Goal: Task Accomplishment & Management: Use online tool/utility

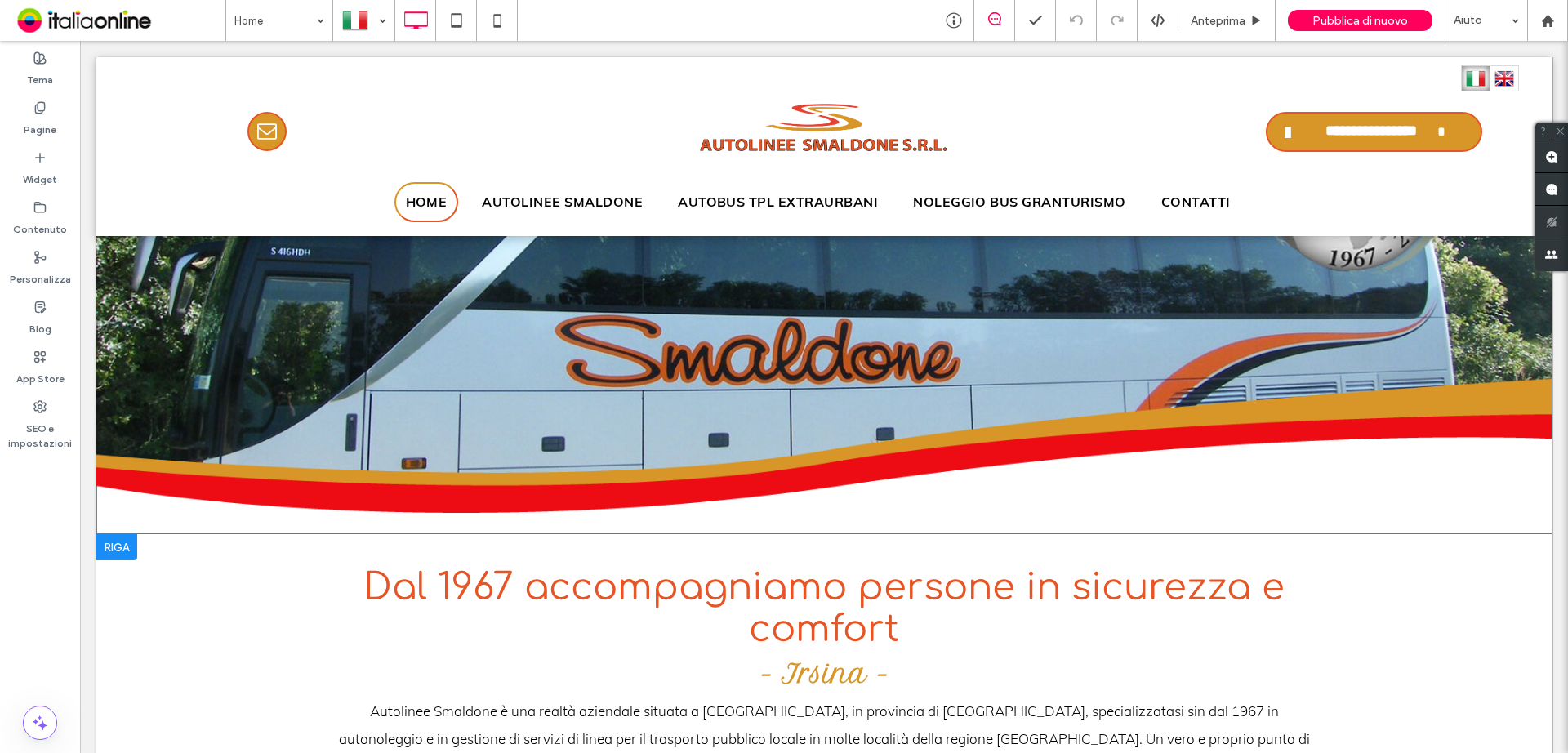
scroll to position [326, 0]
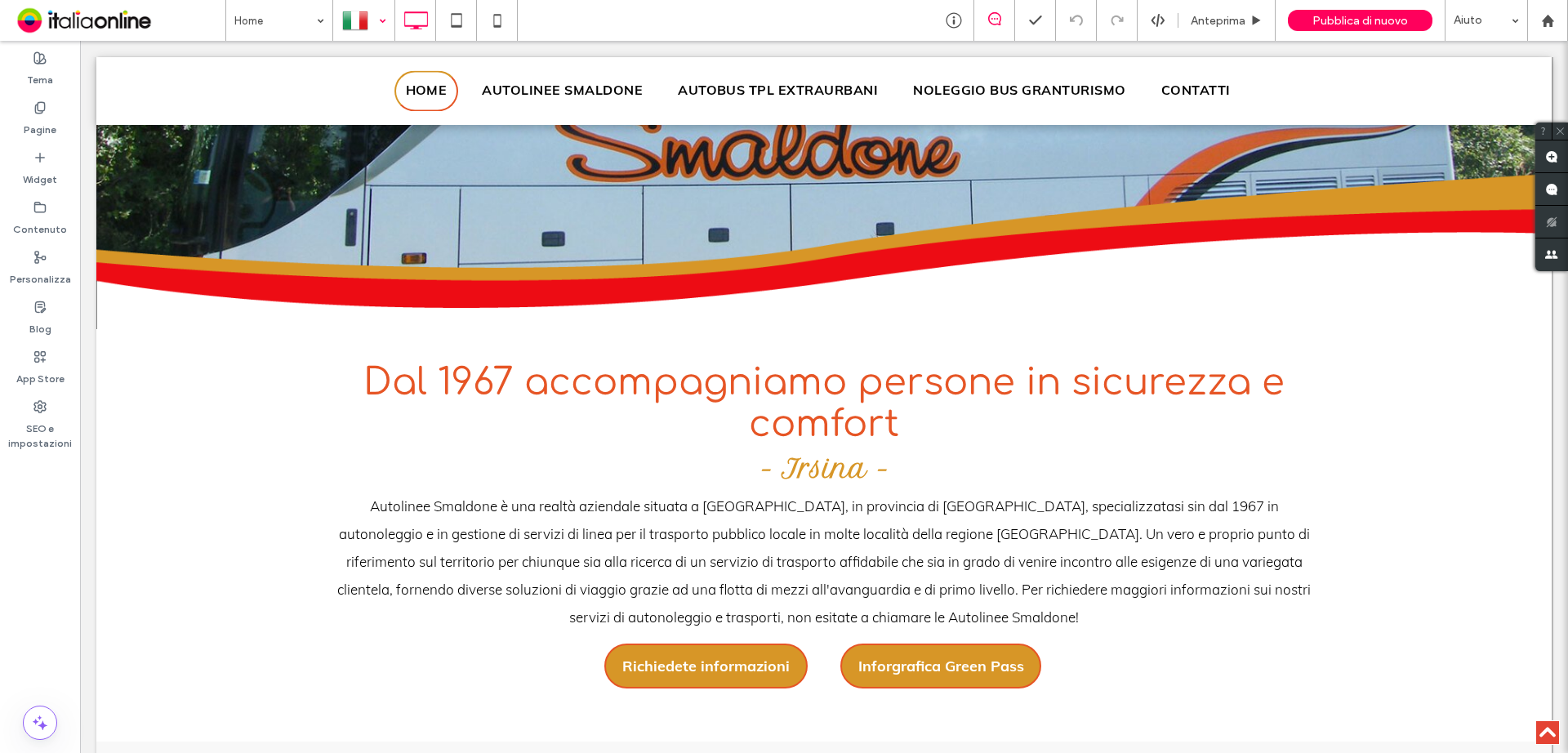
click at [356, 28] on div at bounding box center [364, 21] width 60 height 39
click at [381, 23] on div at bounding box center [364, 21] width 60 height 39
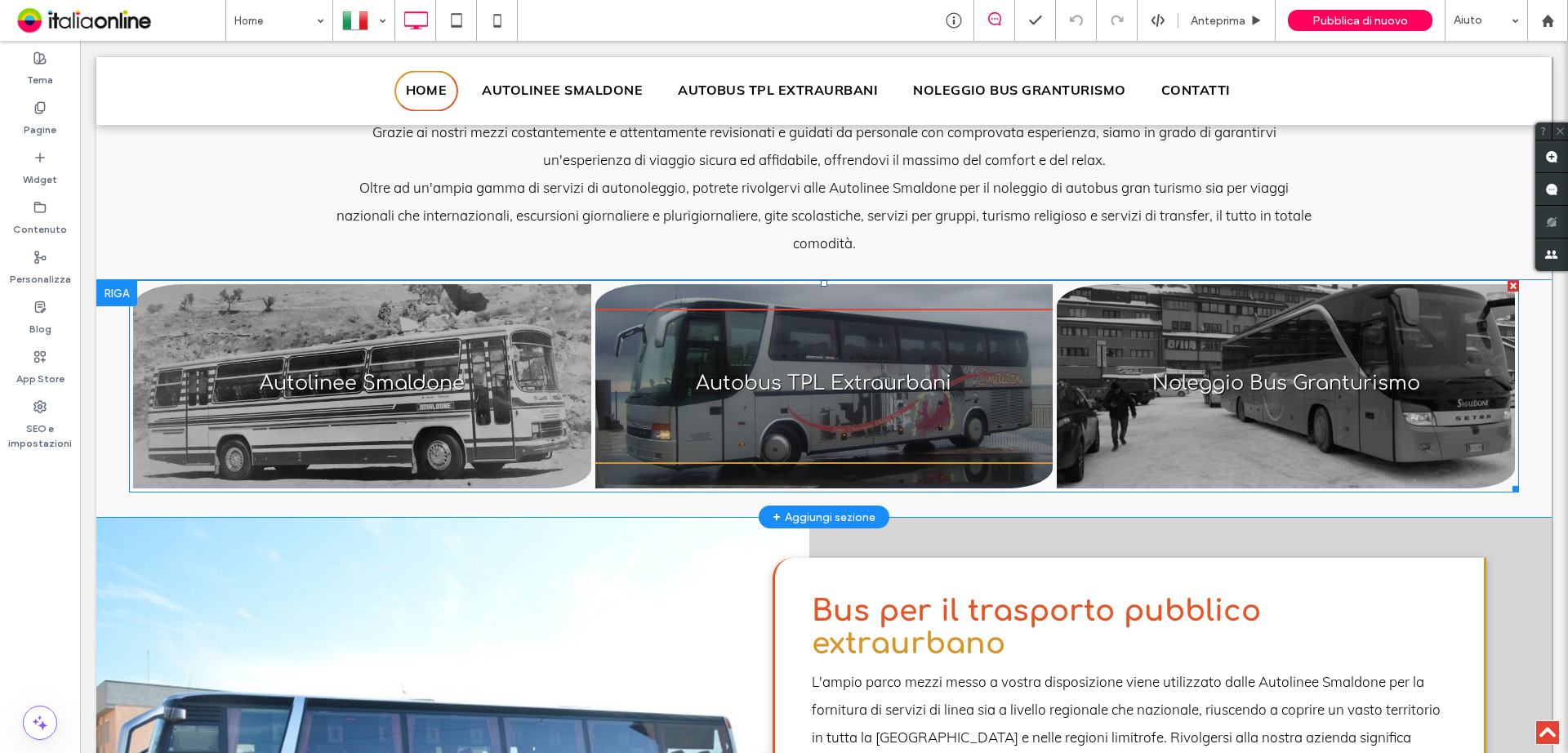
scroll to position [1307, 0]
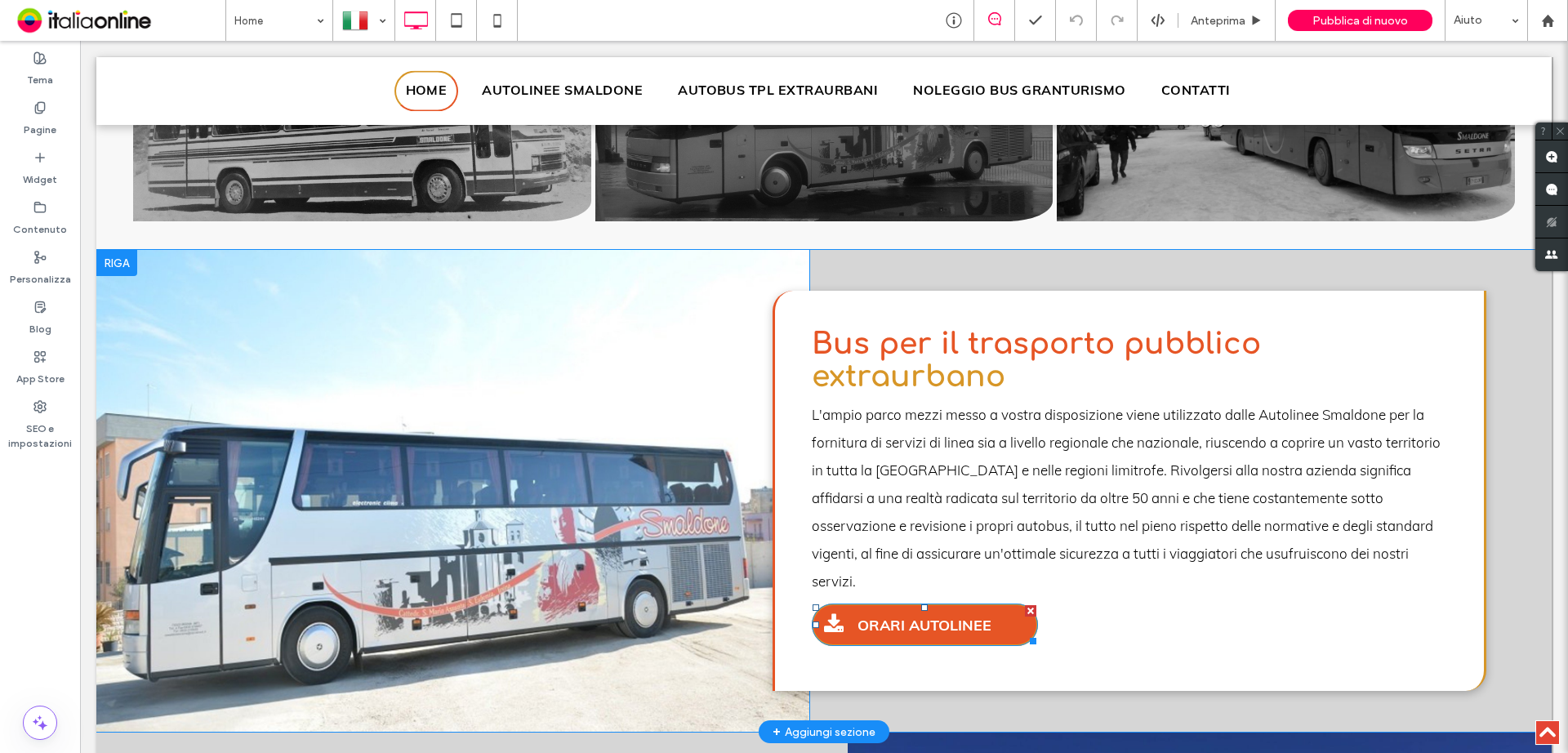
click at [940, 608] on span "ORARI AUTOLINEE" at bounding box center [924, 625] width 146 height 35
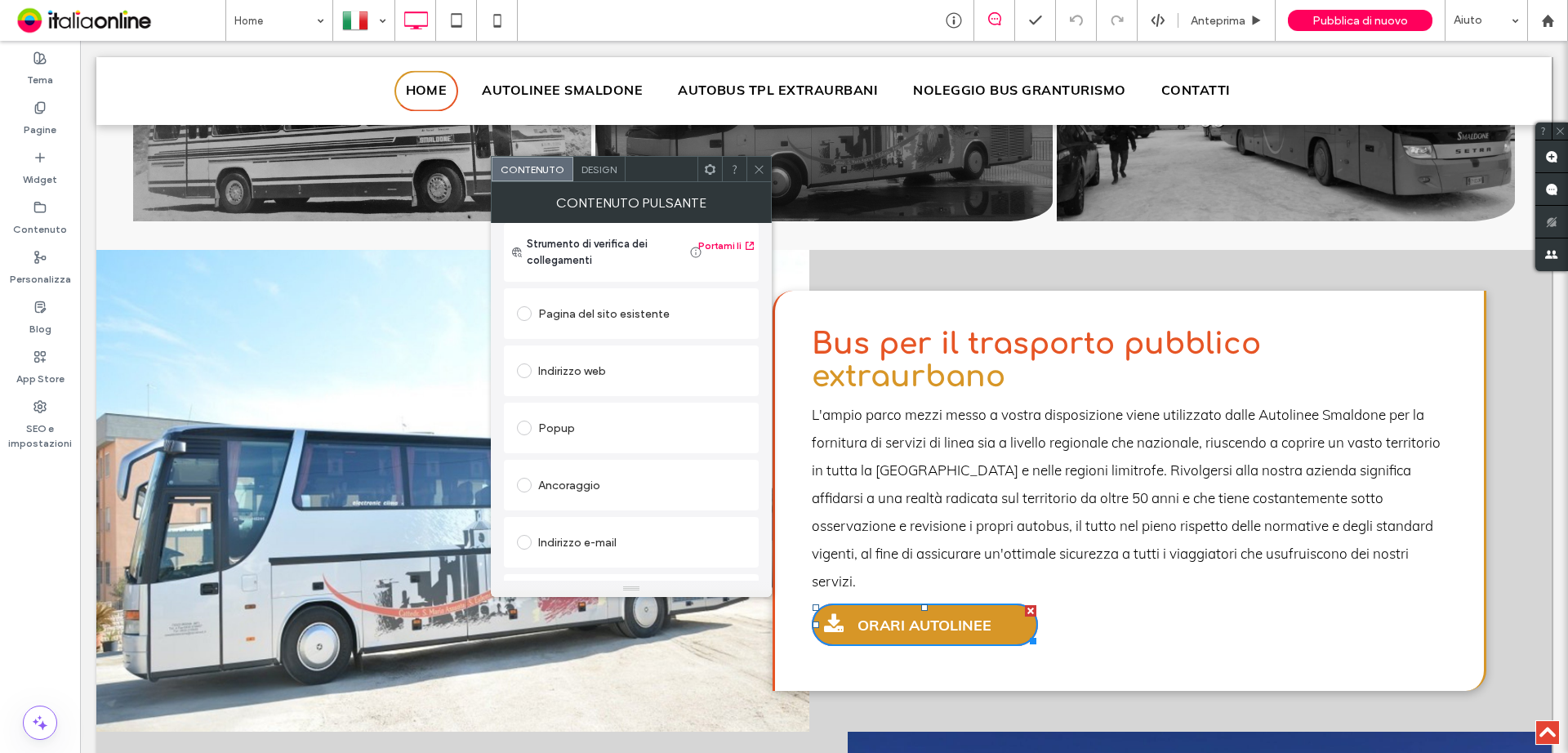
scroll to position [273, 0]
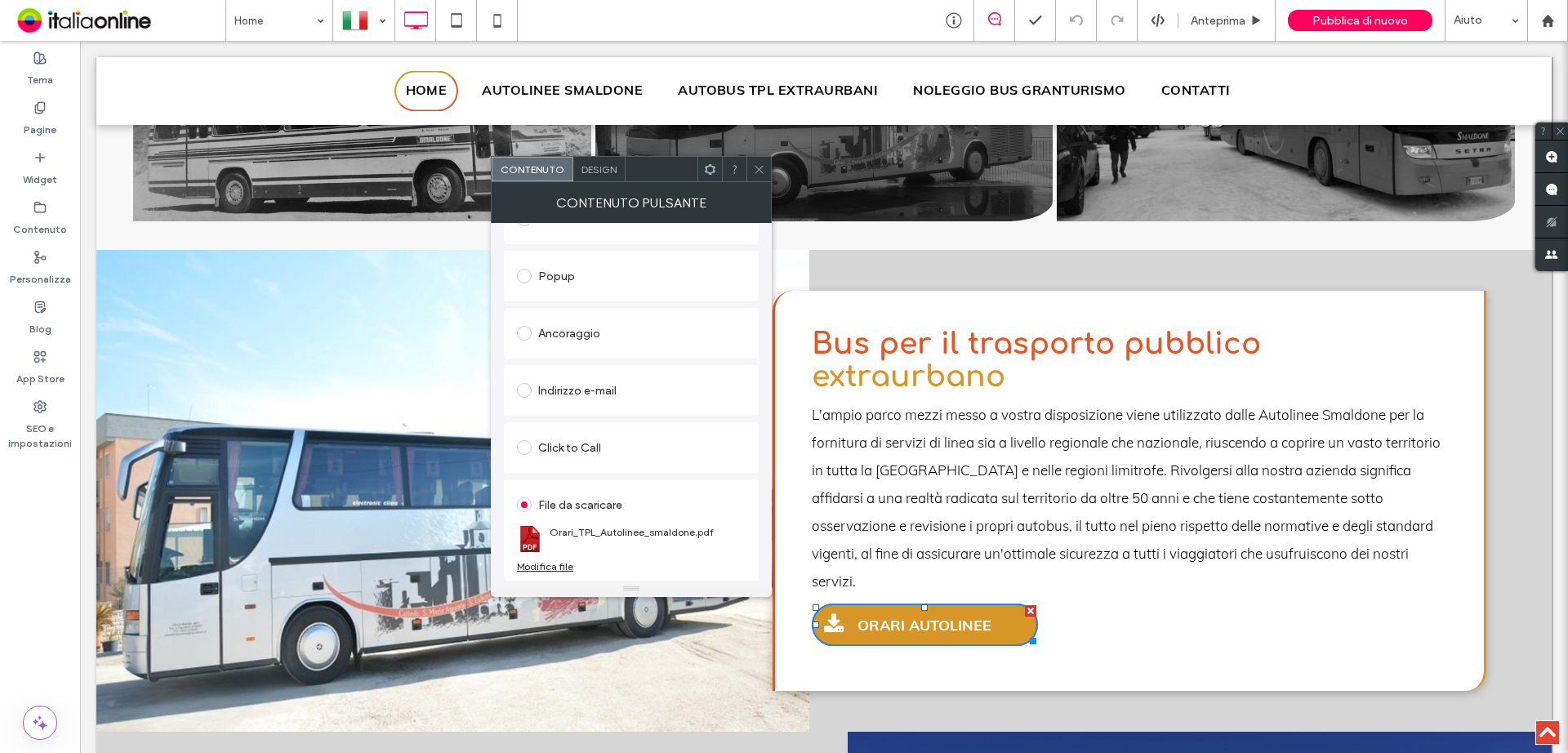
click at [535, 567] on div "Modifica file" at bounding box center [544, 567] width 56 height 13
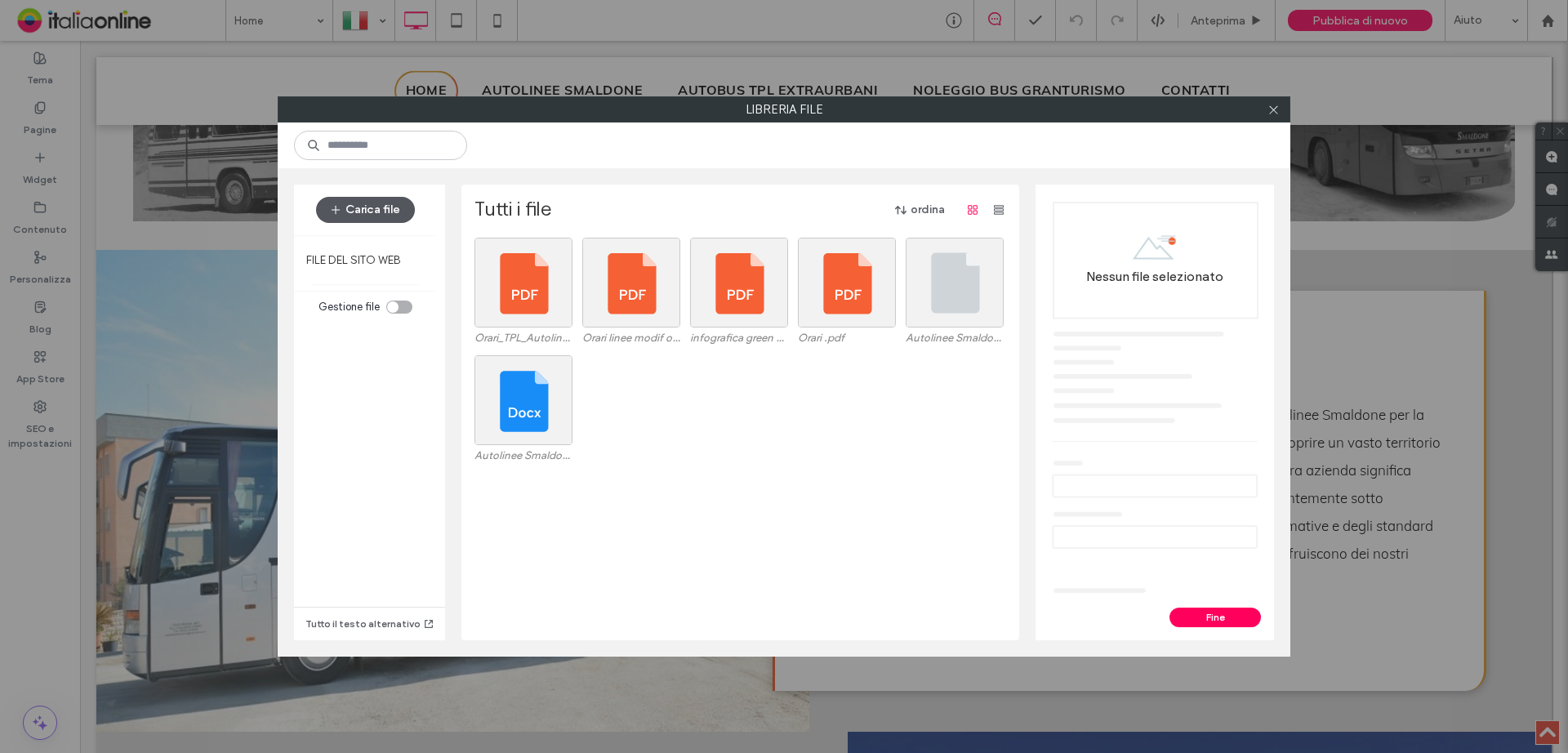
click at [384, 210] on button "Carica file" at bounding box center [366, 209] width 99 height 26
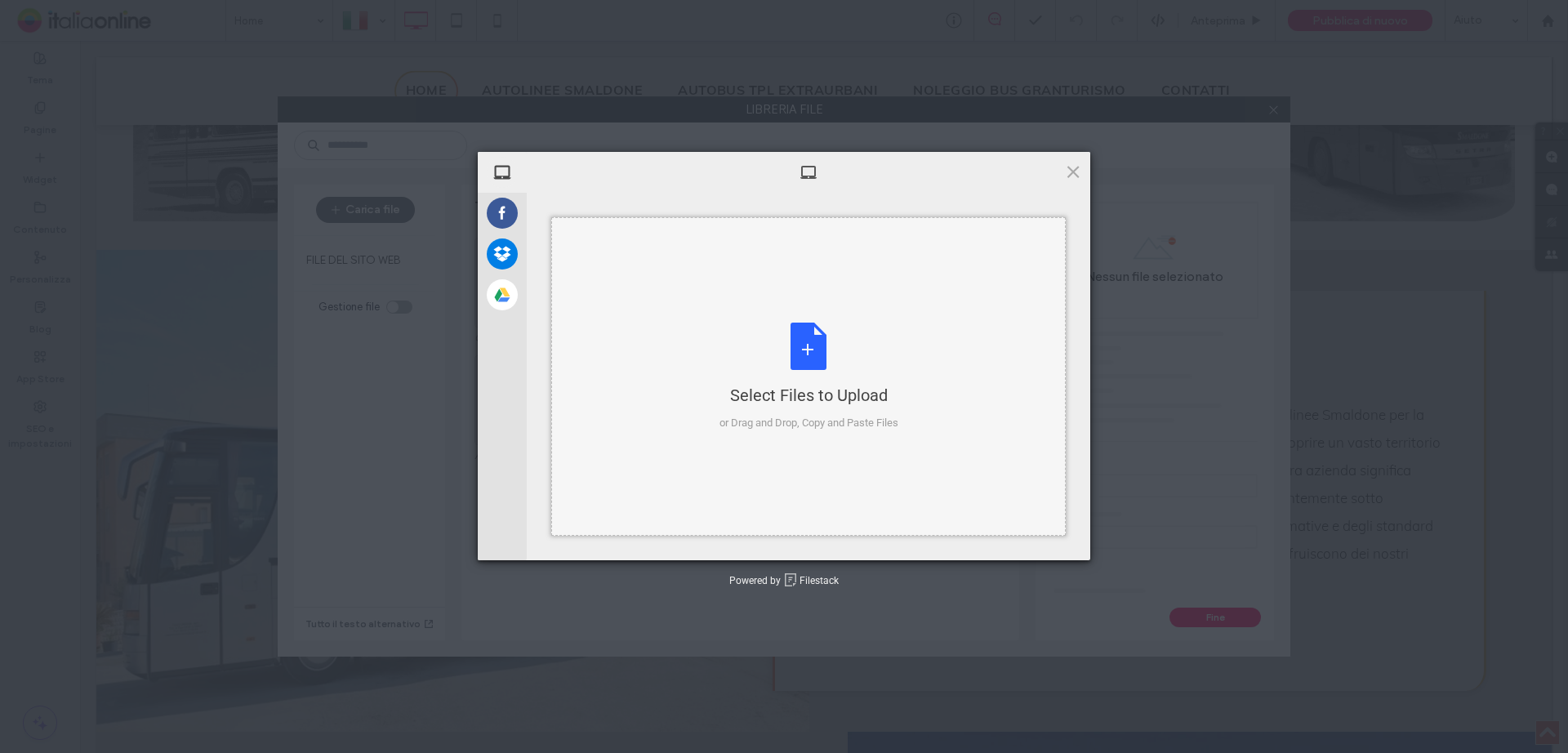
click at [773, 372] on div "Select Files to Upload or Drag and Drop, Copy and Paste Files" at bounding box center [809, 376] width 179 height 108
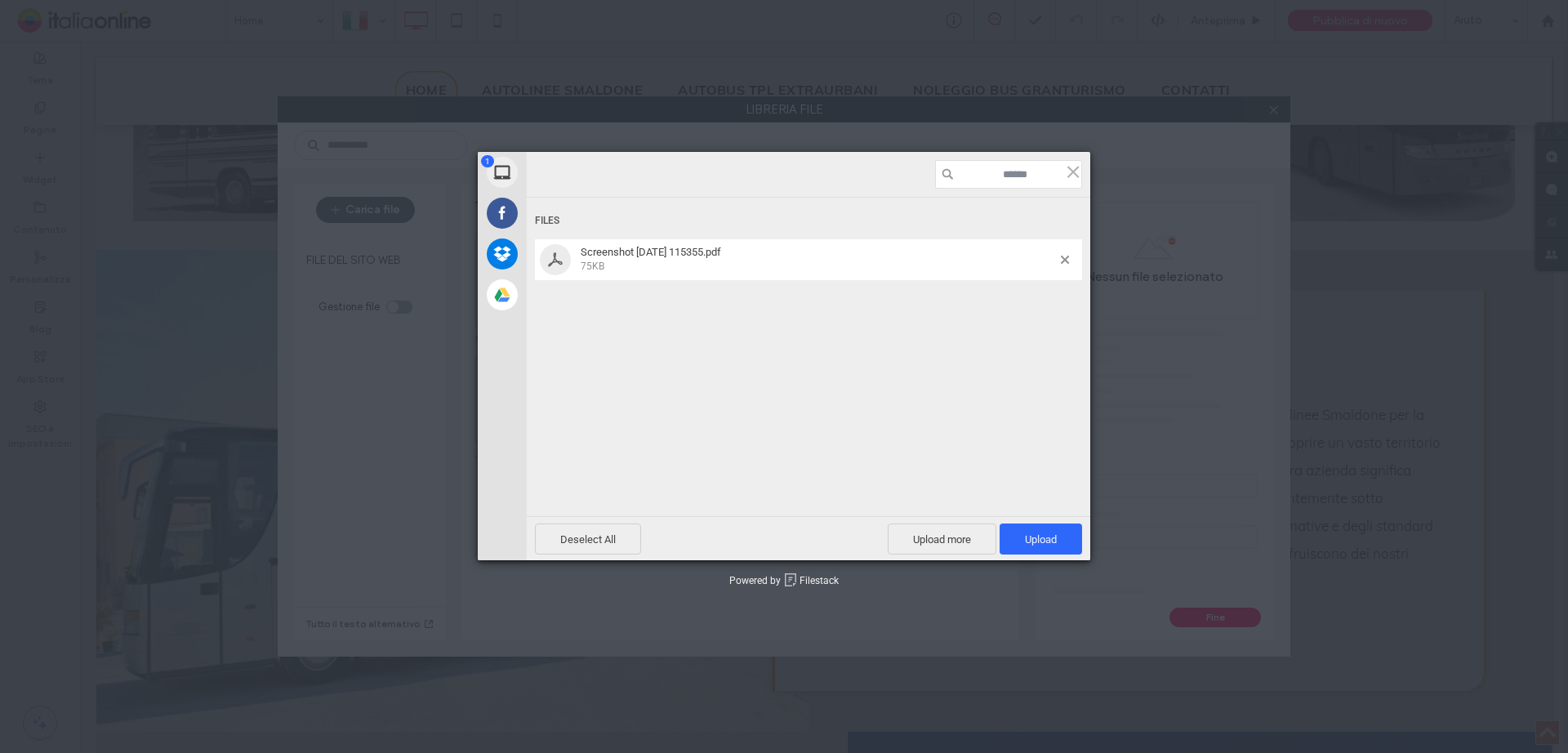
click at [1039, 558] on div "Deselect All Upload more Upload 1" at bounding box center [808, 537] width 563 height 44
click at [1041, 548] on span "Upload 1" at bounding box center [1041, 539] width 82 height 31
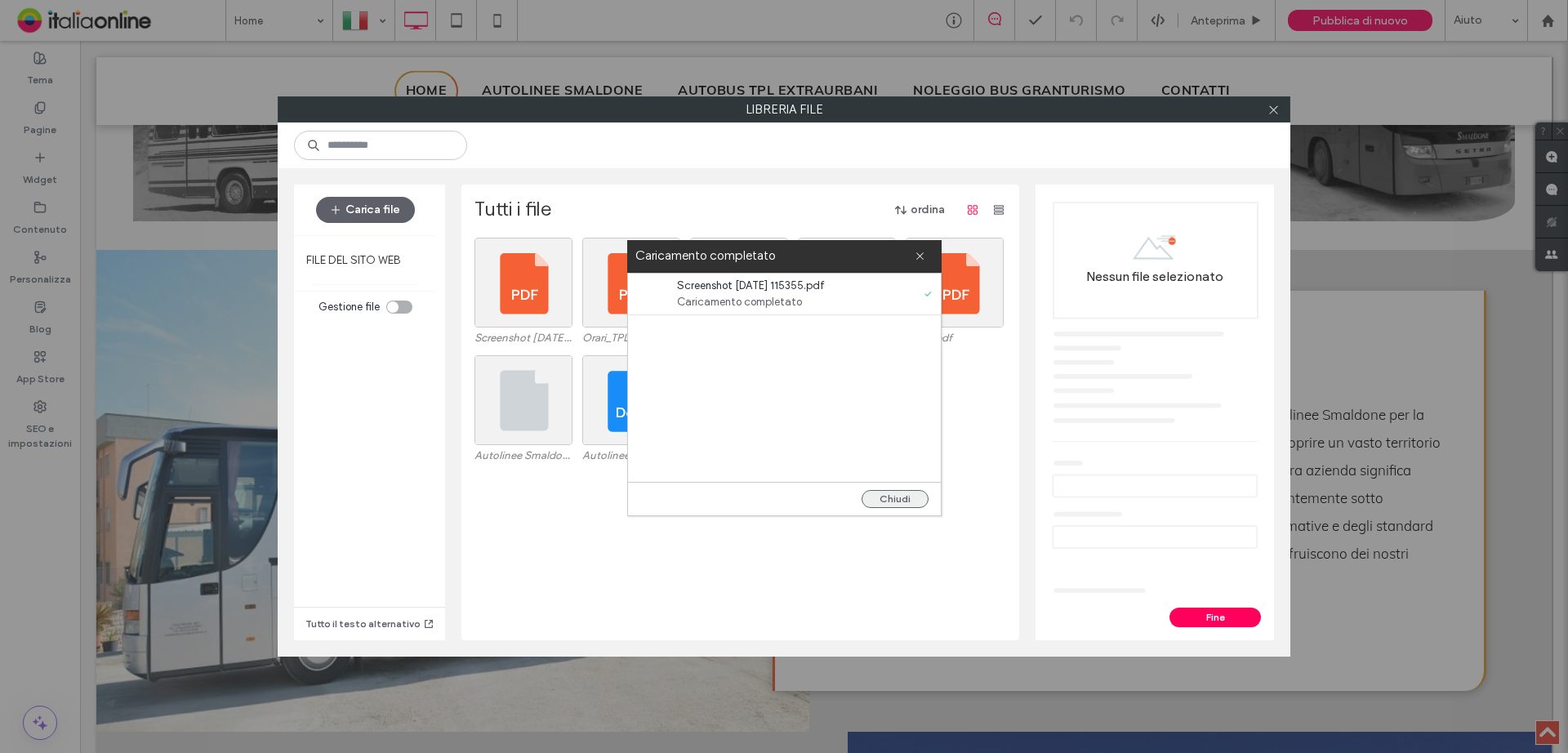
click at [901, 497] on button "Chiudi" at bounding box center [895, 499] width 67 height 18
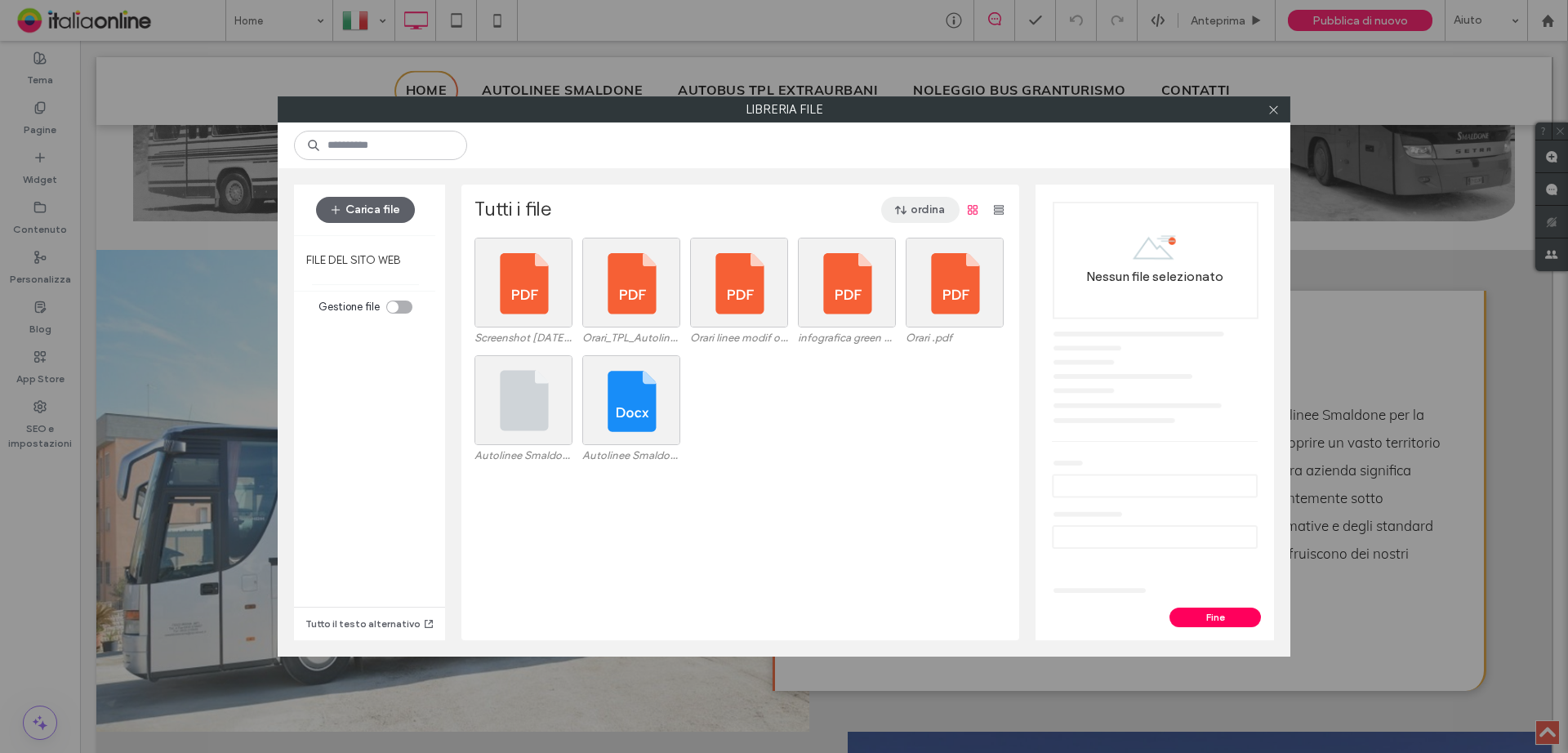
click at [894, 201] on span "button" at bounding box center [902, 209] width 16 height 24
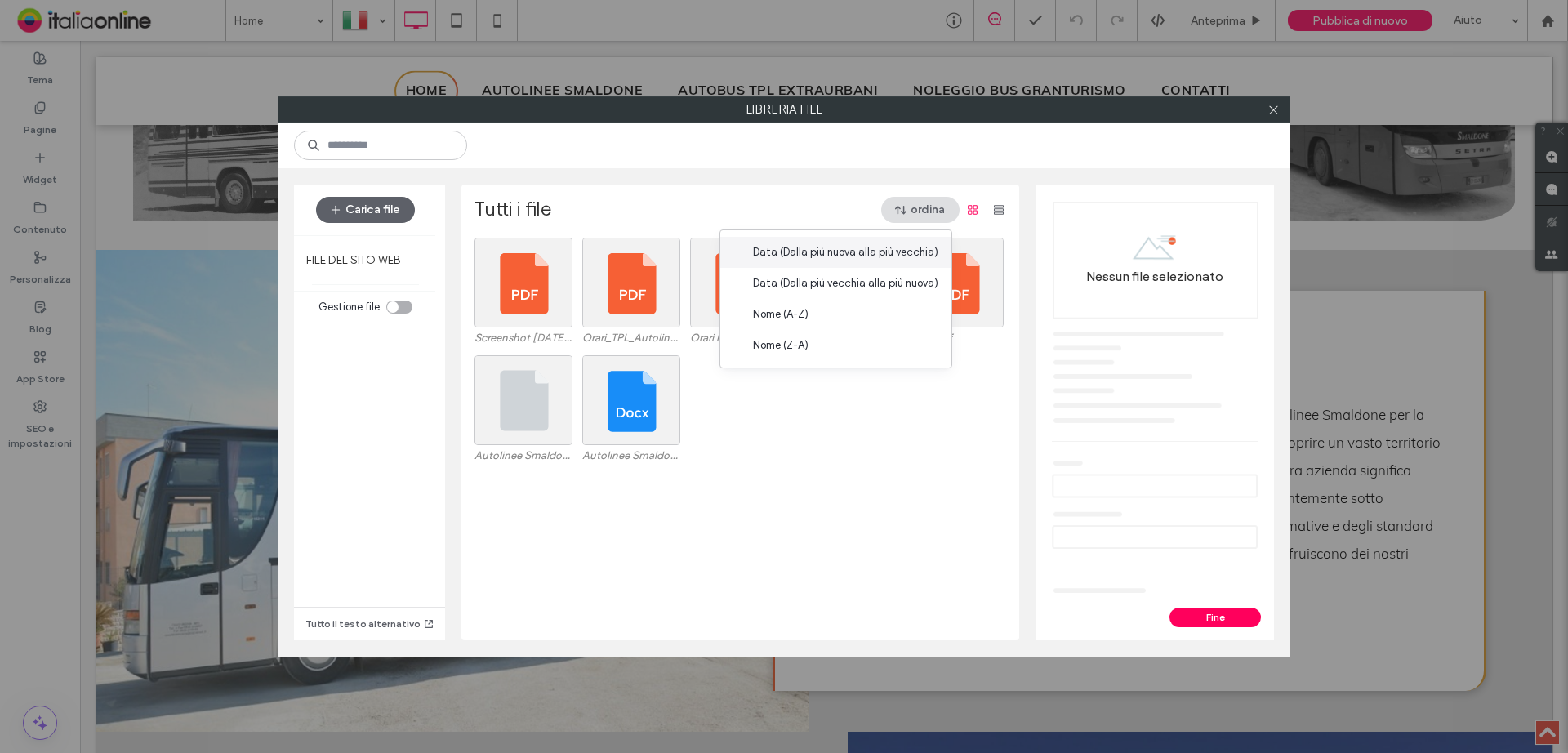
click at [843, 243] on div "Data (Dalla più nuova alla più vecchia)" at bounding box center [836, 252] width 232 height 31
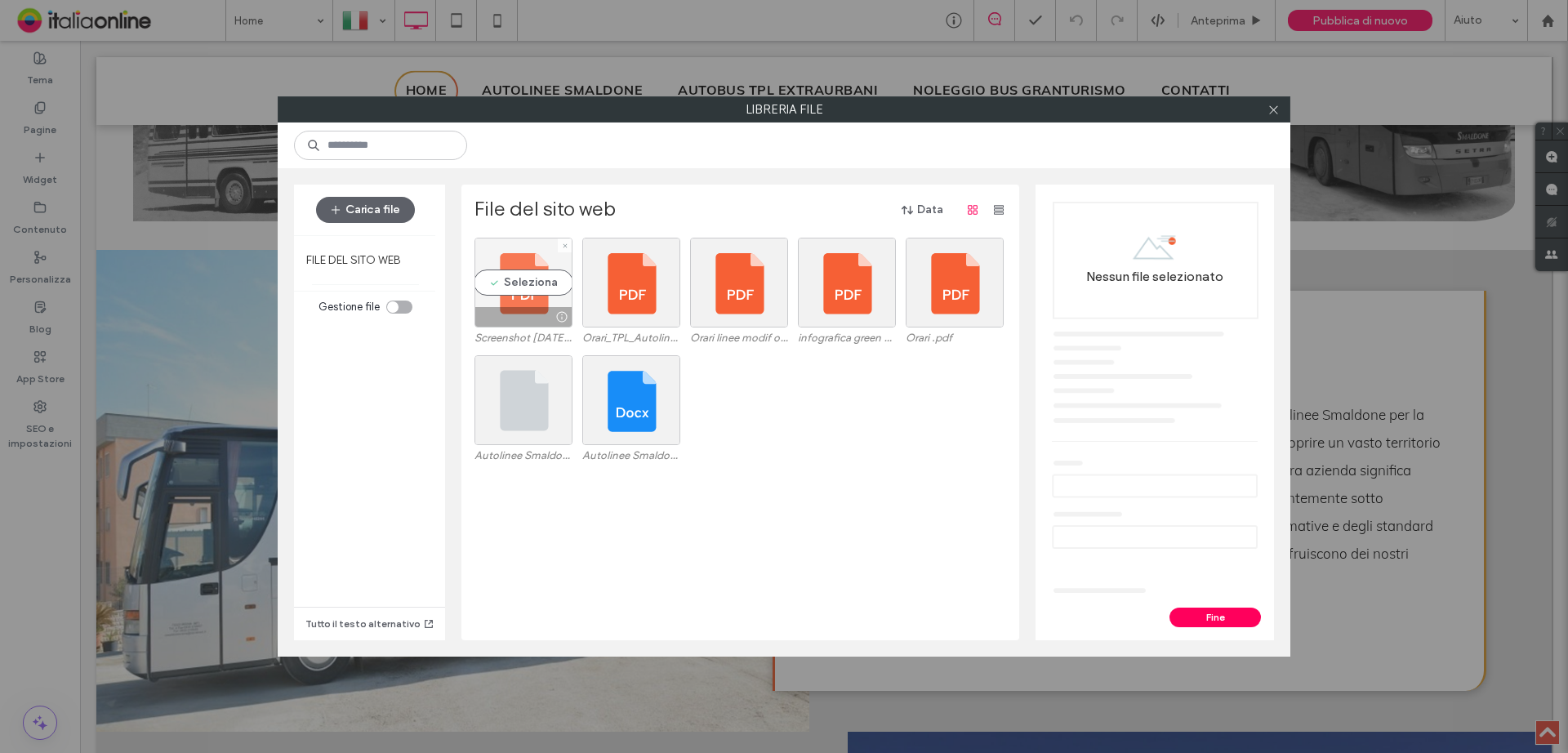
click at [520, 279] on div "Seleziona" at bounding box center [524, 283] width 98 height 89
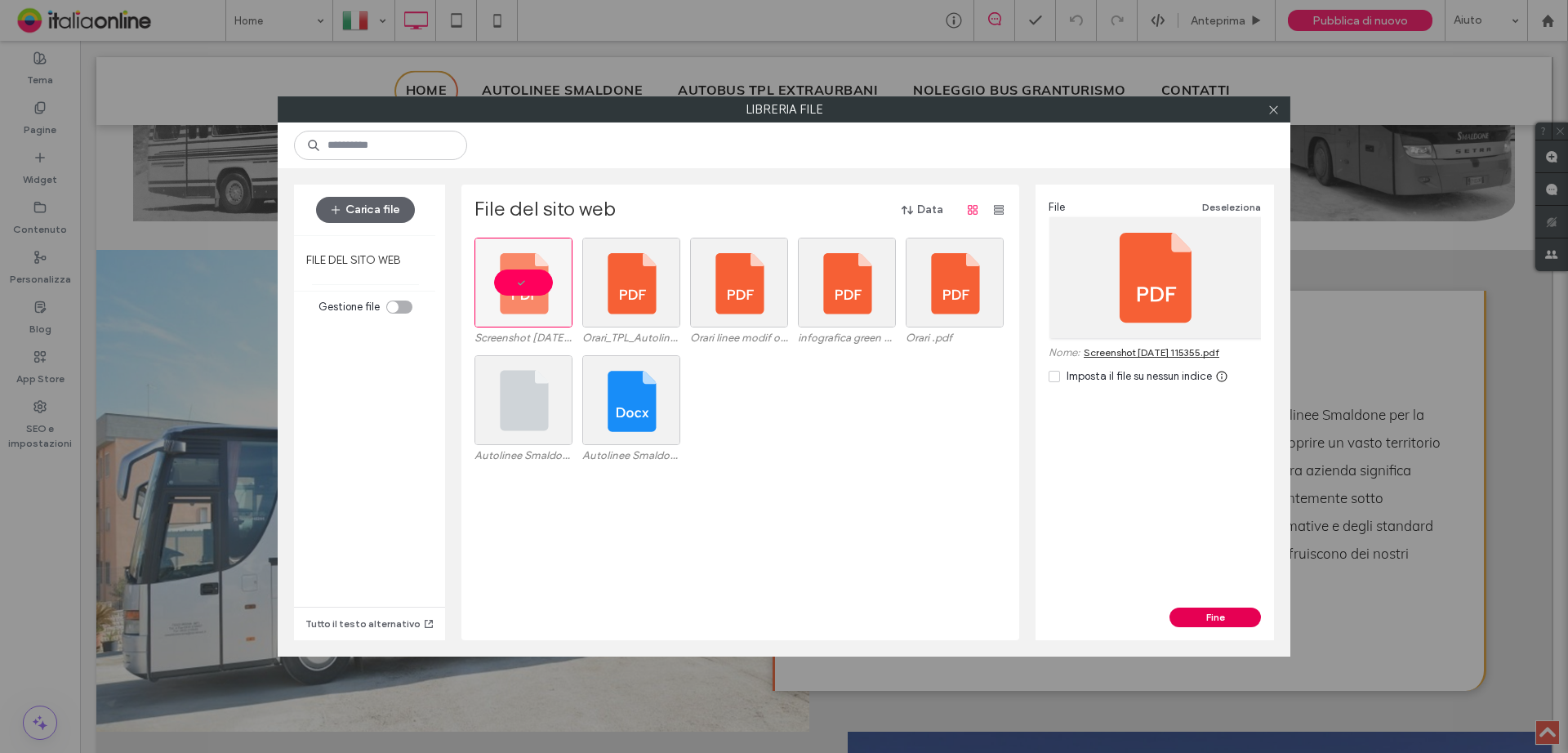
click at [1213, 608] on button "Fine" at bounding box center [1215, 618] width 91 height 20
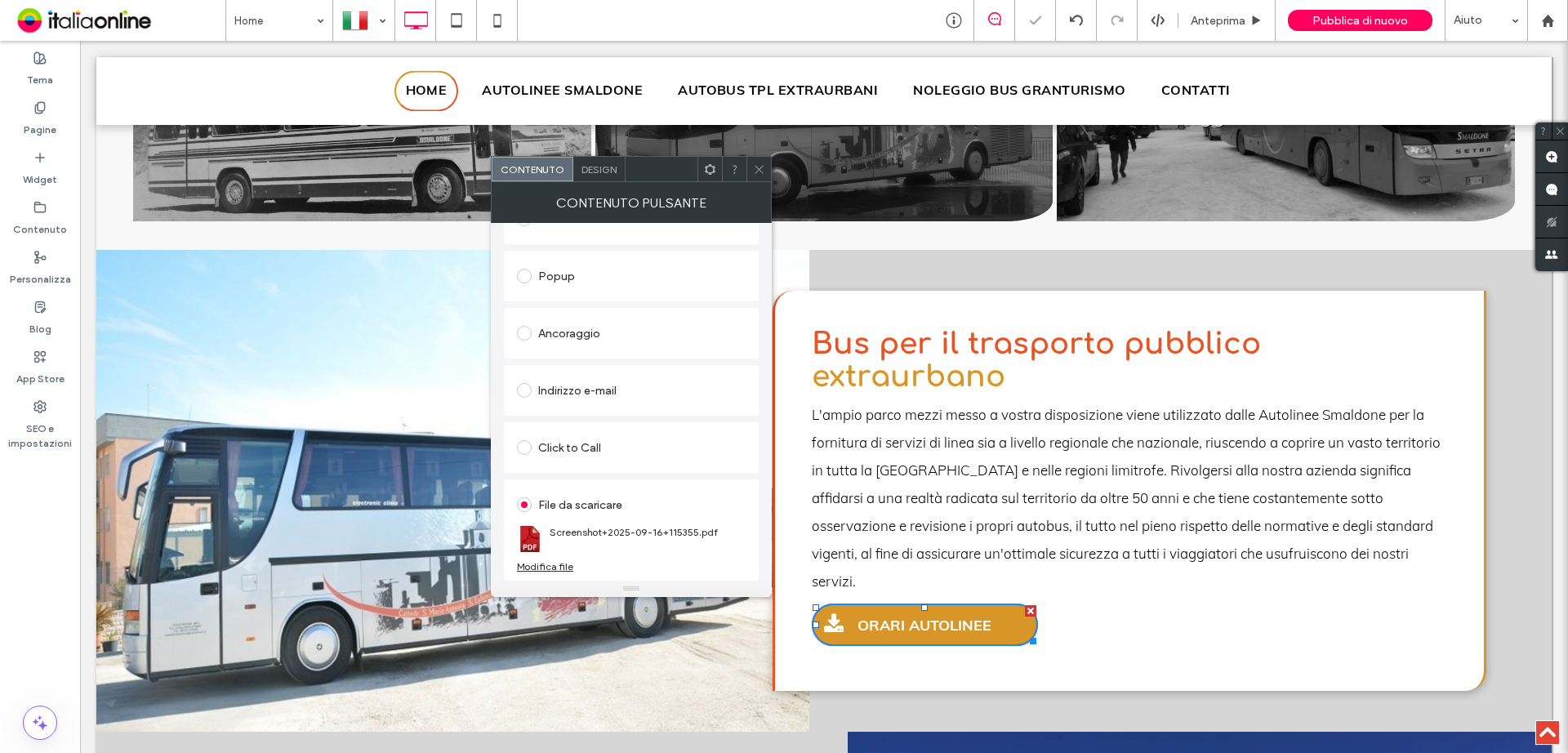
click at [760, 168] on use at bounding box center [758, 169] width 8 height 8
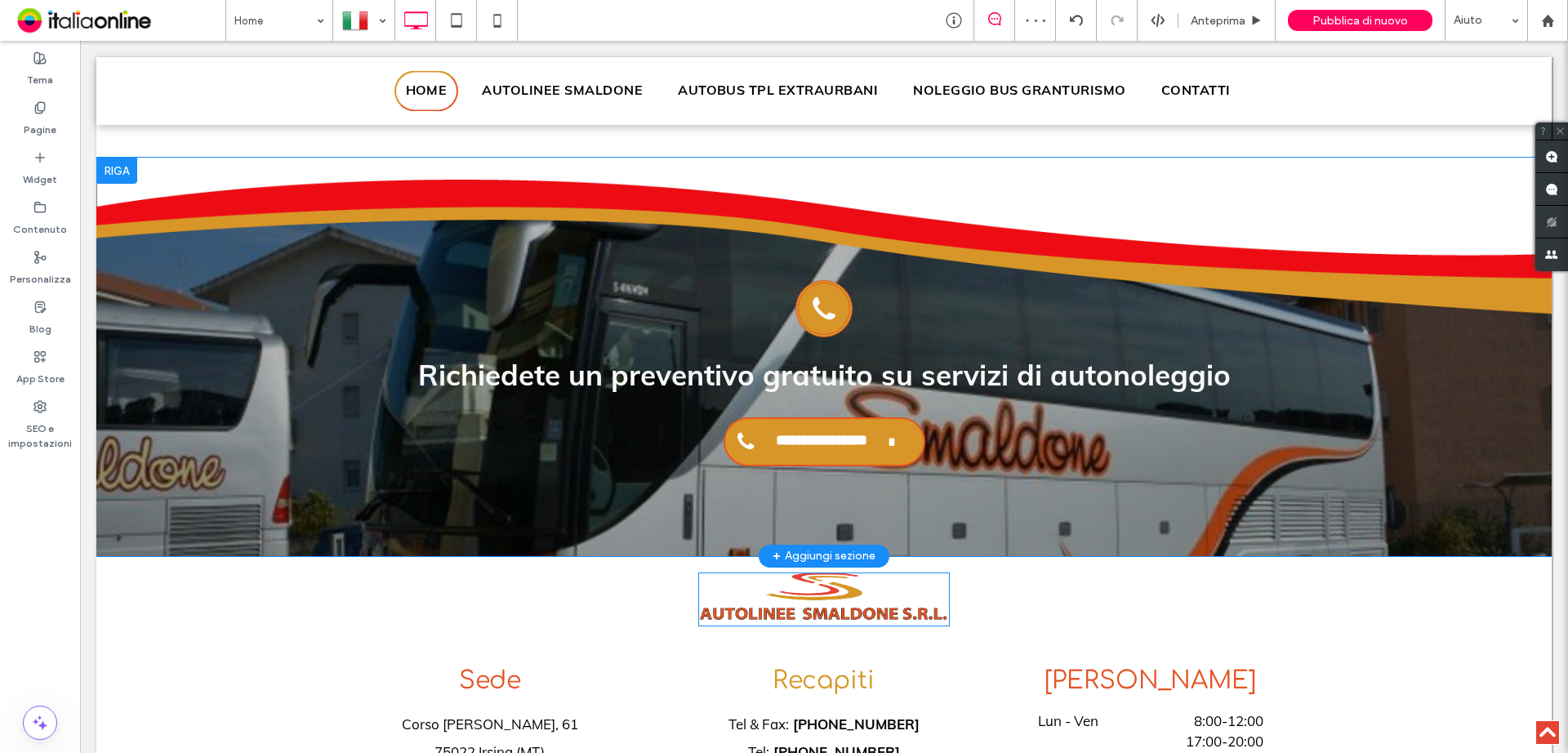
scroll to position [2559, 0]
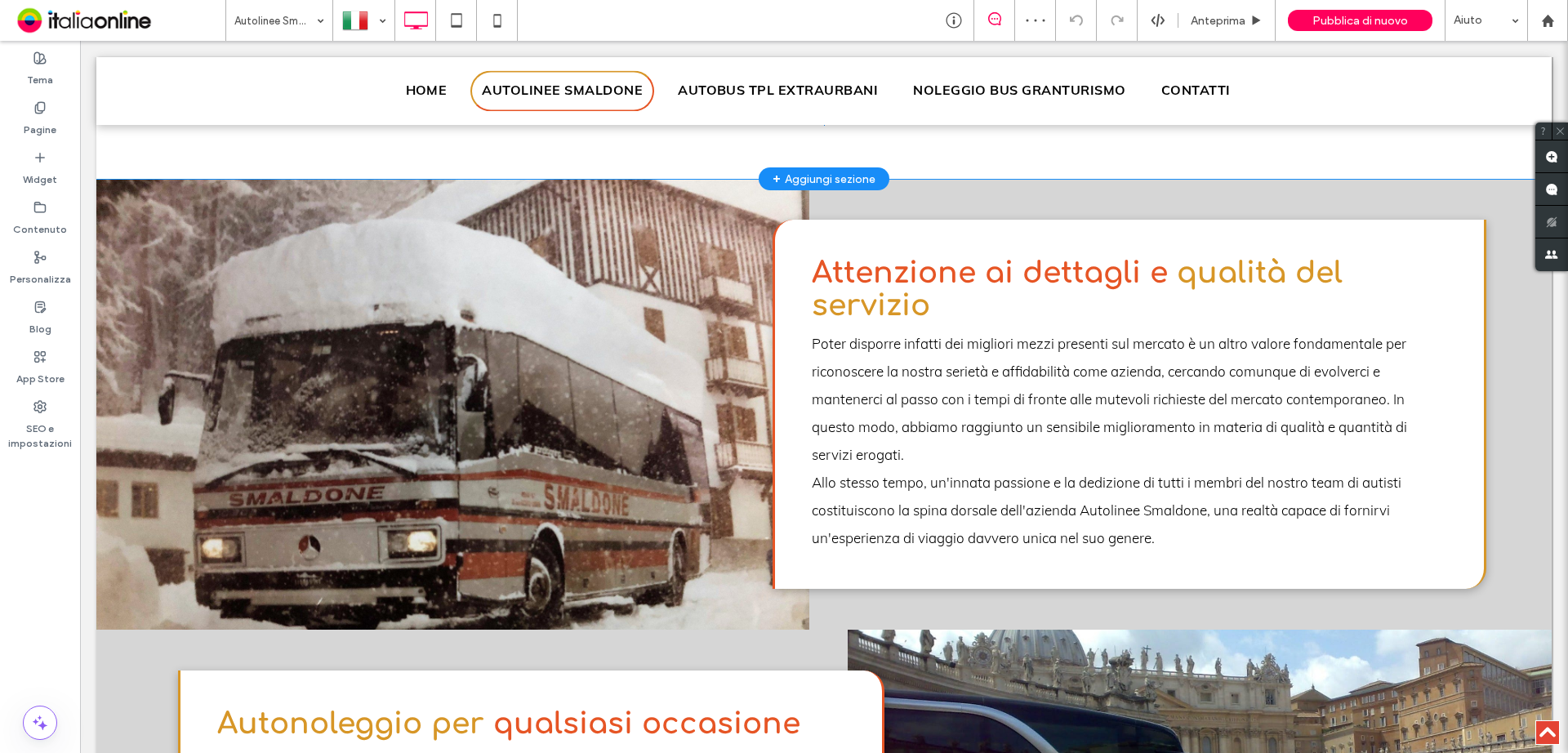
scroll to position [628, 0]
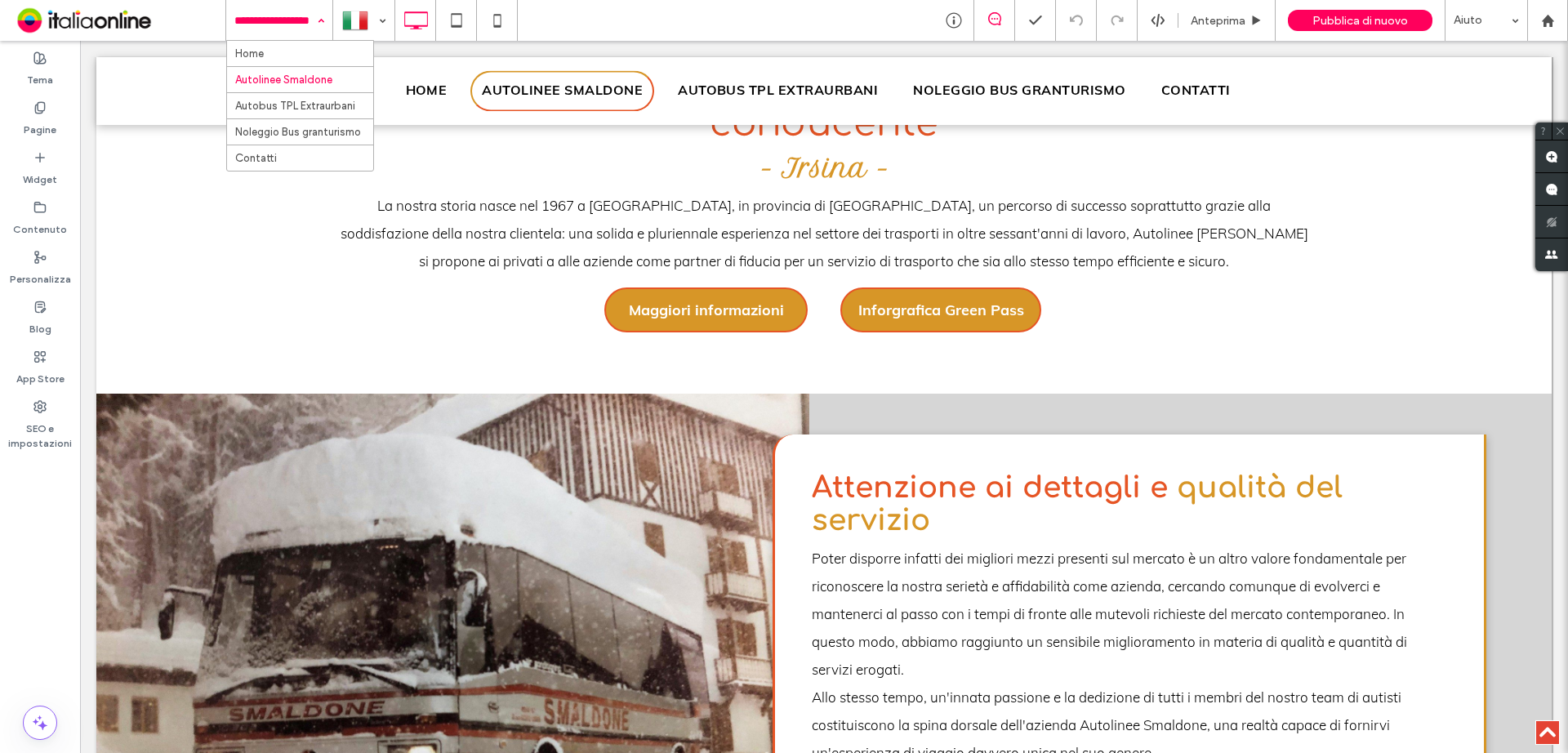
click at [262, 20] on input at bounding box center [274, 21] width 81 height 41
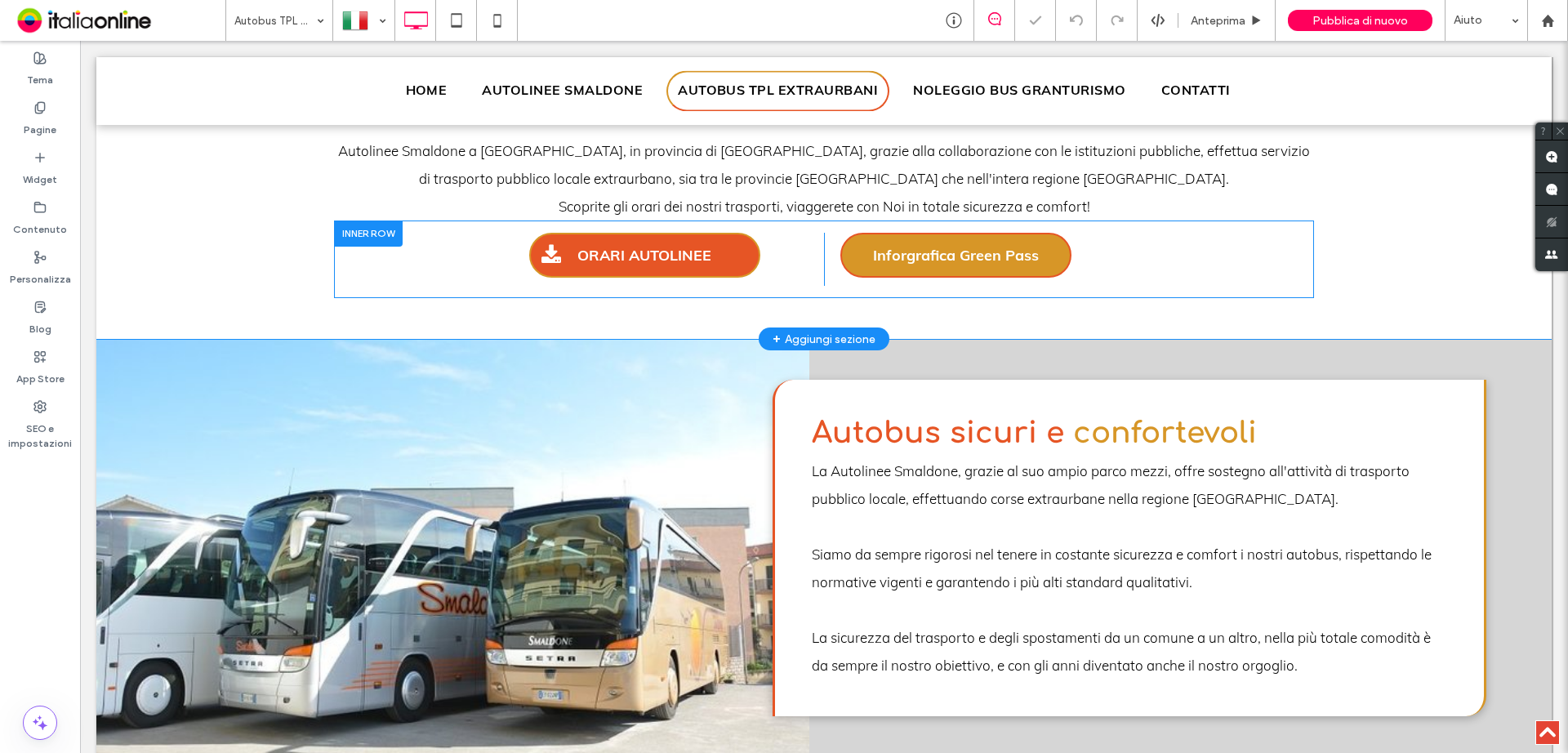
scroll to position [654, 0]
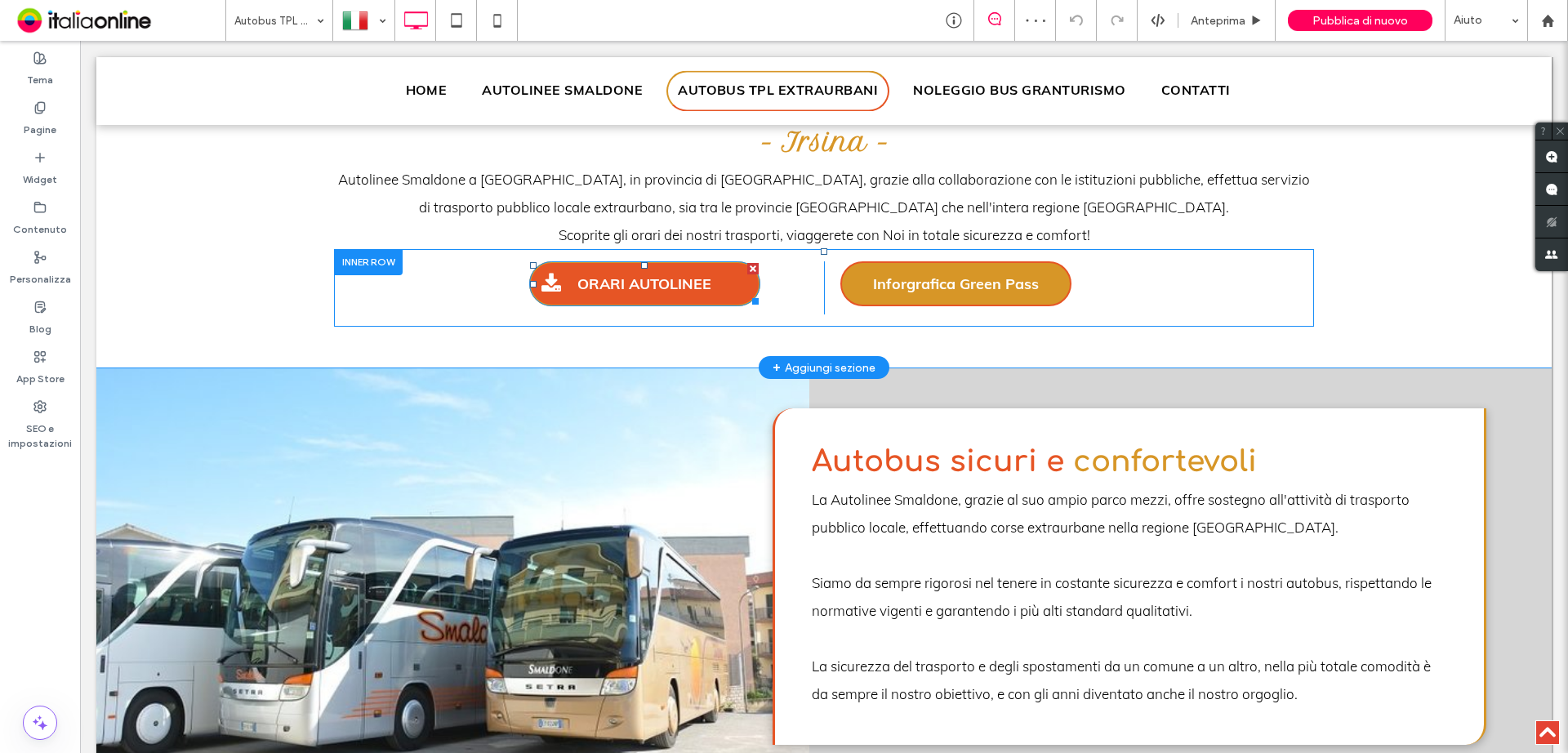
click at [609, 291] on span "ORARI AUTOLINEE" at bounding box center [644, 283] width 146 height 35
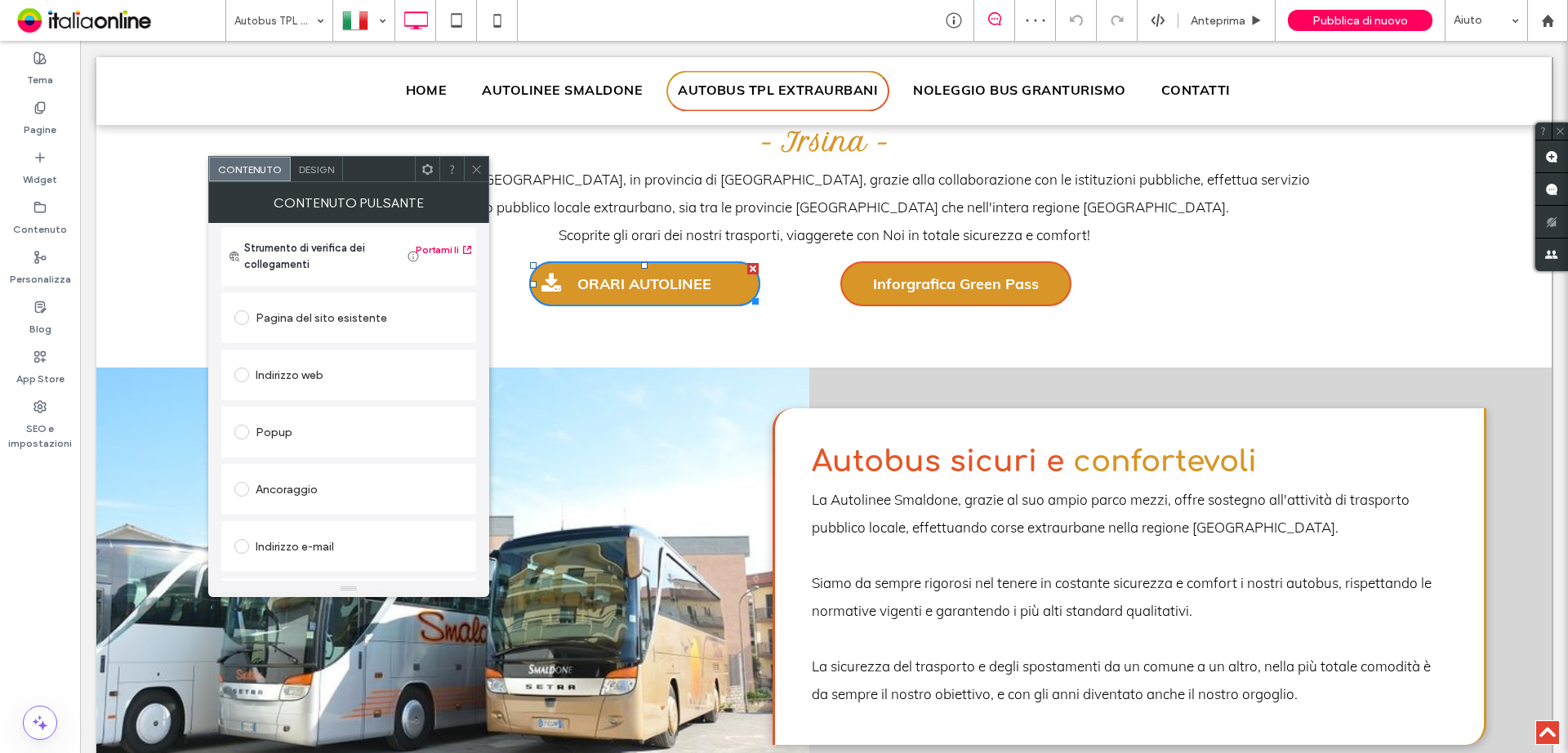
scroll to position [273, 0]
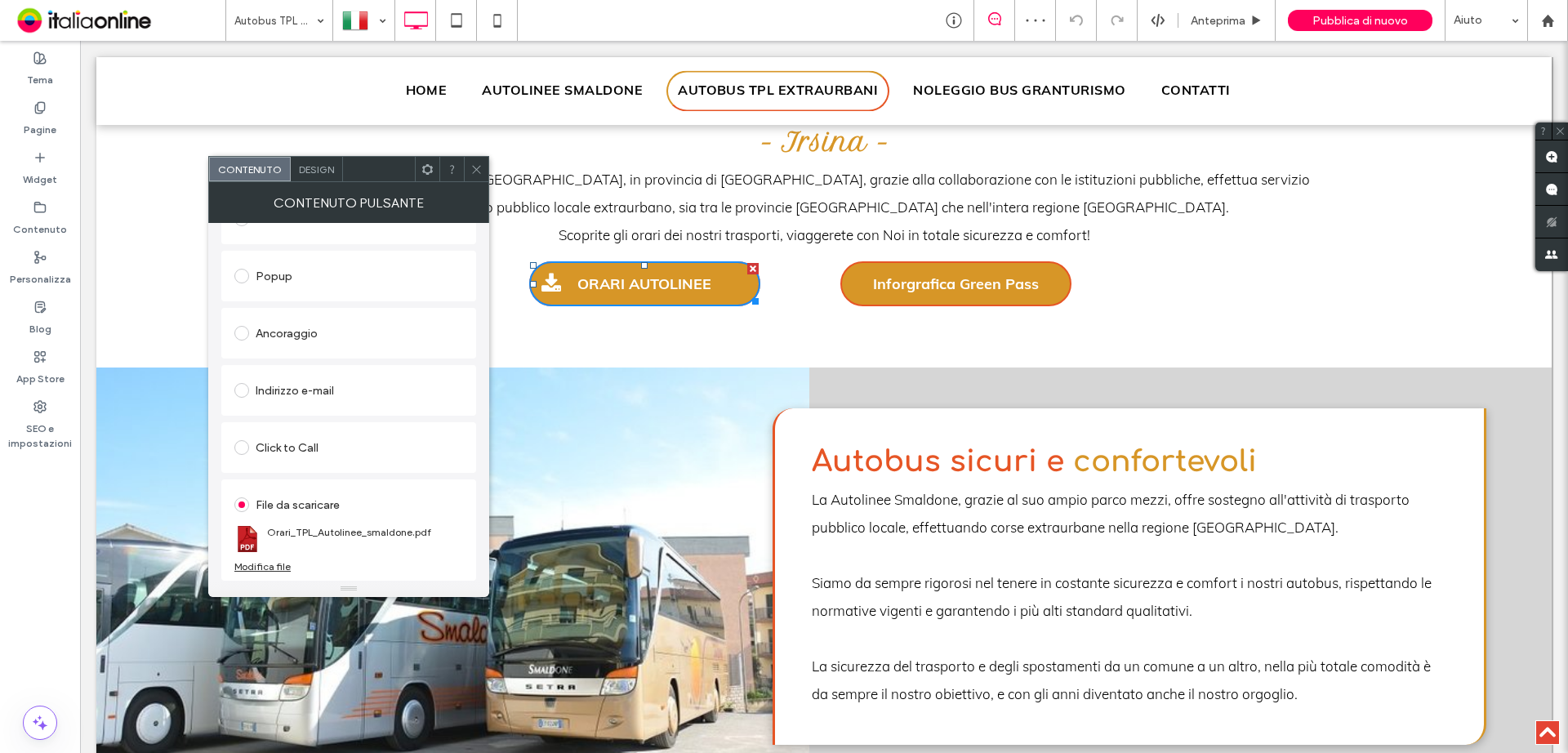
click at [262, 569] on div "Modifica file" at bounding box center [262, 567] width 56 height 13
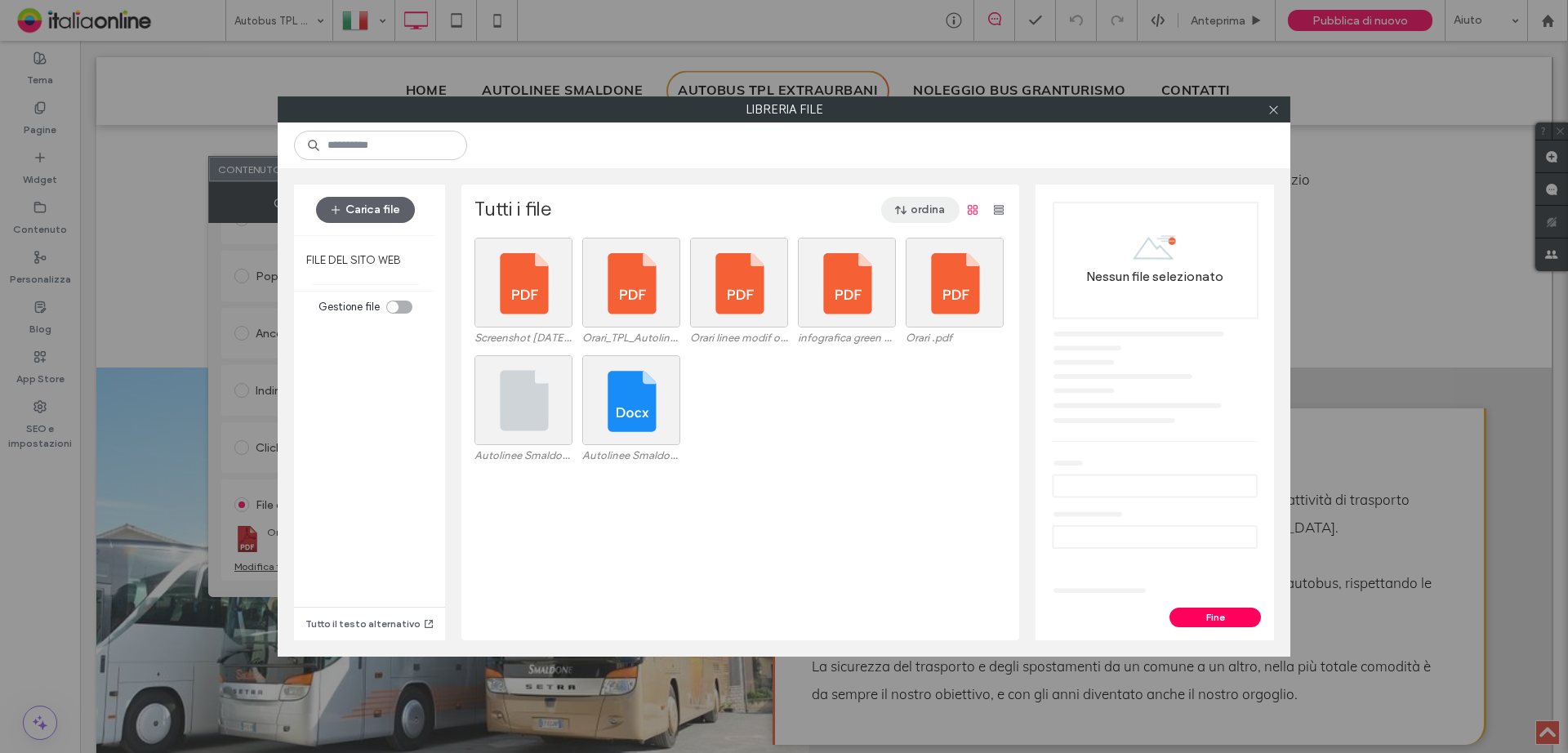
click at [916, 202] on button "ordina" at bounding box center [921, 209] width 79 height 26
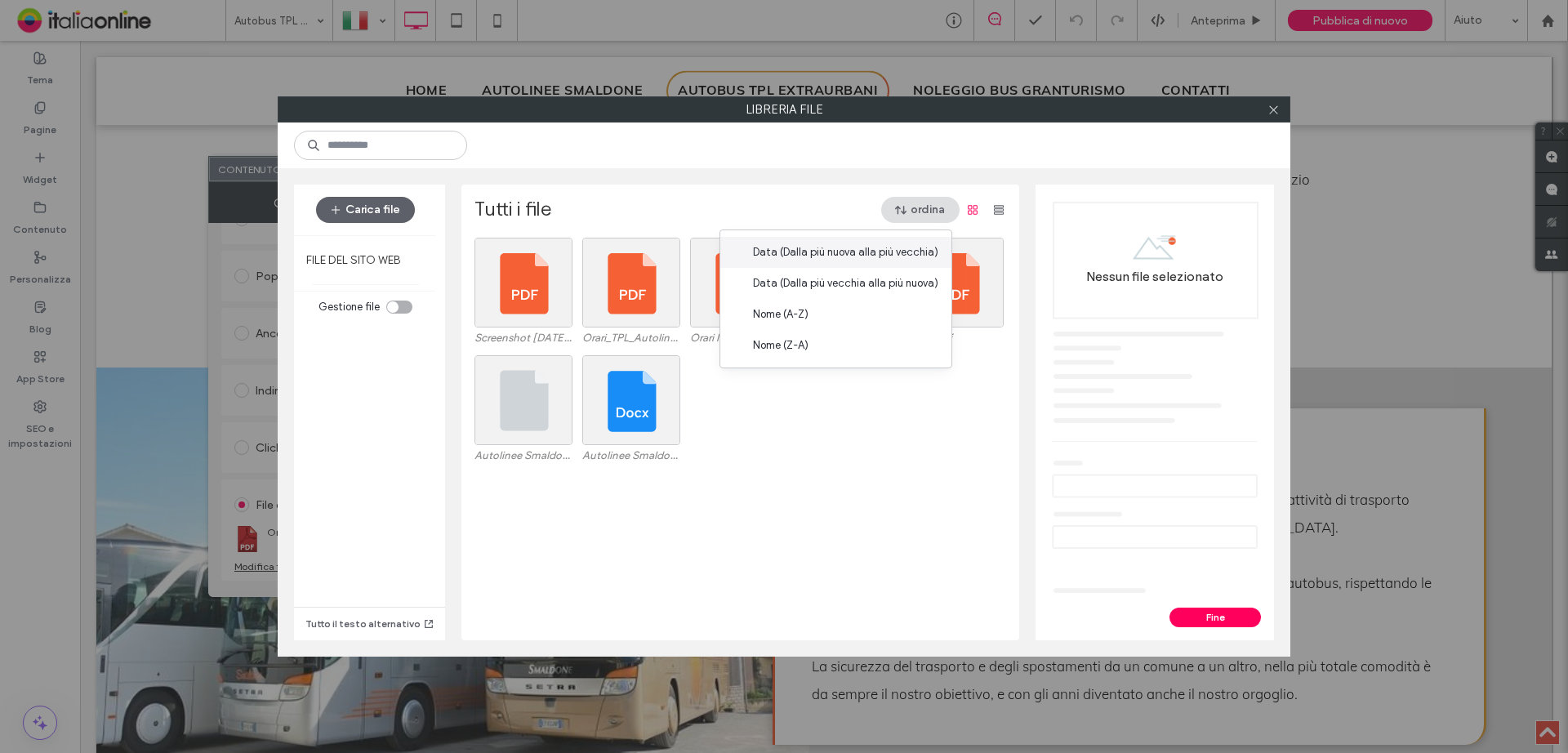
click at [831, 245] on span "Data (Dalla più nuova alla più vecchia)" at bounding box center [845, 252] width 185 height 16
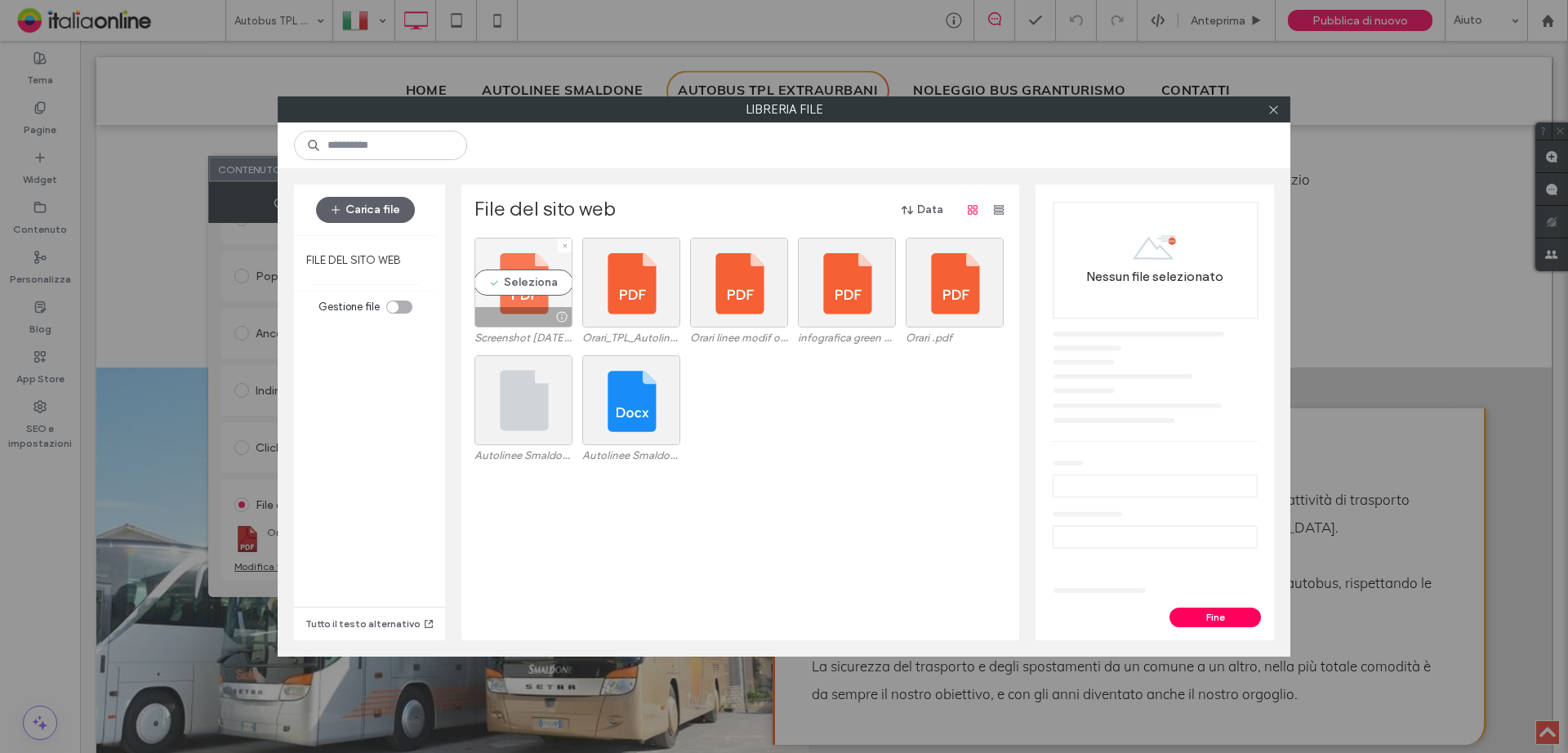
click at [525, 276] on div "Seleziona" at bounding box center [524, 283] width 98 height 89
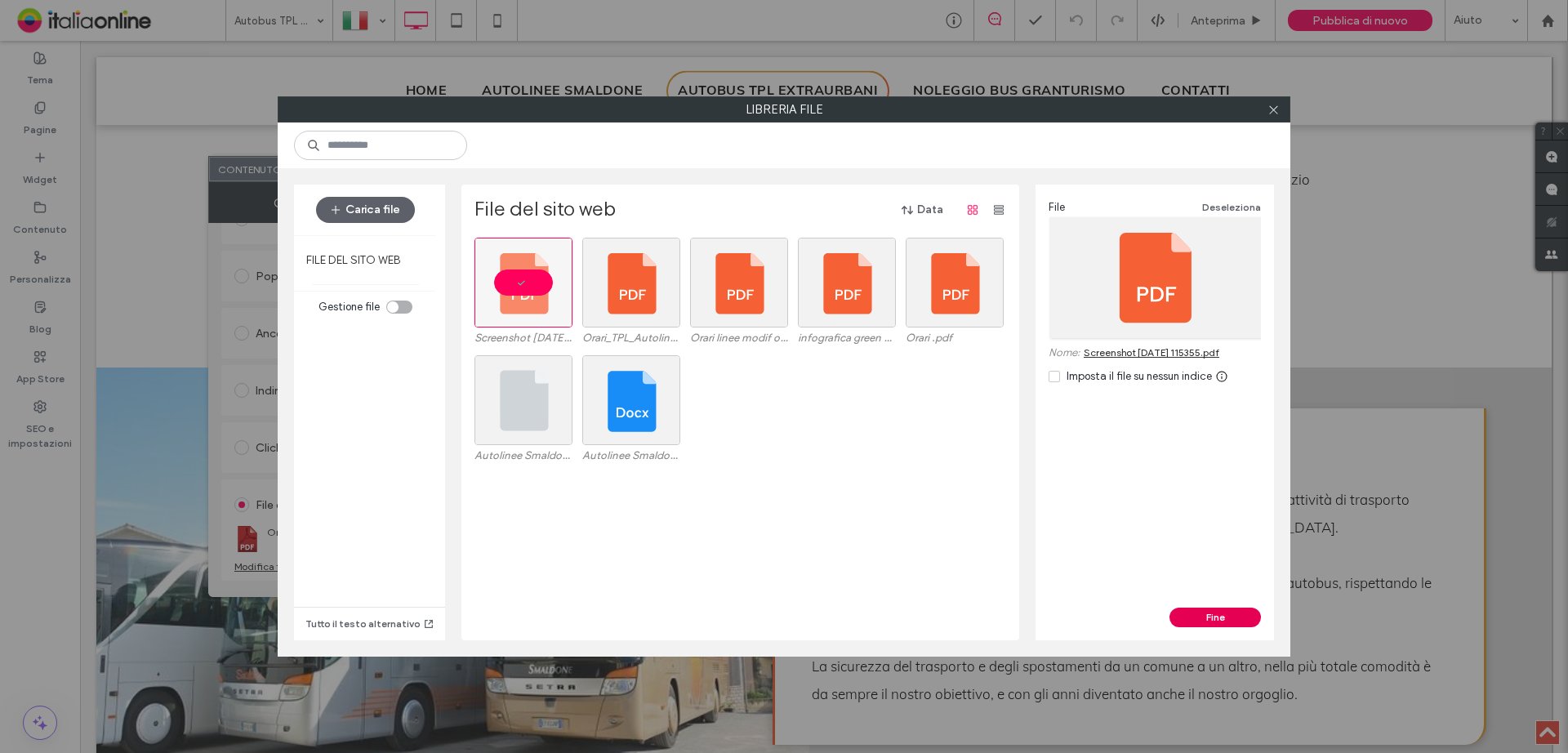
click at [1200, 614] on button "Fine" at bounding box center [1215, 618] width 91 height 20
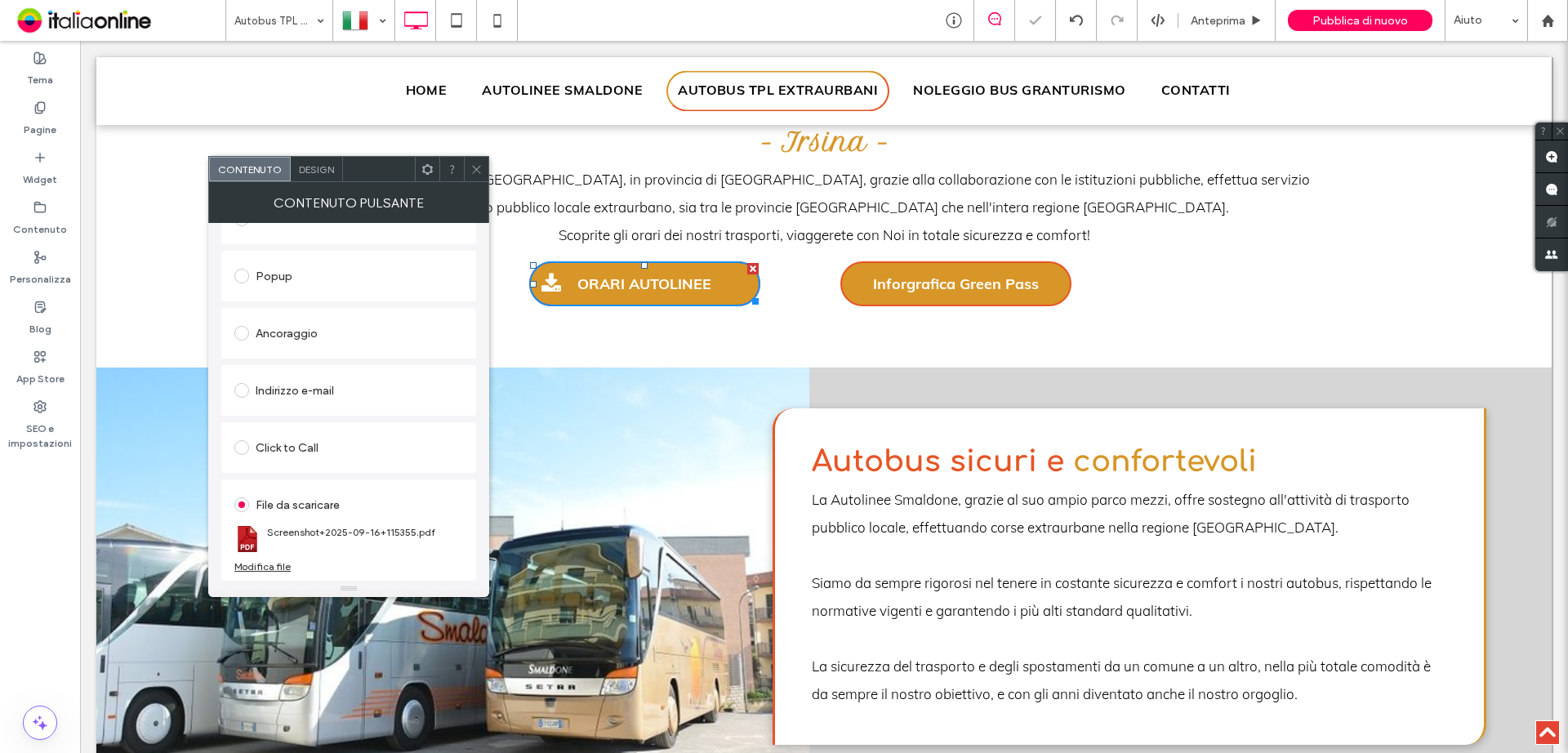
click at [476, 168] on icon at bounding box center [476, 170] width 13 height 13
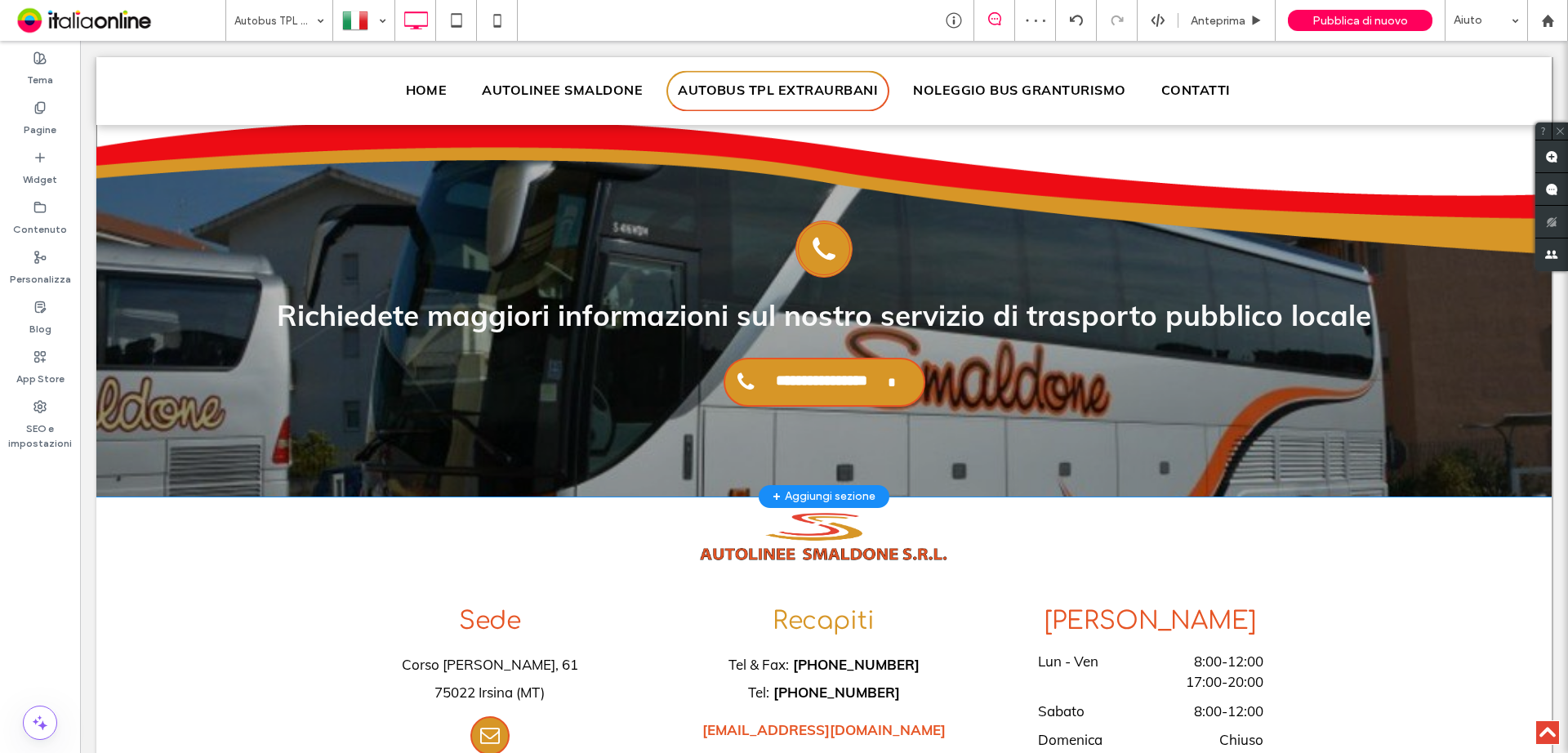
scroll to position [1503, 0]
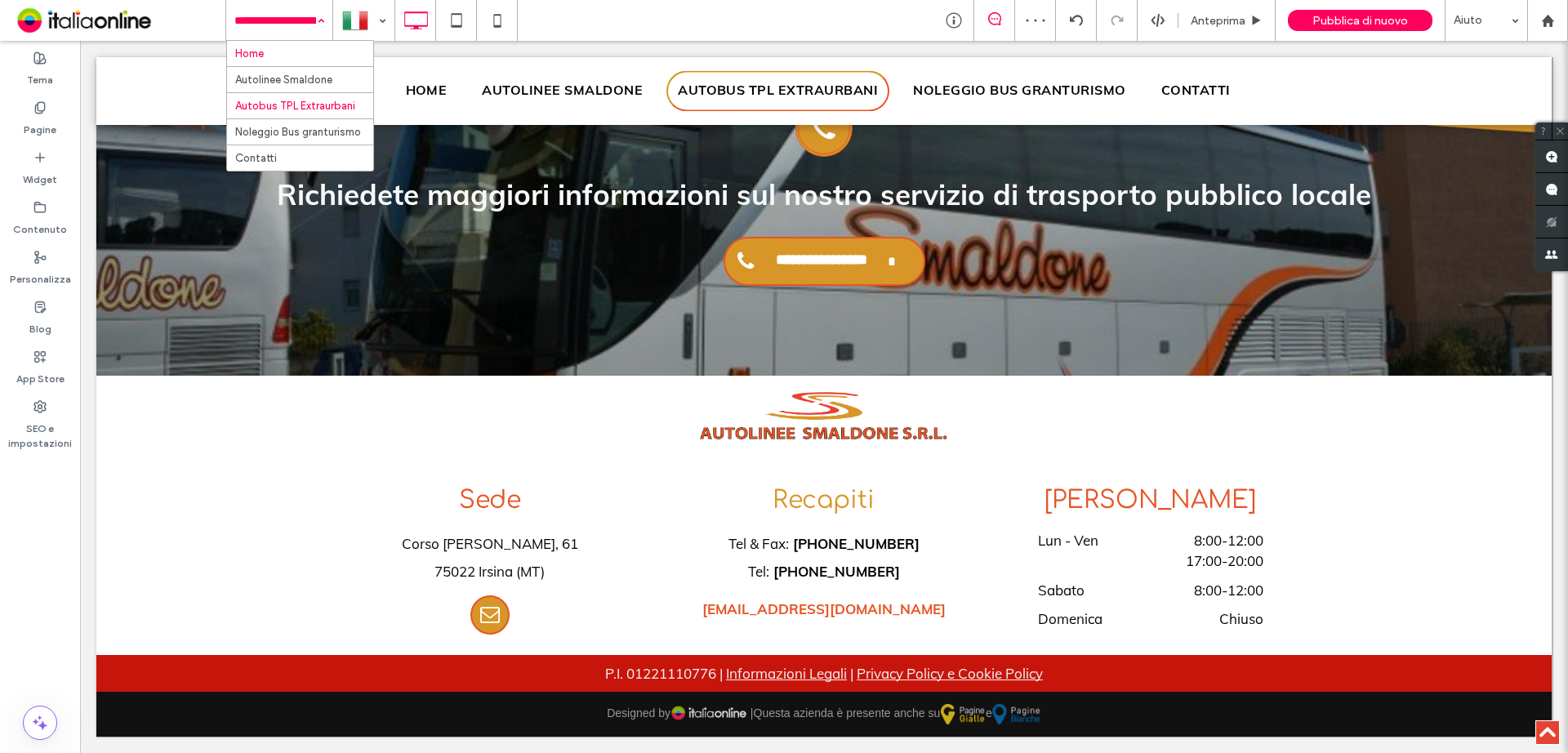
drag, startPoint x: 289, startPoint y: 25, endPoint x: 291, endPoint y: 41, distance: 16.1
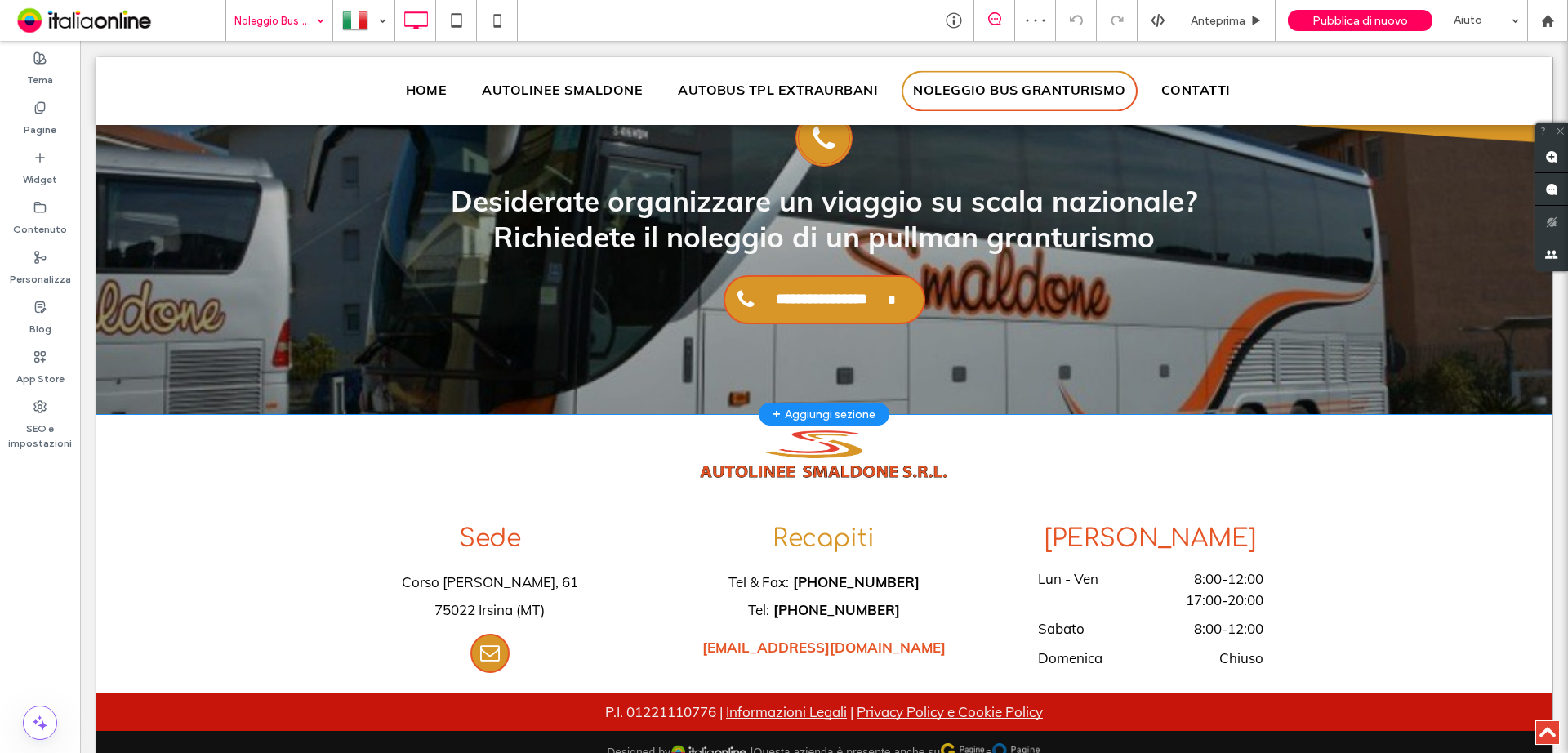
scroll to position [3524, 0]
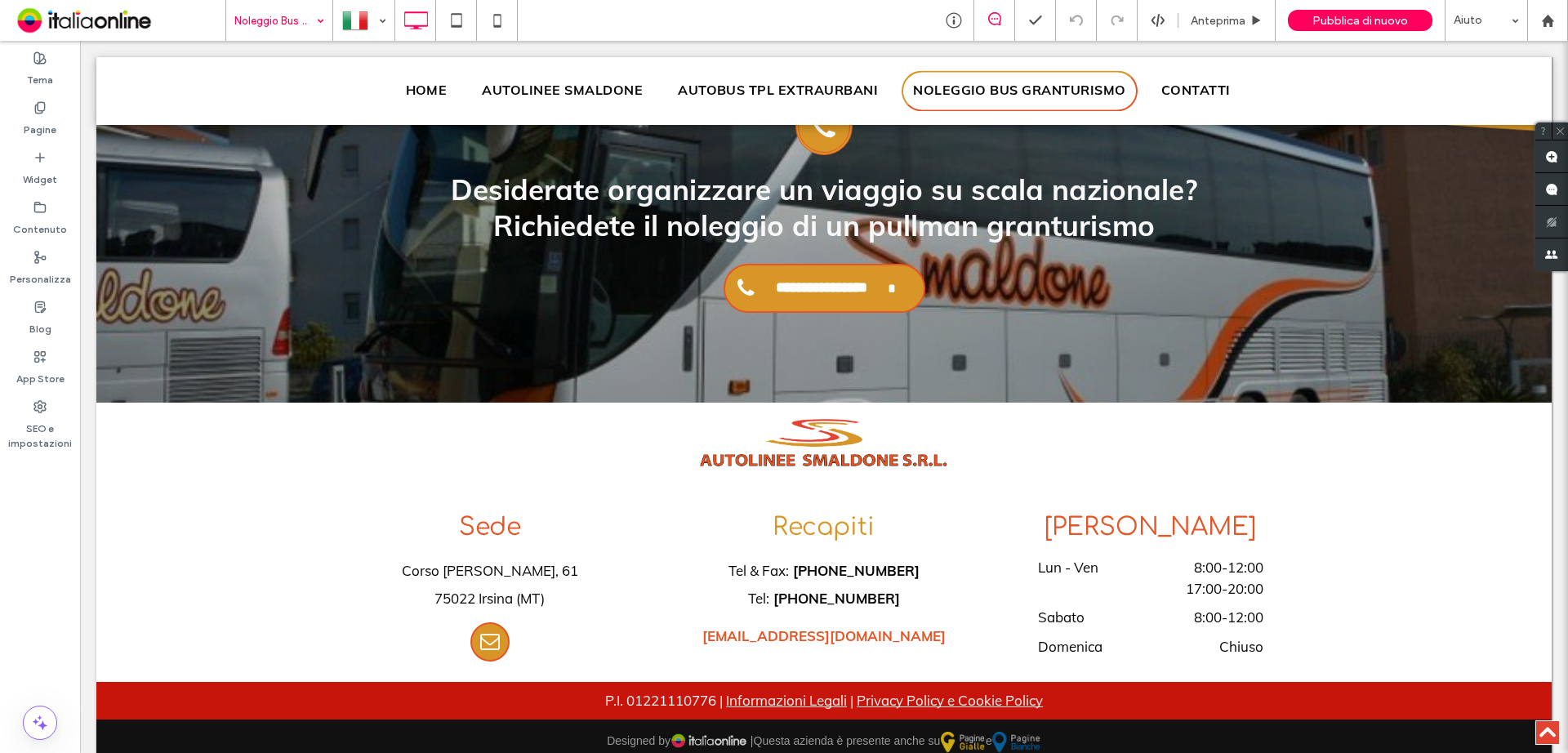
click at [298, 29] on input at bounding box center [274, 21] width 81 height 41
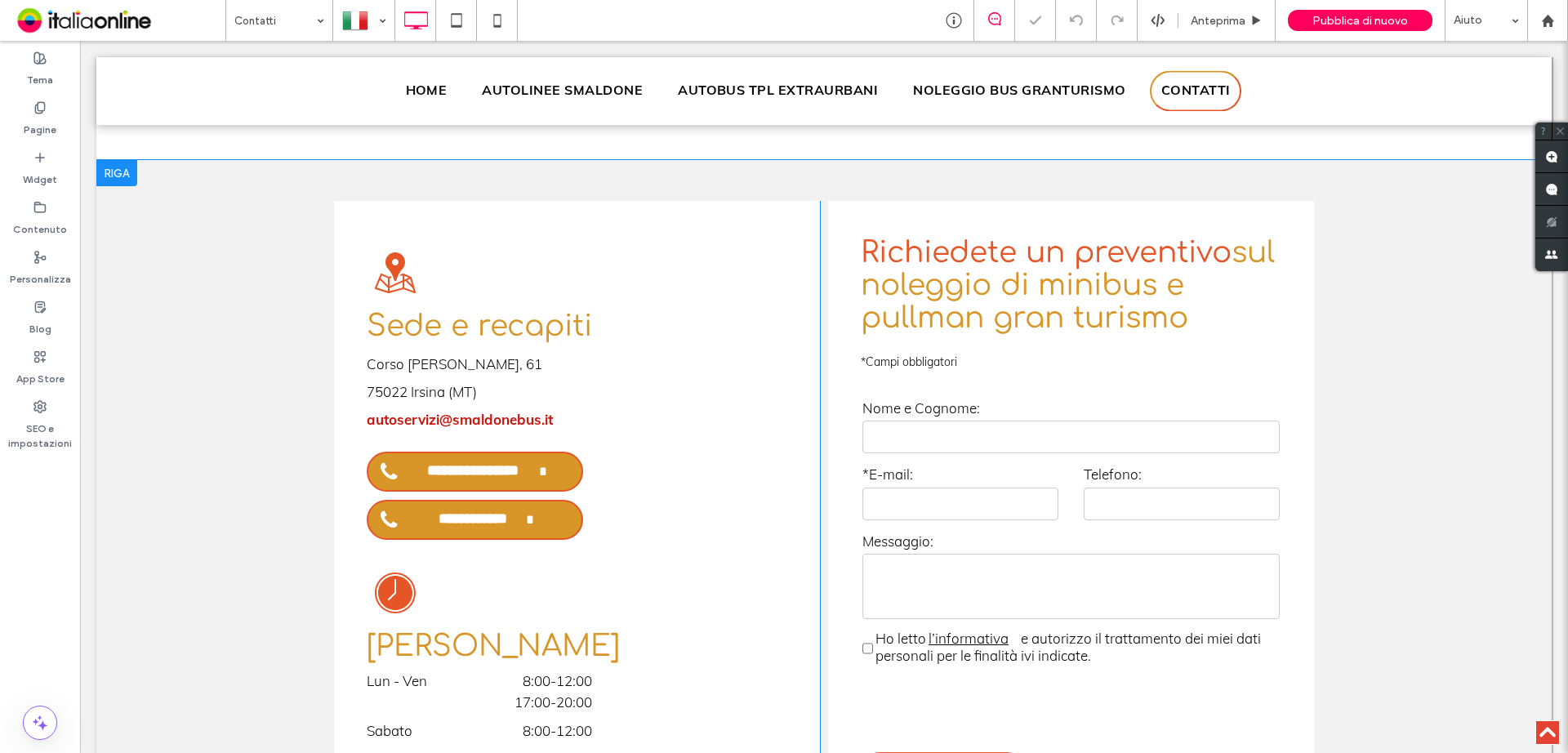
scroll to position [816, 0]
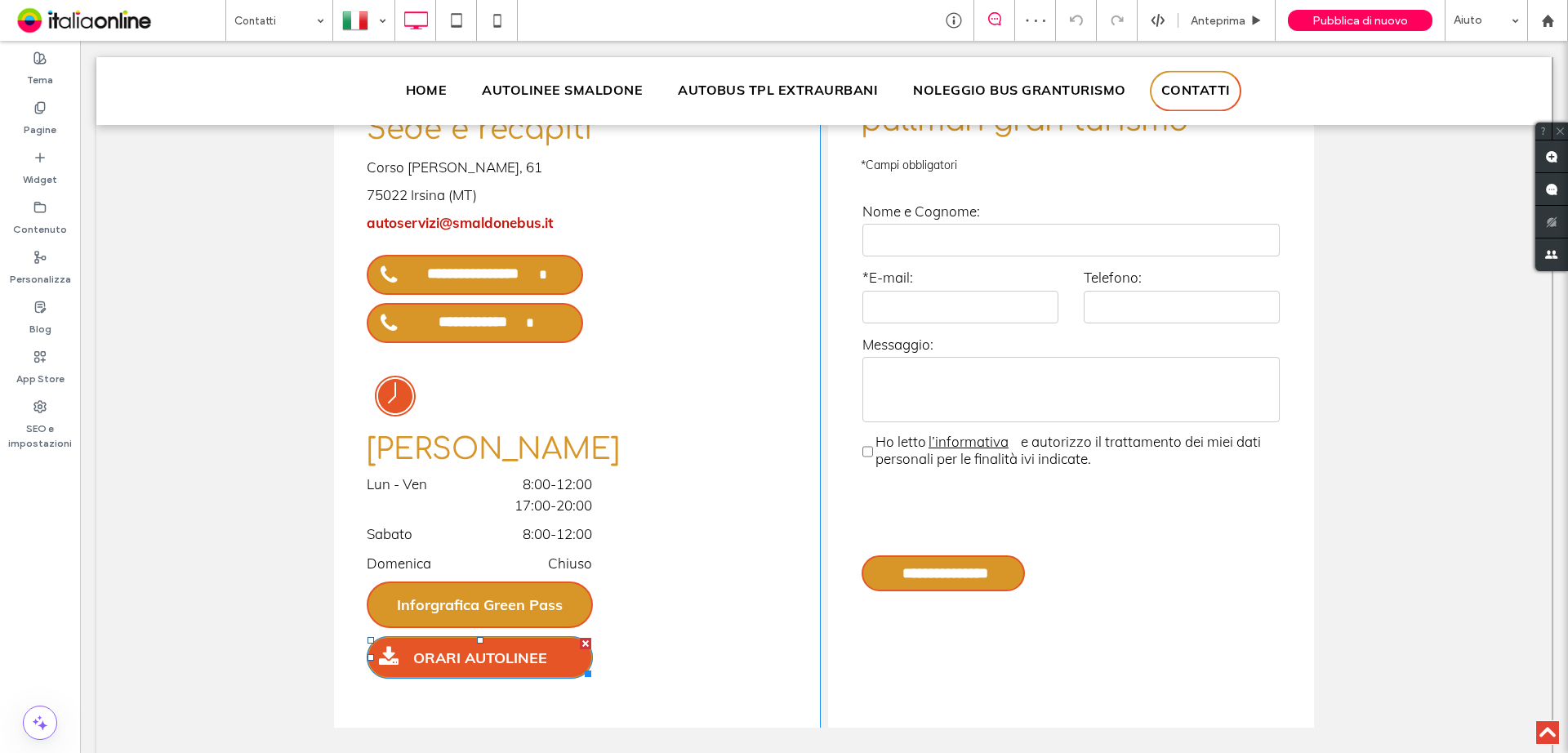
click at [516, 654] on span "ORARI AUTOLINEE" at bounding box center [480, 657] width 146 height 35
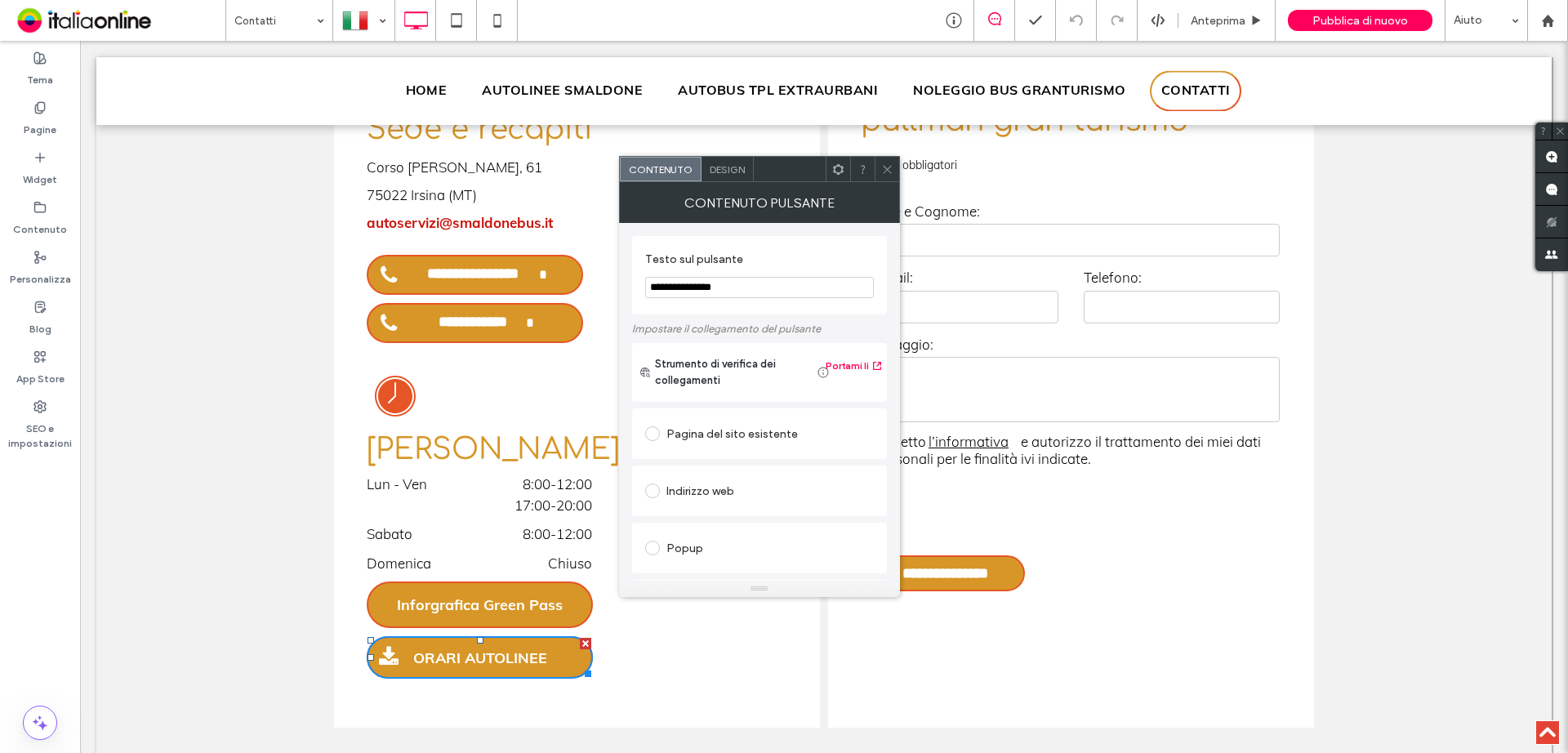
scroll to position [273, 0]
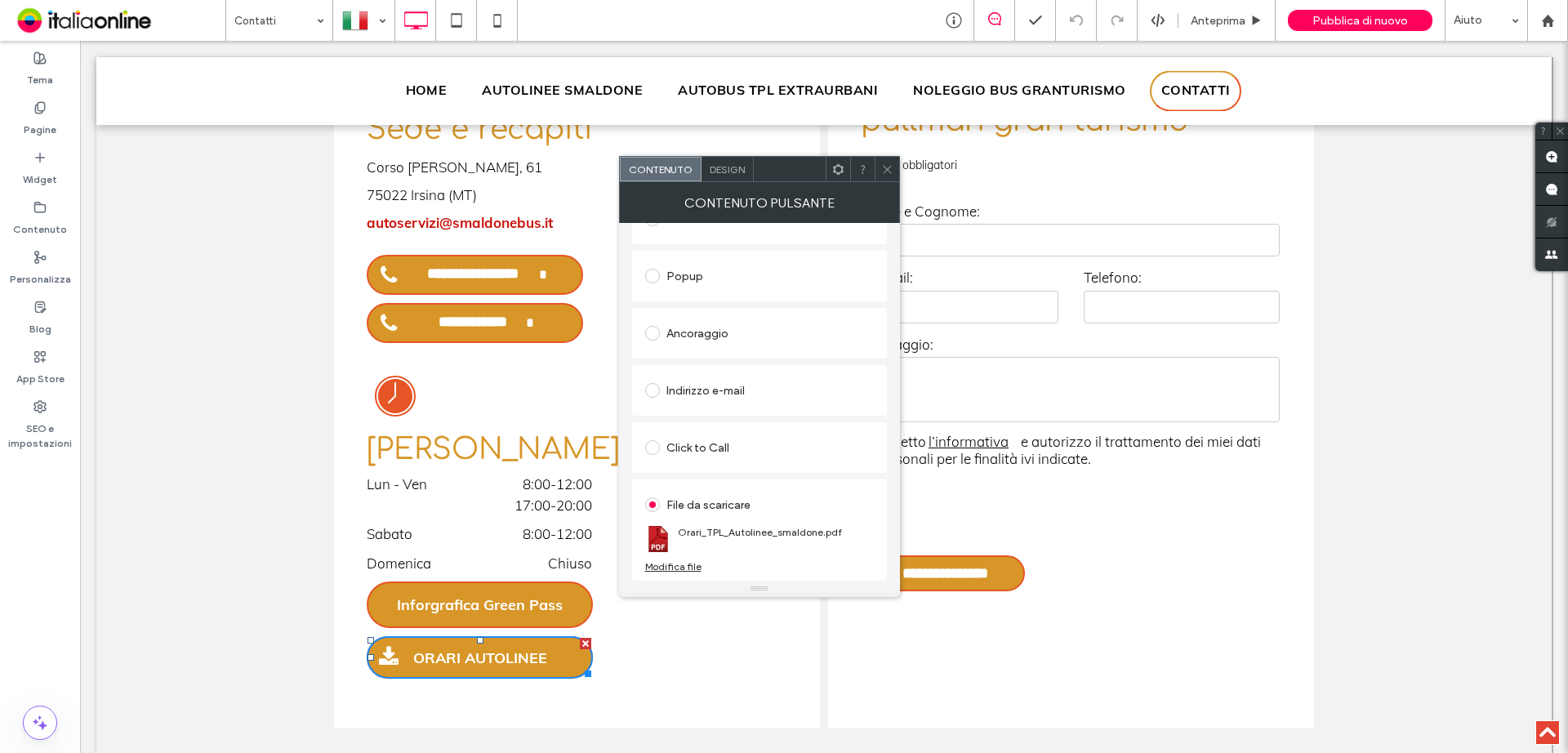
click at [691, 562] on div "Modifica file" at bounding box center [673, 567] width 56 height 13
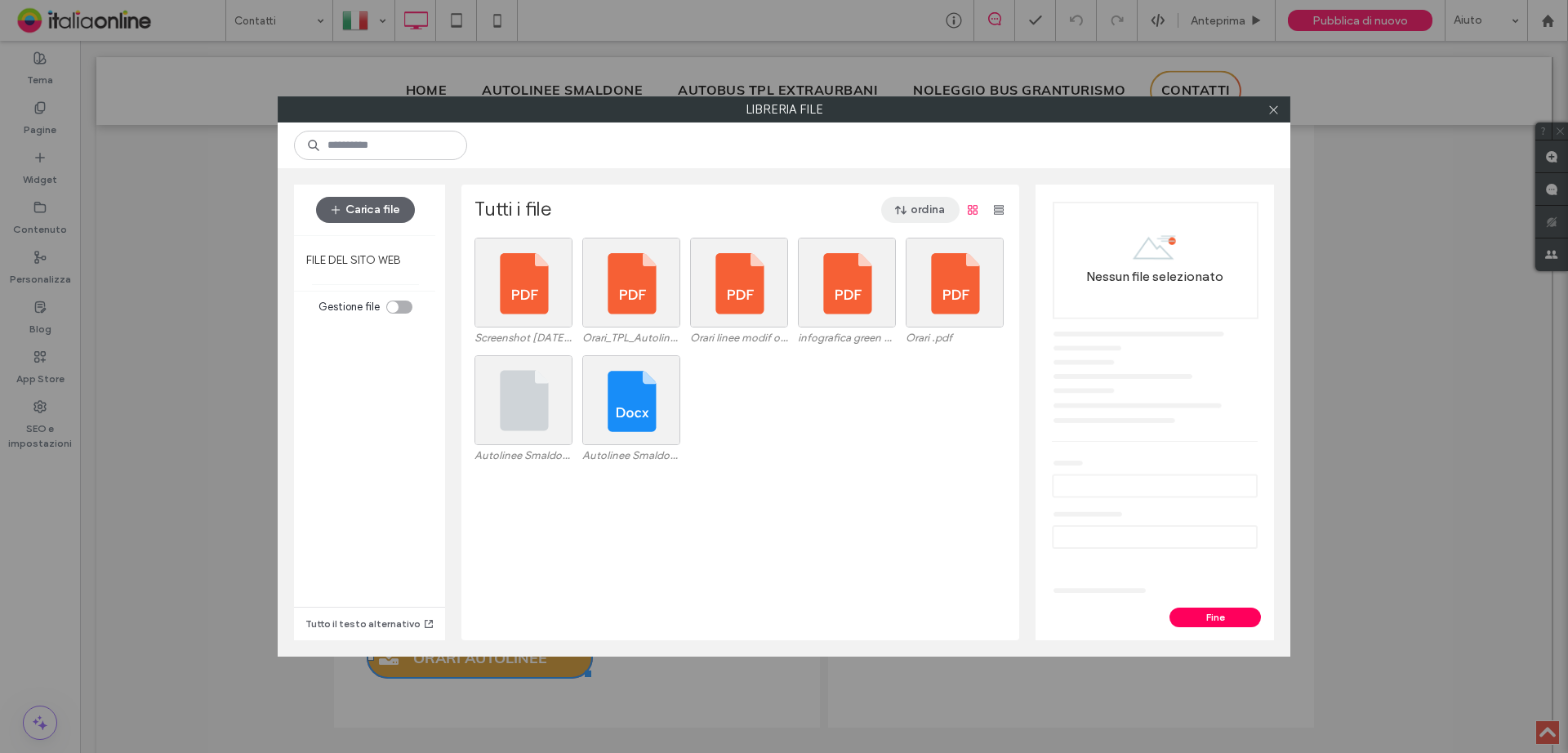
drag, startPoint x: 930, startPoint y: 208, endPoint x: 920, endPoint y: 213, distance: 11.2
click at [930, 208] on button "ordina" at bounding box center [921, 209] width 79 height 26
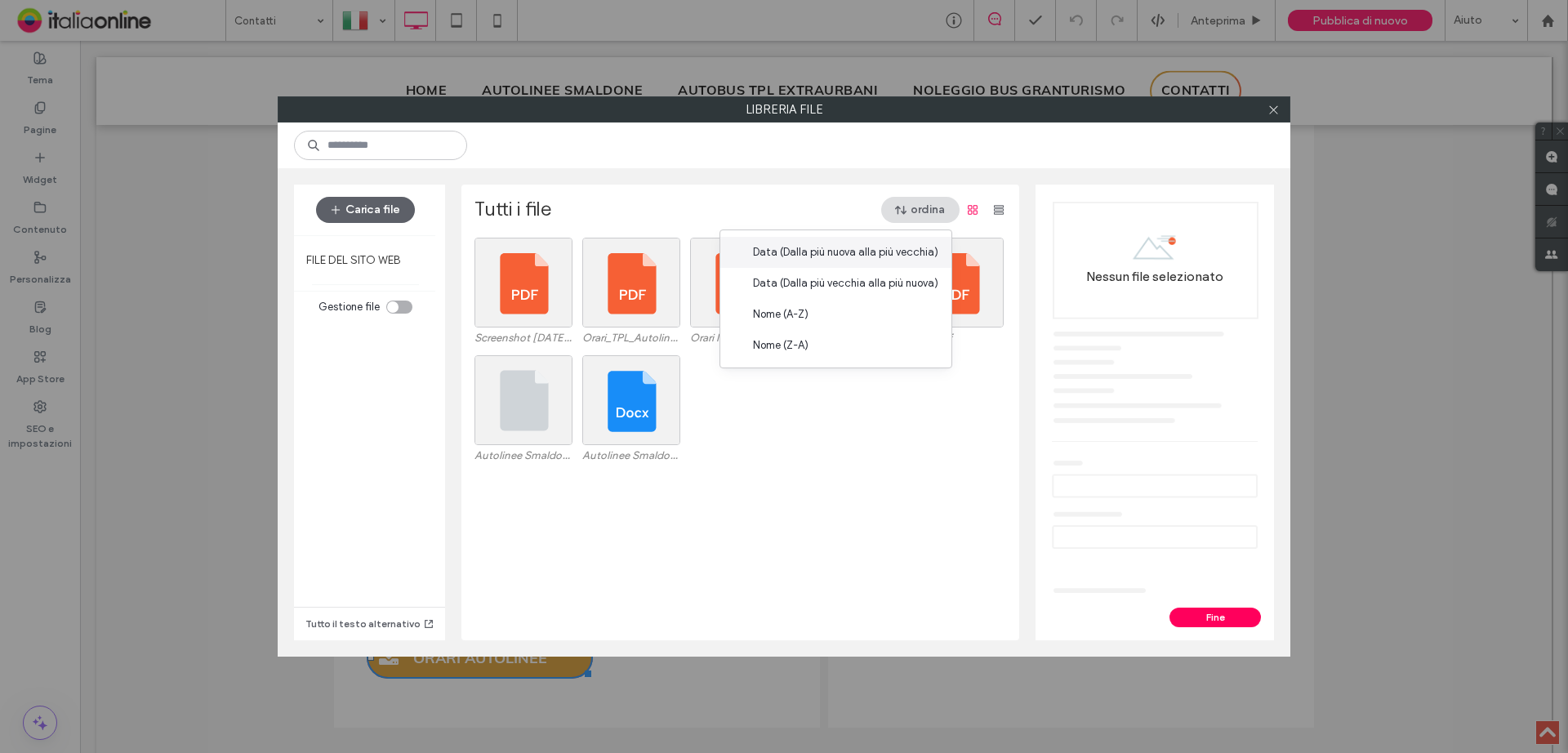
click at [845, 251] on span "Data (Dalla più nuova alla più vecchia)" at bounding box center [845, 252] width 185 height 16
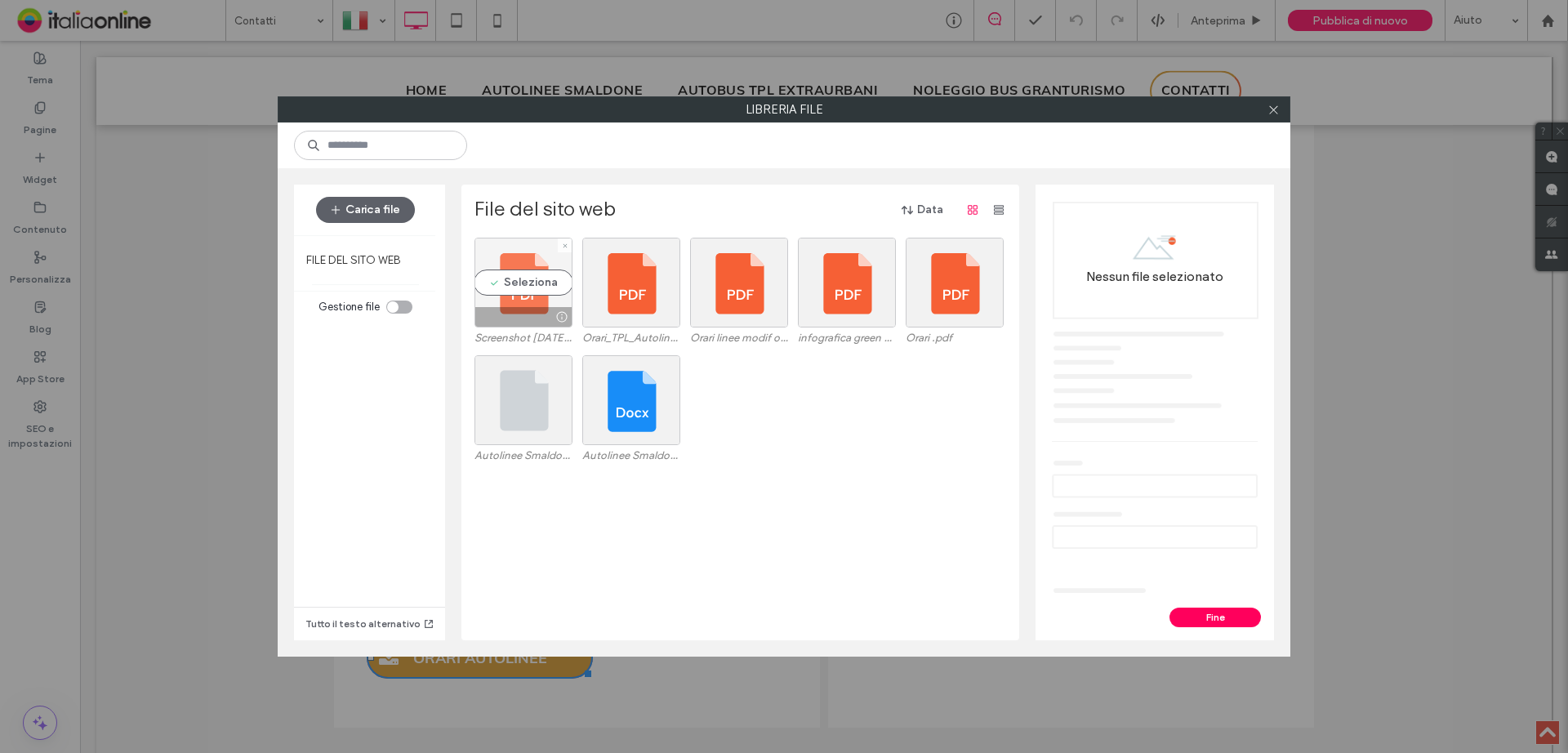
click at [506, 292] on div "Seleziona" at bounding box center [524, 283] width 98 height 89
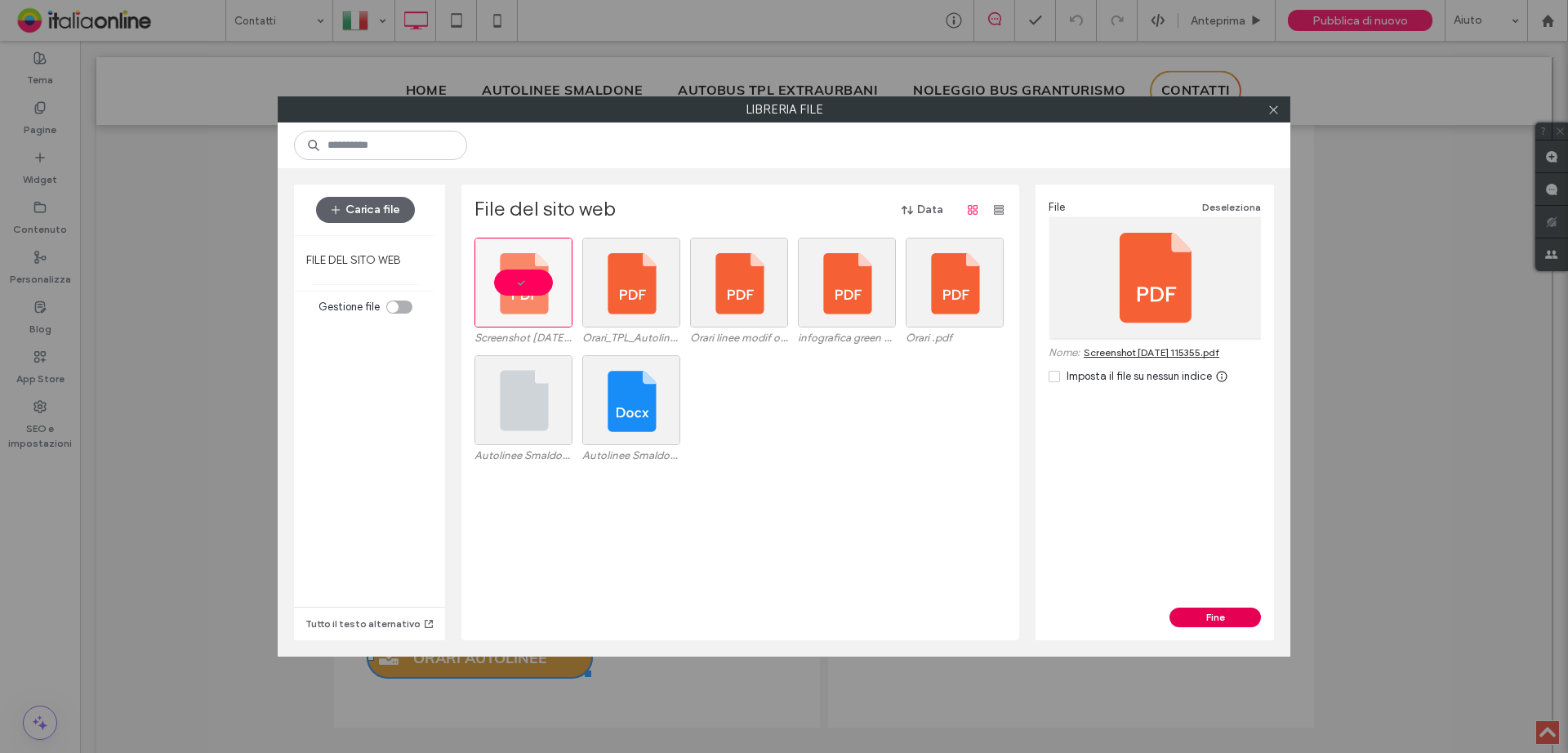
click at [1208, 614] on button "Fine" at bounding box center [1215, 618] width 91 height 20
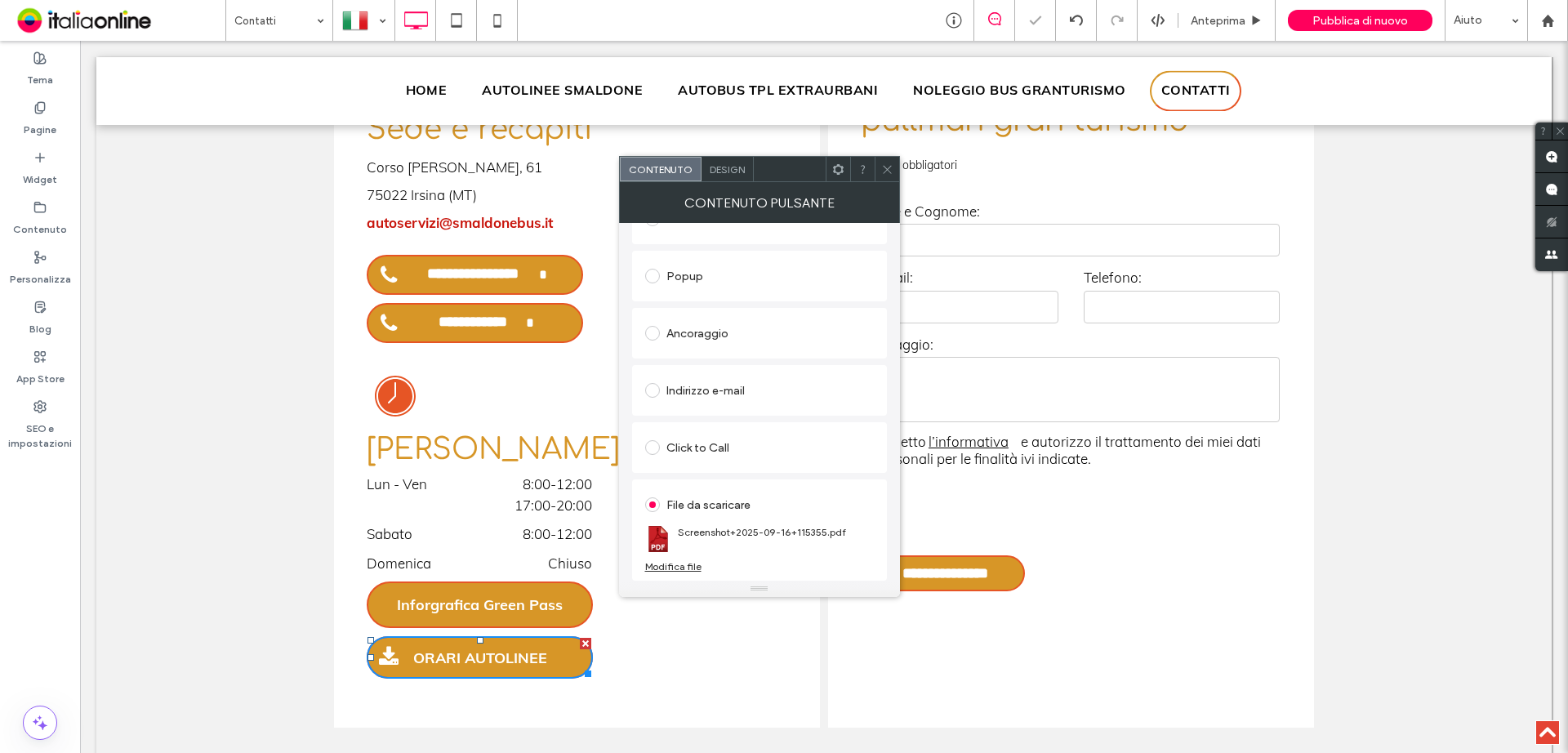
click at [881, 169] on icon at bounding box center [888, 170] width 13 height 13
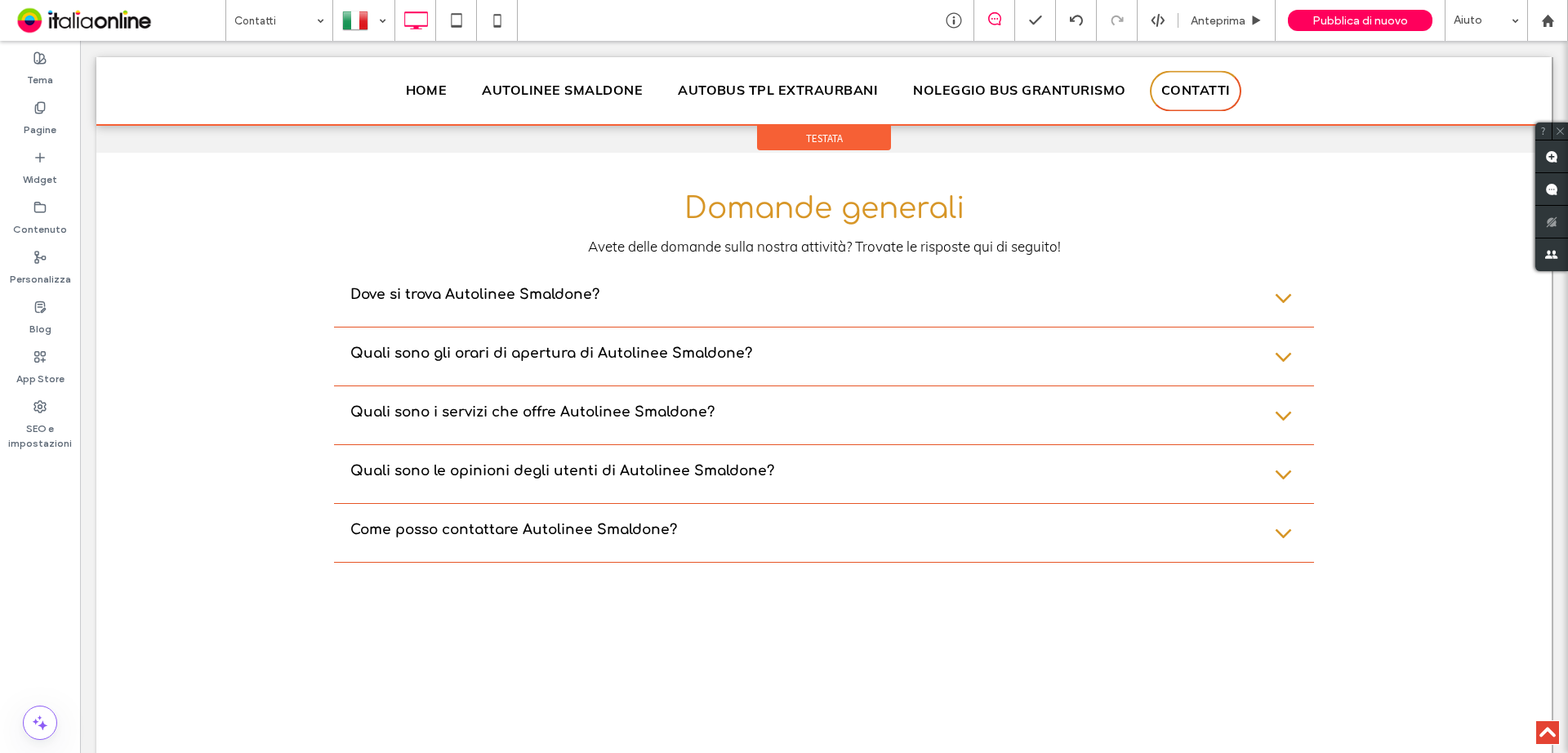
scroll to position [1025, 0]
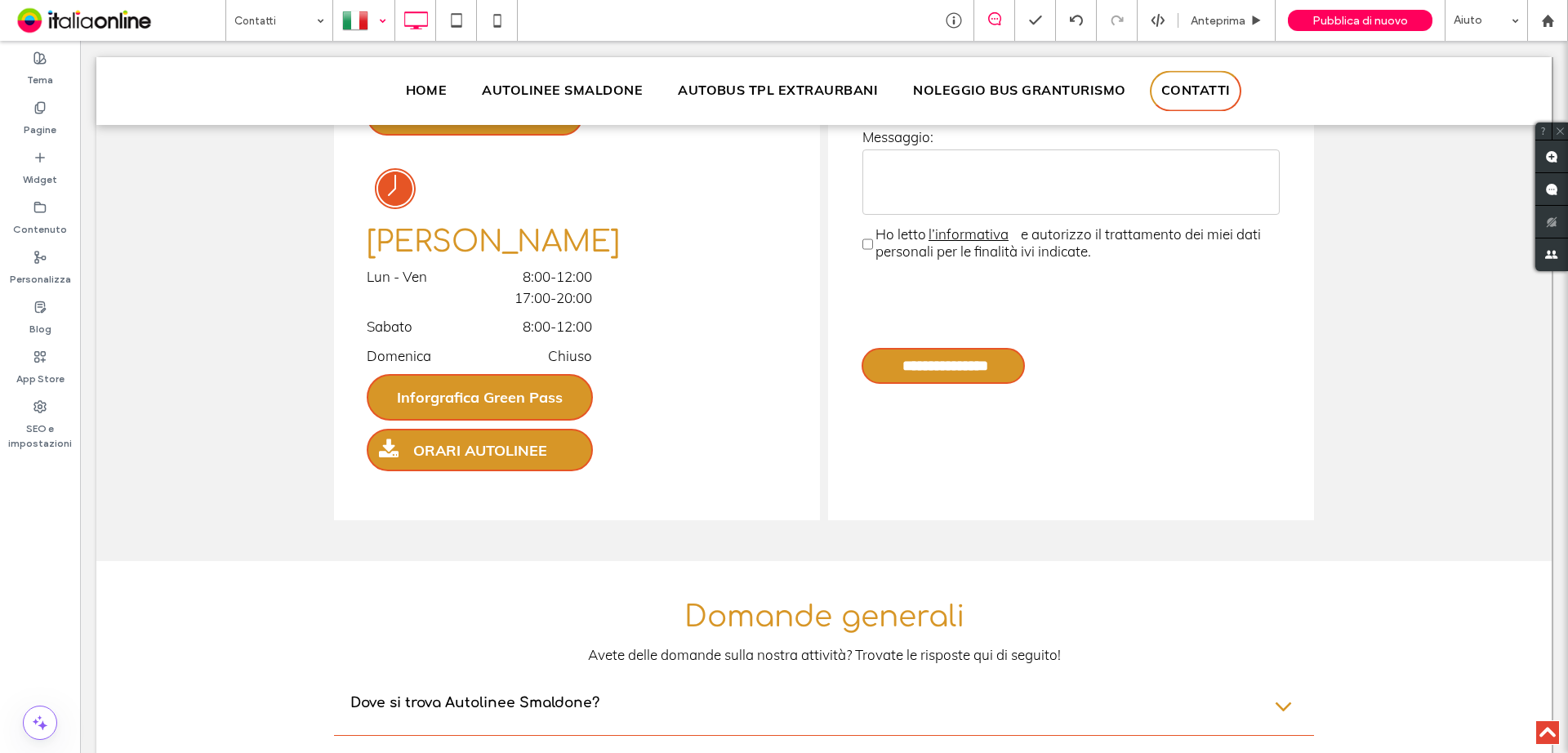
click at [383, 25] on div at bounding box center [364, 21] width 60 height 39
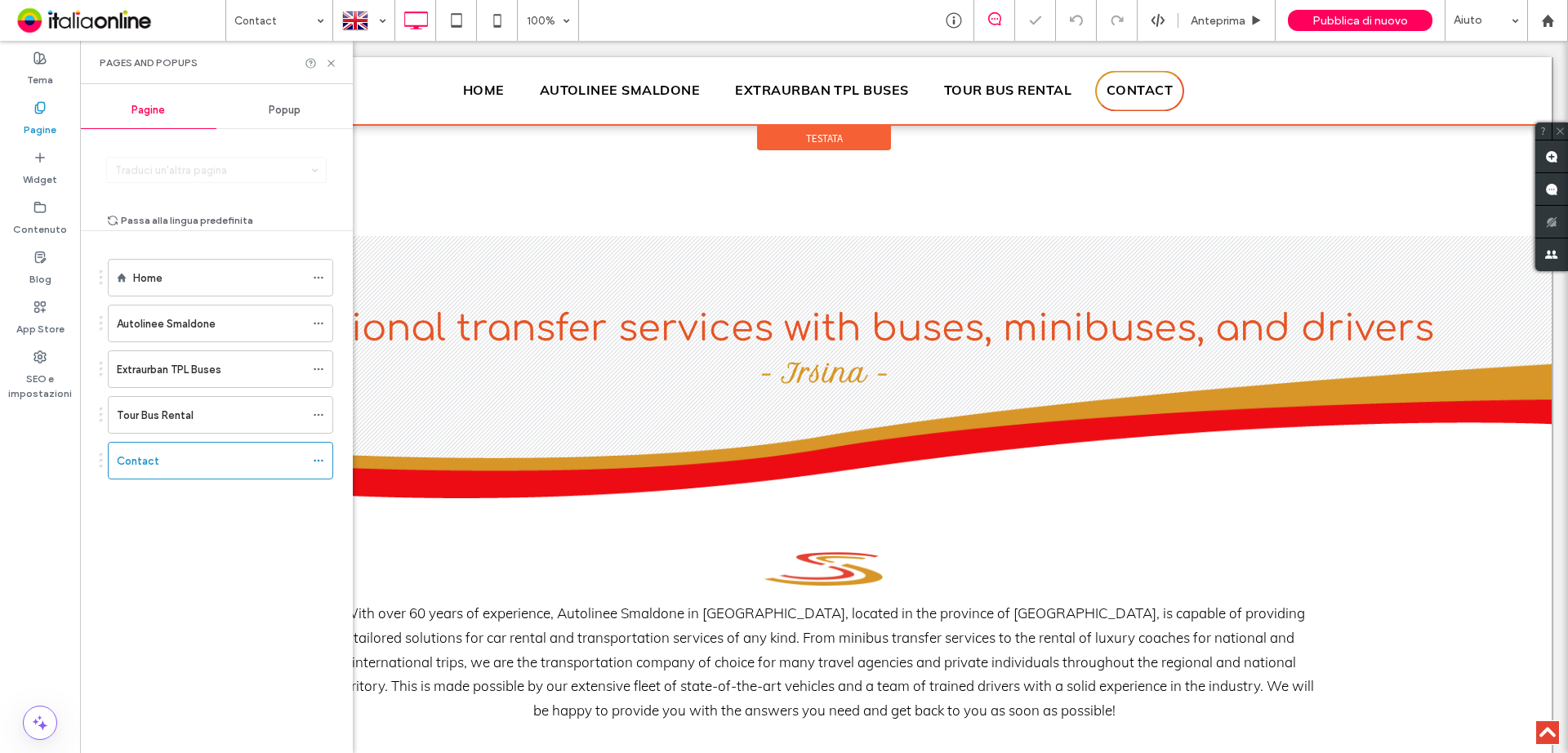
scroll to position [1062, 0]
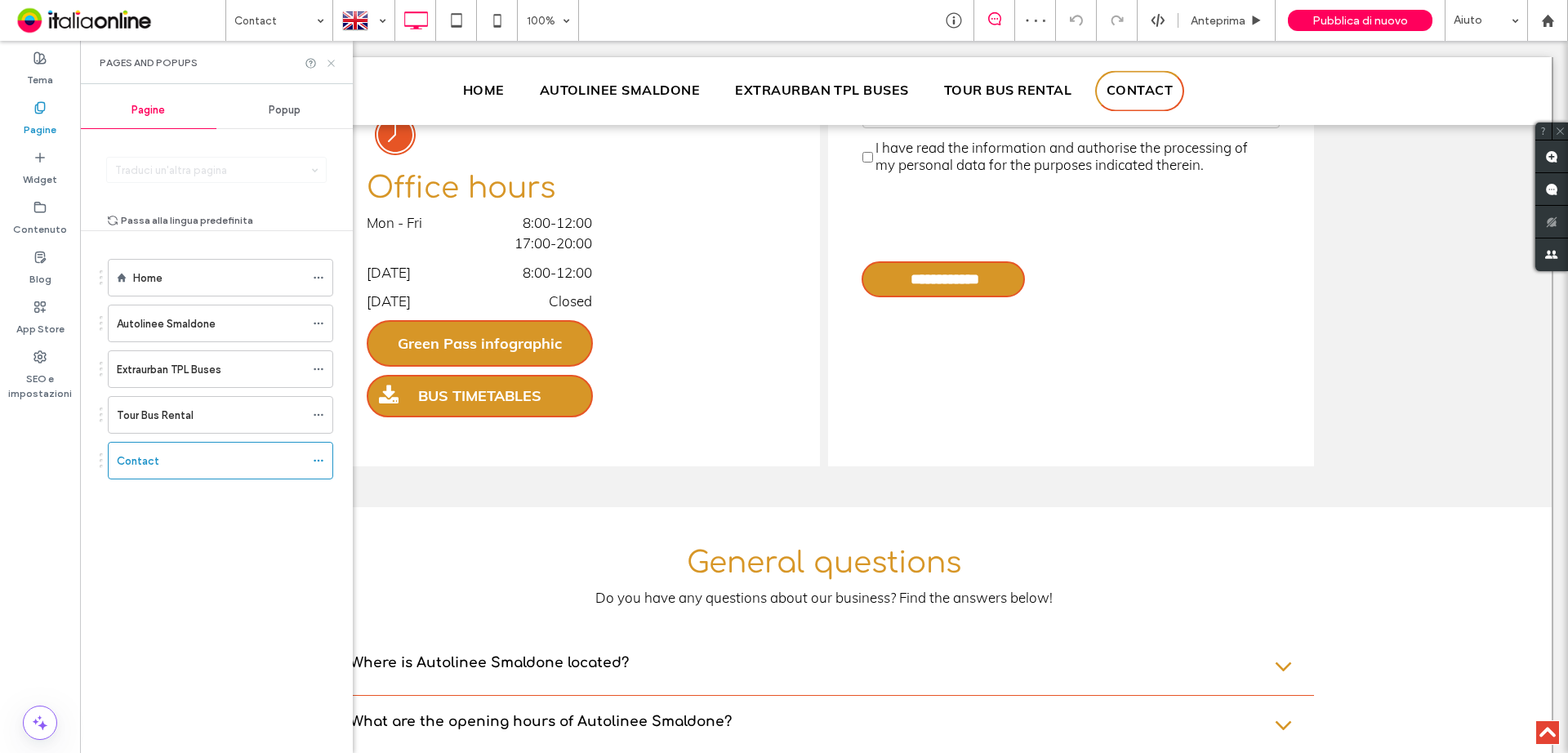
click at [329, 67] on icon at bounding box center [332, 63] width 13 height 13
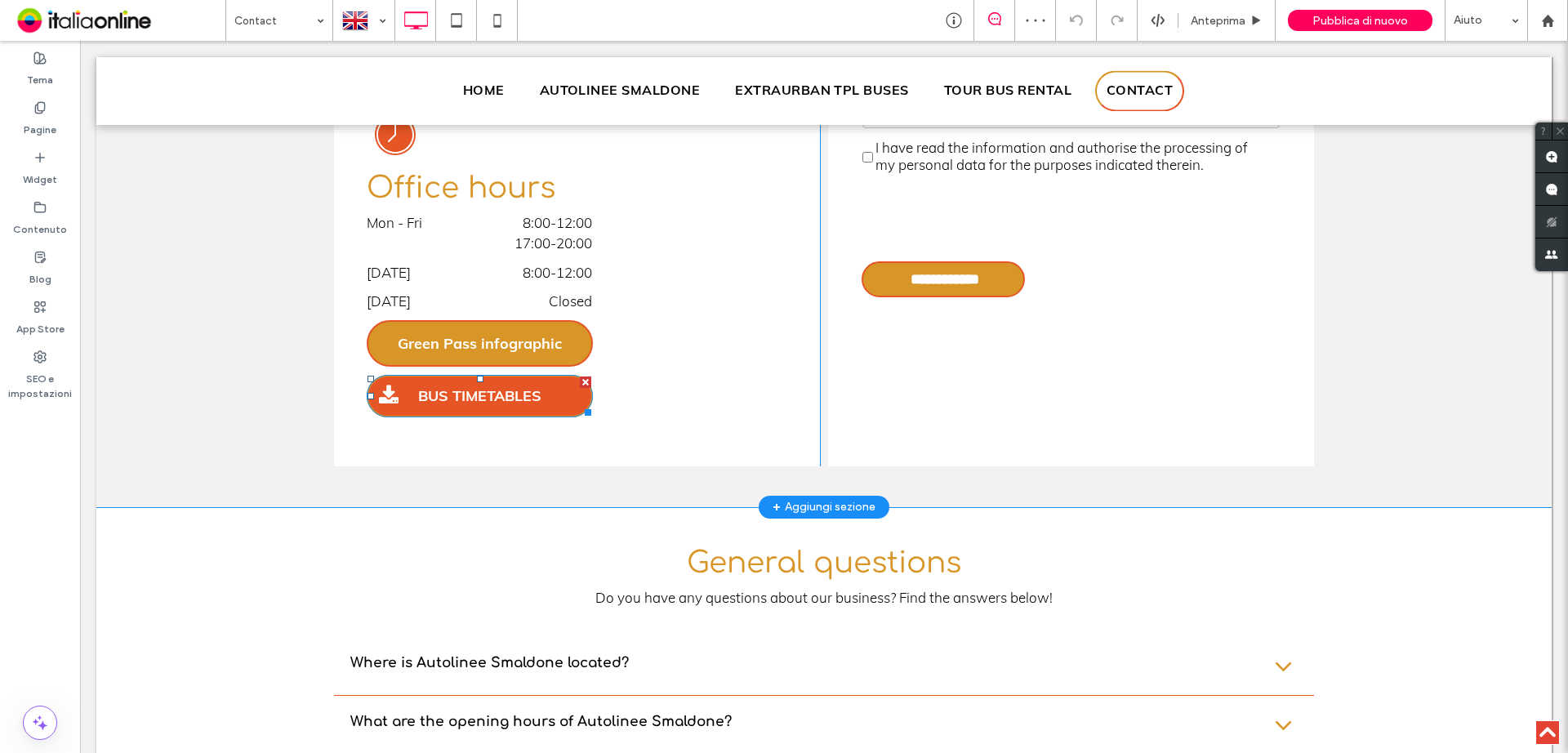
click at [476, 400] on span "BUS TIMETABLES" at bounding box center [479, 395] width 135 height 35
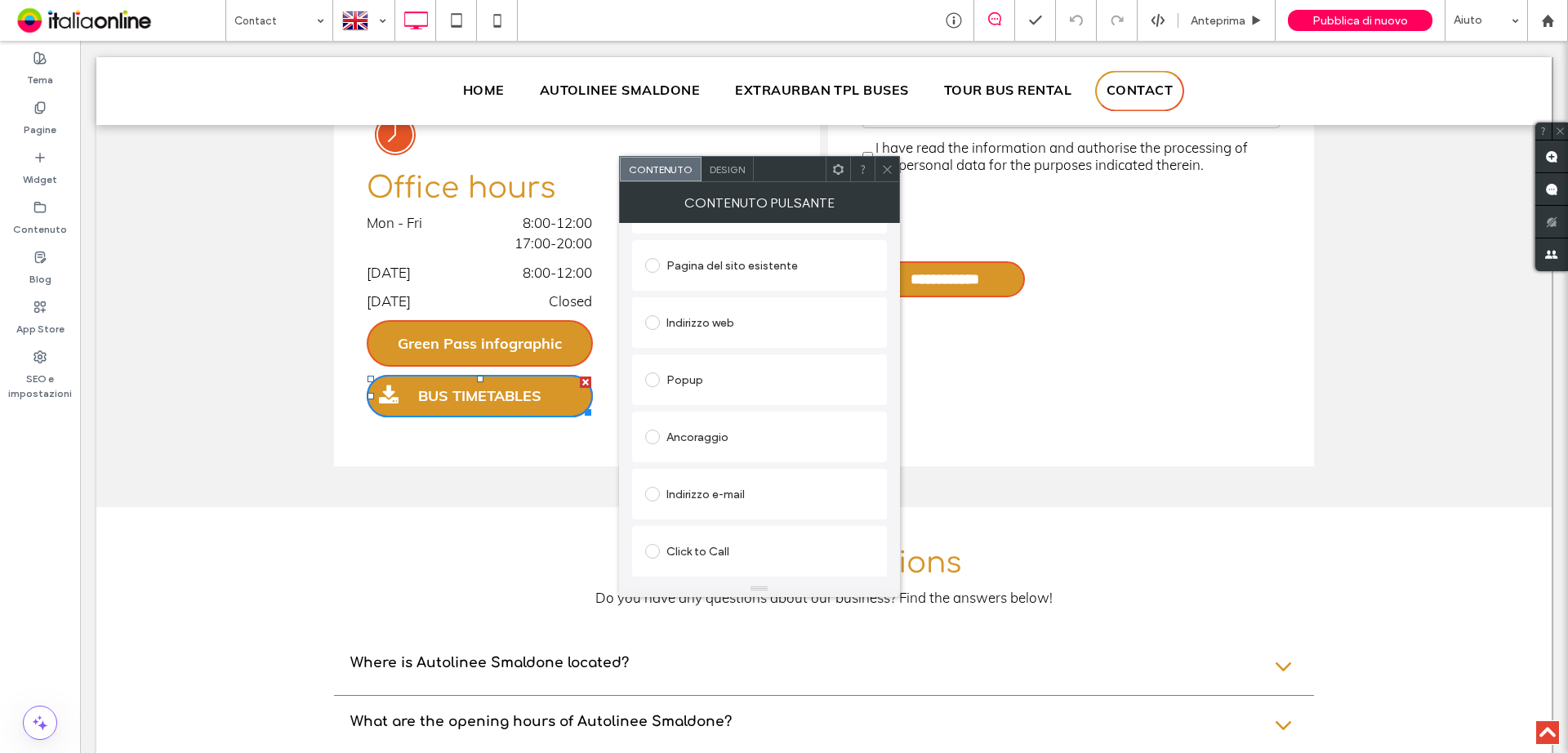
scroll to position [273, 0]
click at [689, 571] on div "Modifica file" at bounding box center [673, 567] width 56 height 13
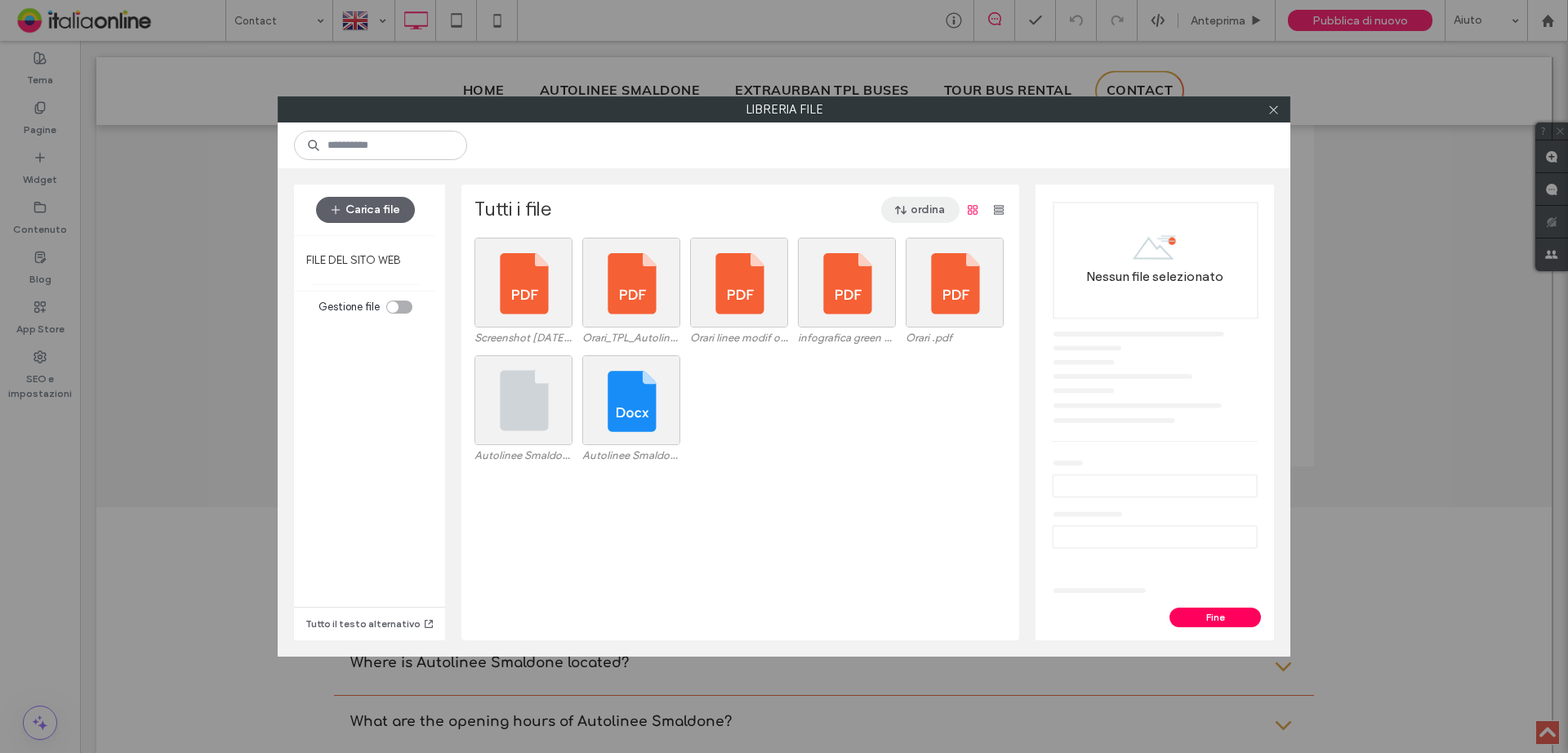
click at [894, 219] on span "button" at bounding box center [902, 209] width 16 height 24
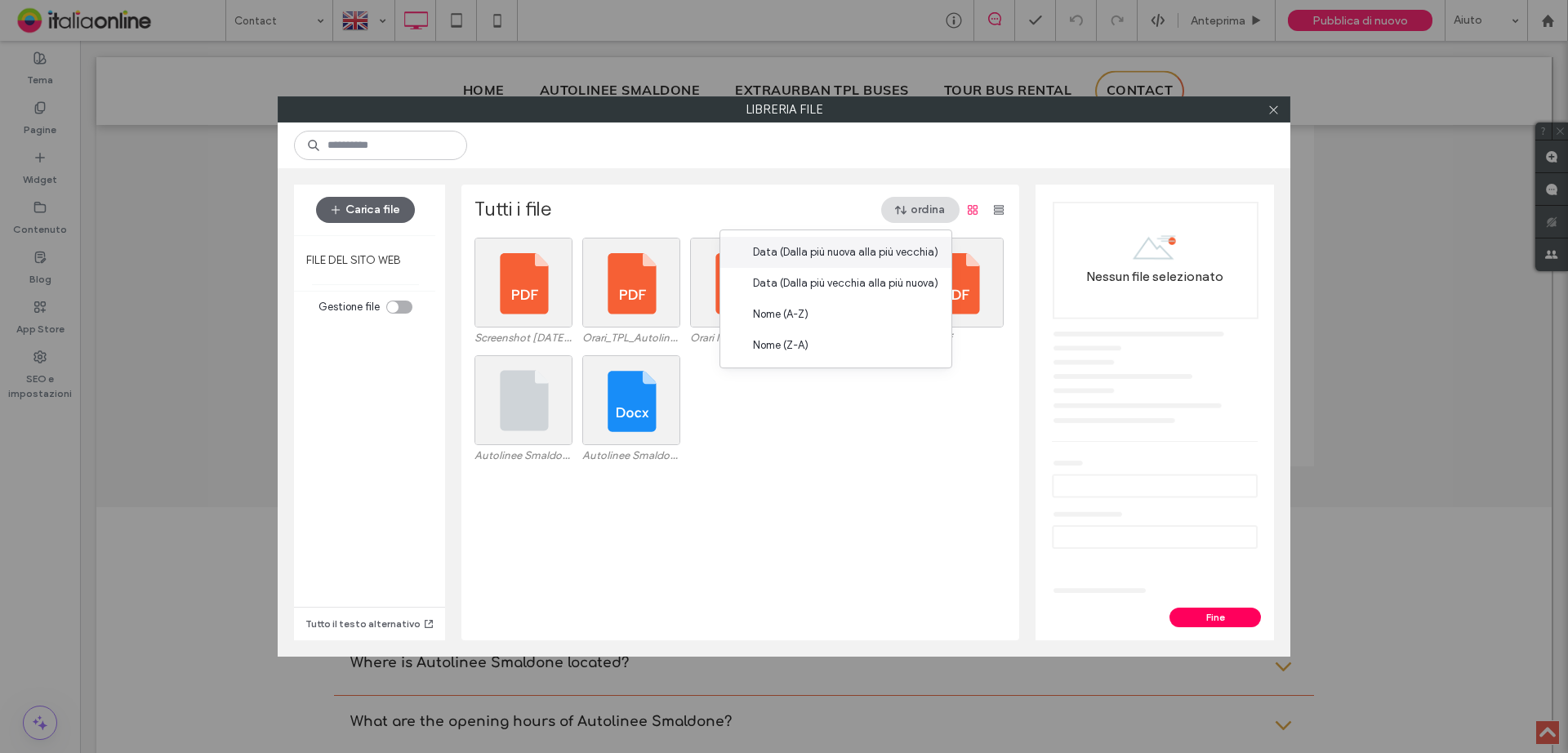
click at [864, 248] on span "Data (Dalla più nuova alla più vecchia)" at bounding box center [845, 252] width 185 height 16
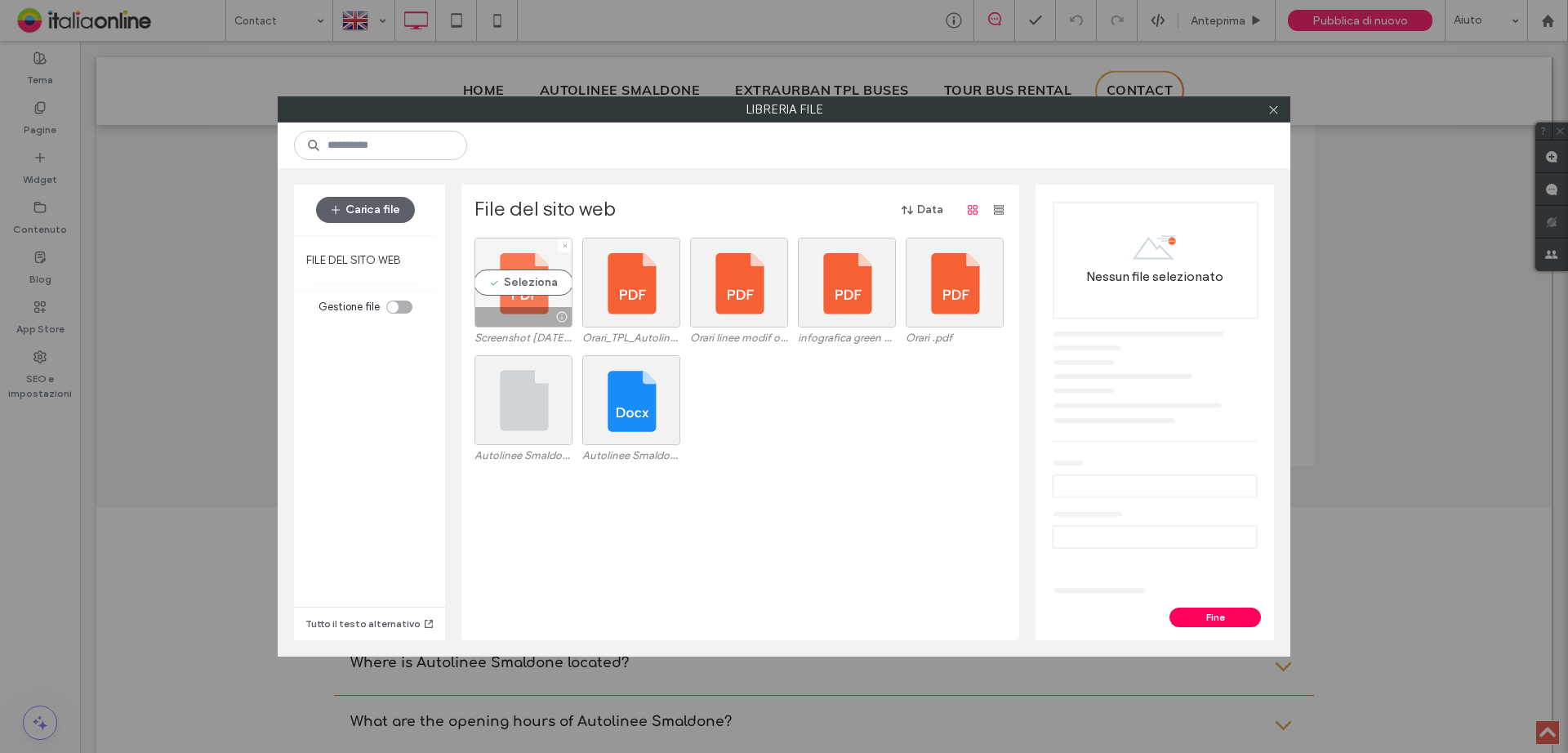
click at [512, 299] on div "Seleziona" at bounding box center [524, 283] width 98 height 89
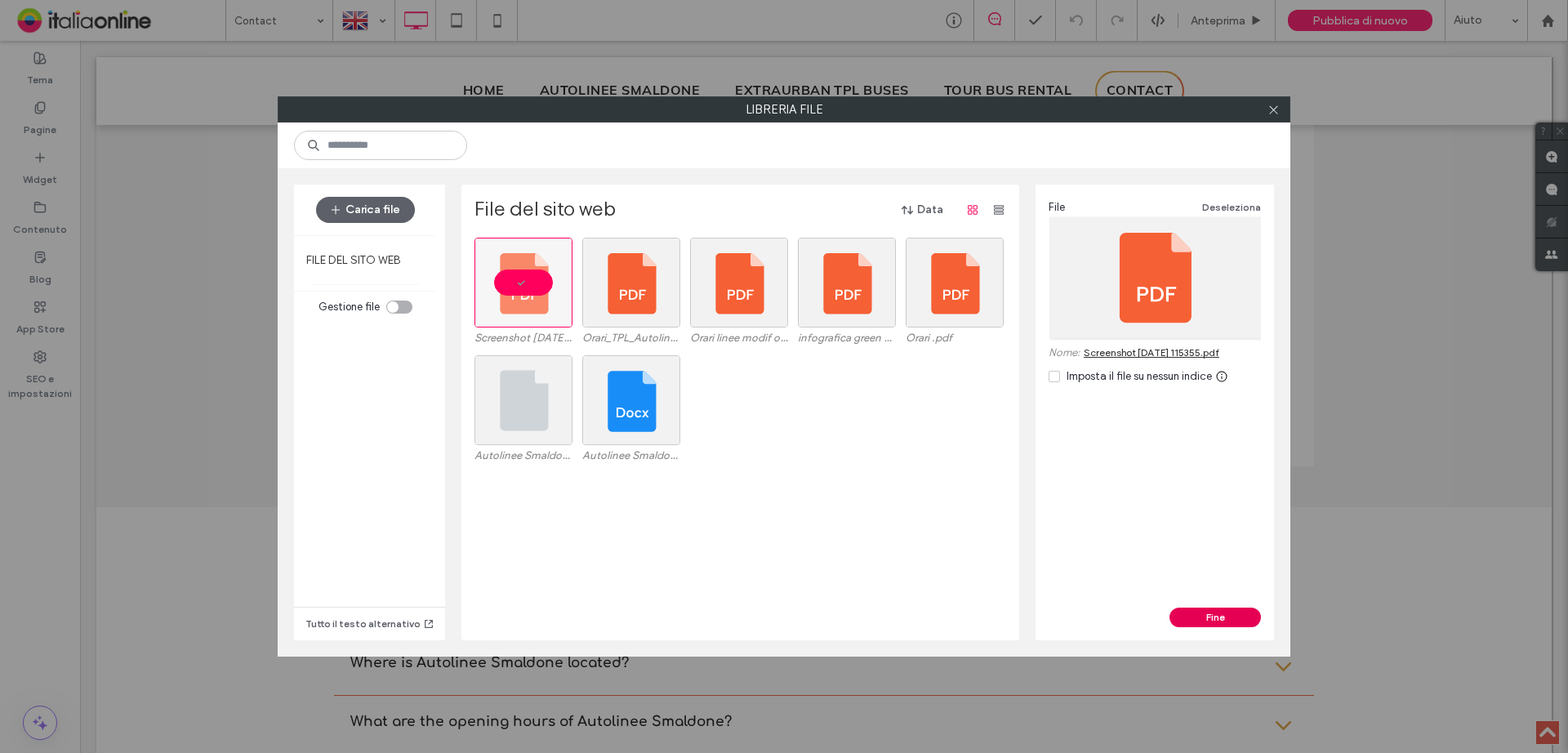
click at [1224, 615] on button "Fine" at bounding box center [1215, 618] width 91 height 20
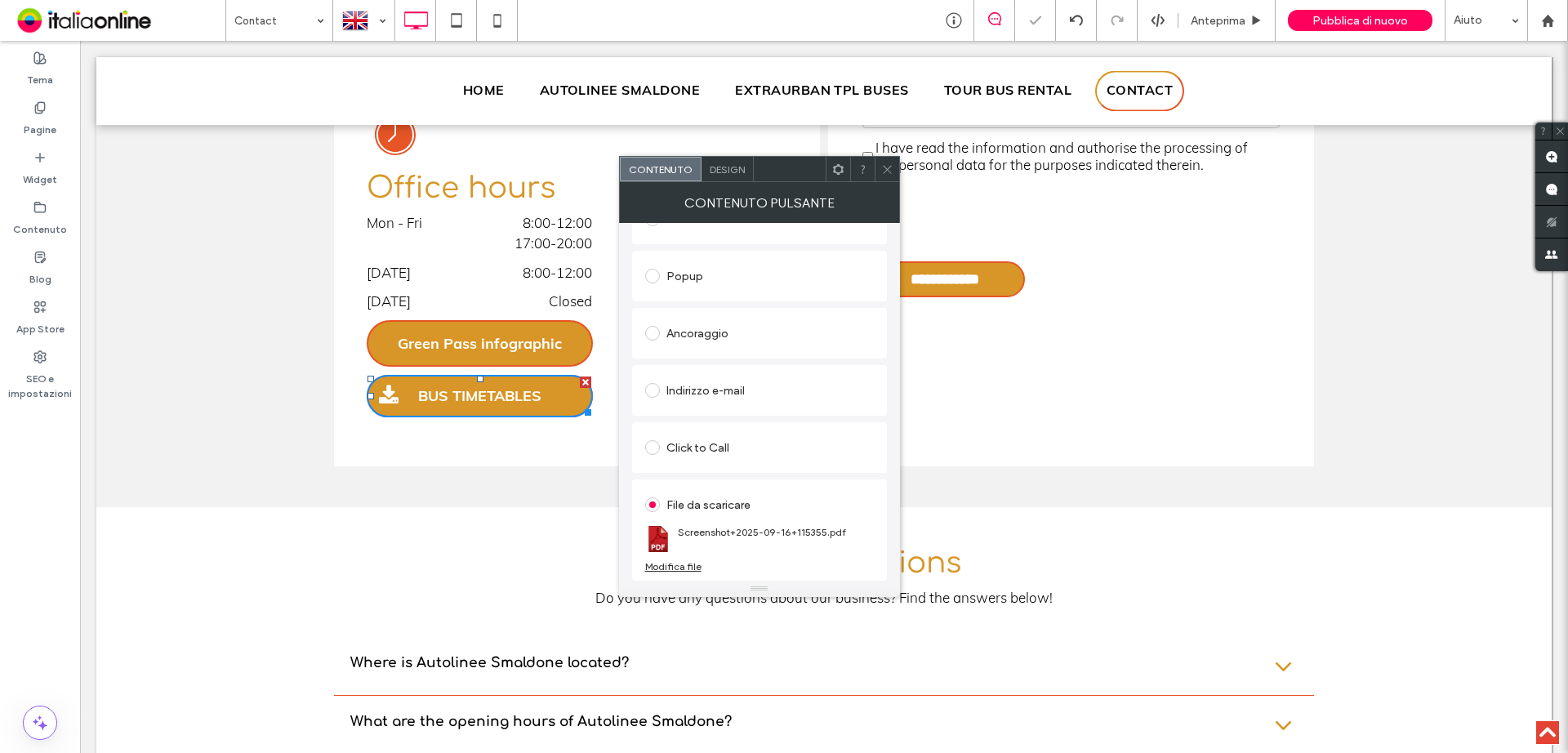
click at [887, 174] on icon at bounding box center [888, 170] width 13 height 13
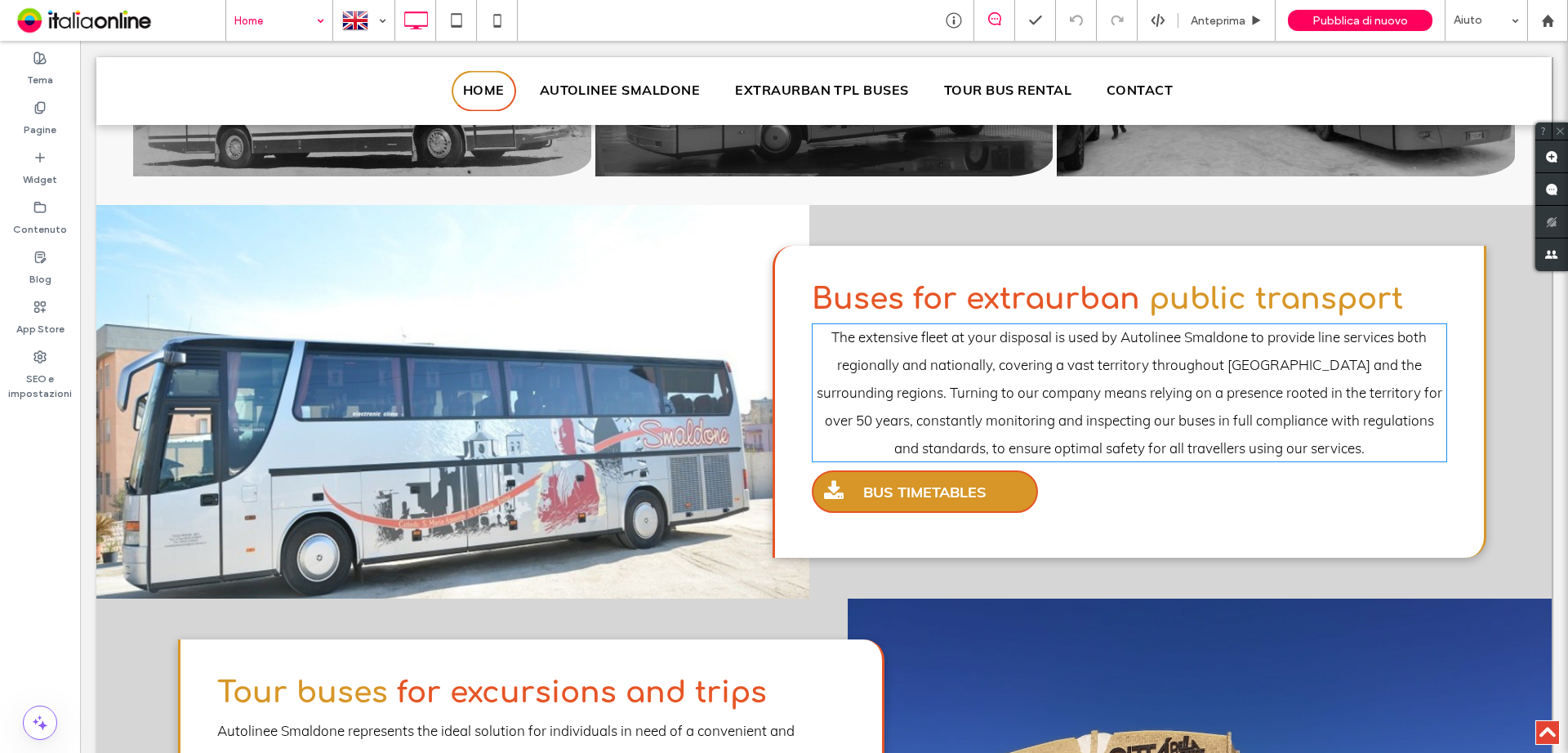
scroll to position [1307, 0]
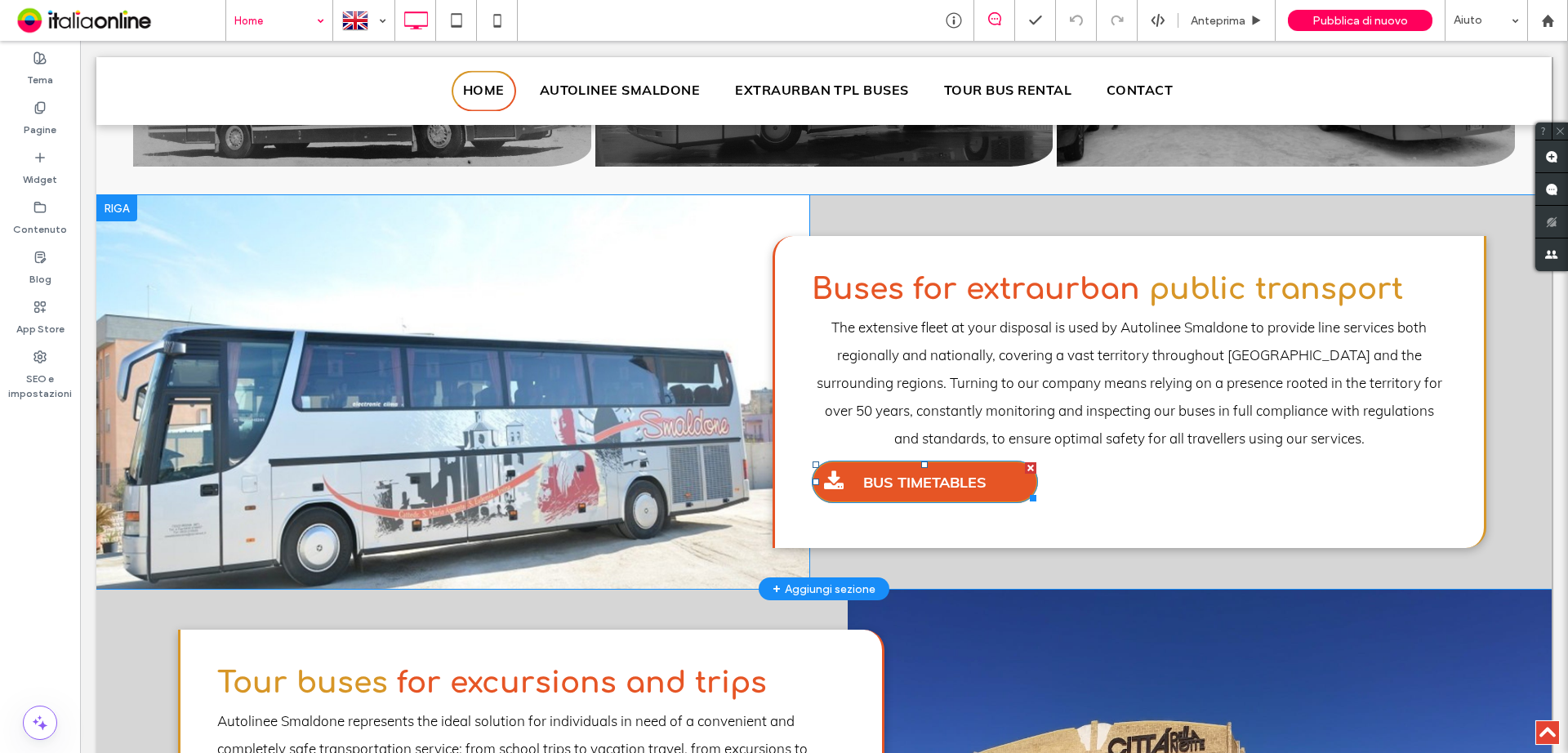
click at [870, 478] on span "BUS TIMETABLES" at bounding box center [924, 482] width 135 height 35
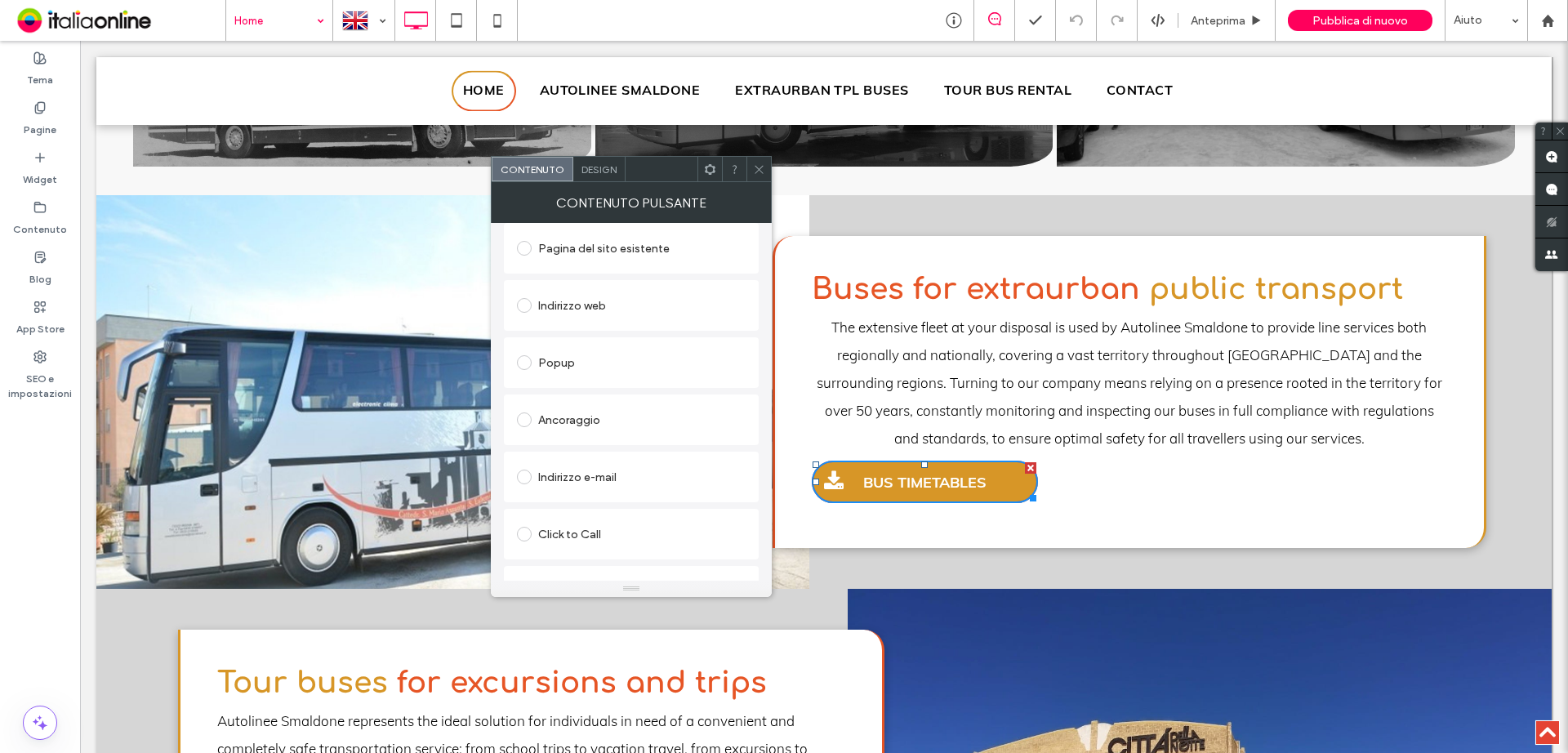
scroll to position [273, 0]
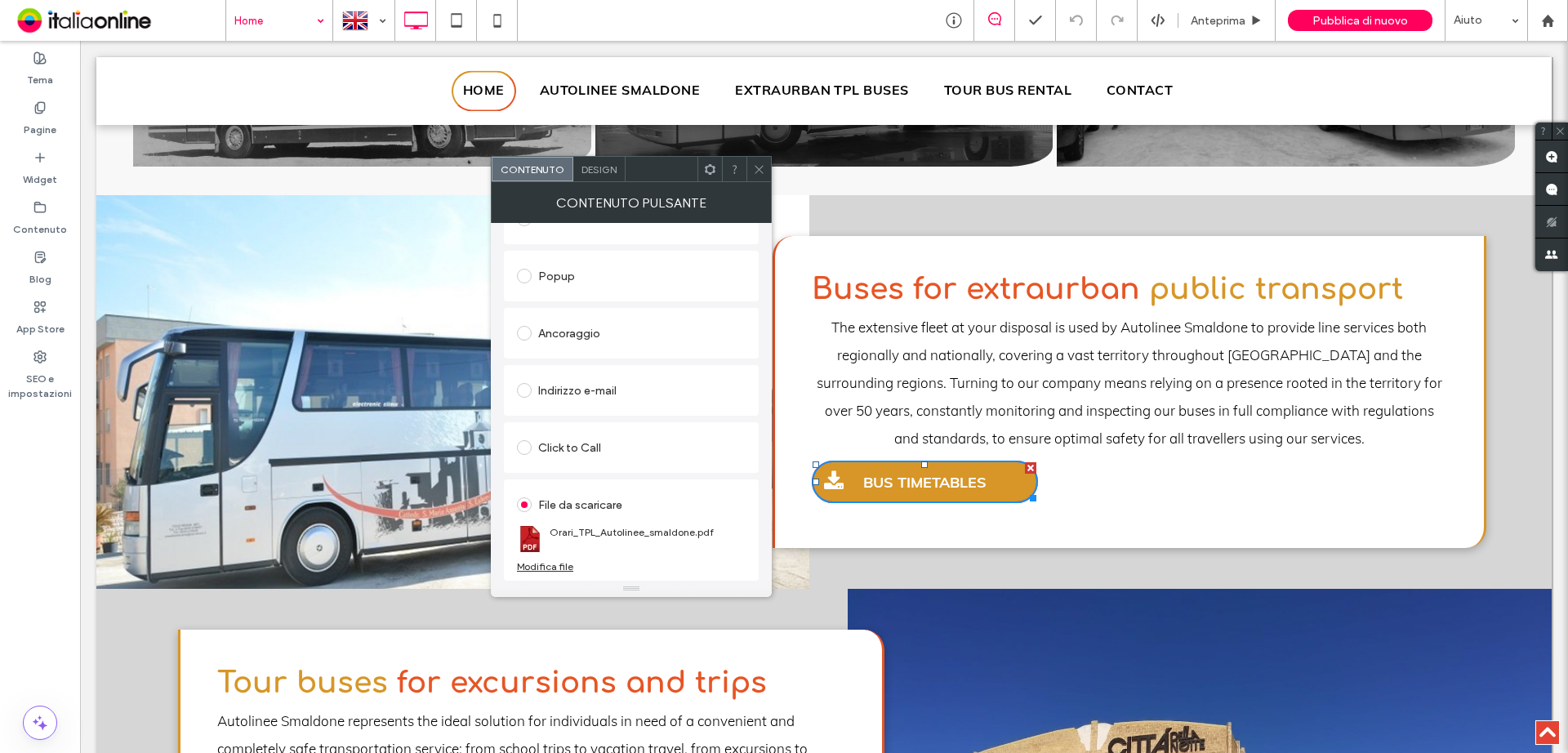
click at [544, 563] on div "Modifica file" at bounding box center [544, 567] width 56 height 13
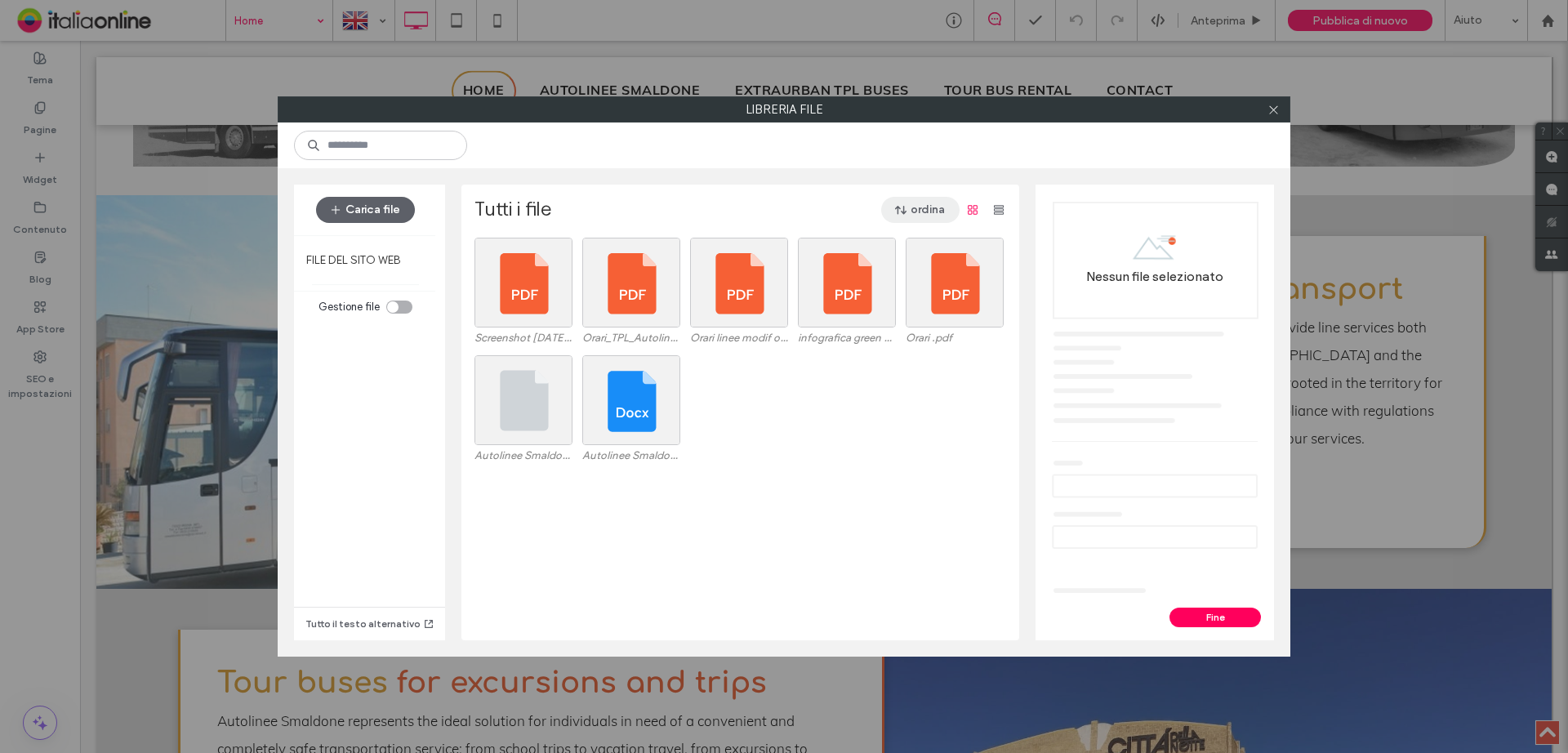
click at [915, 217] on button "ordina" at bounding box center [921, 209] width 79 height 26
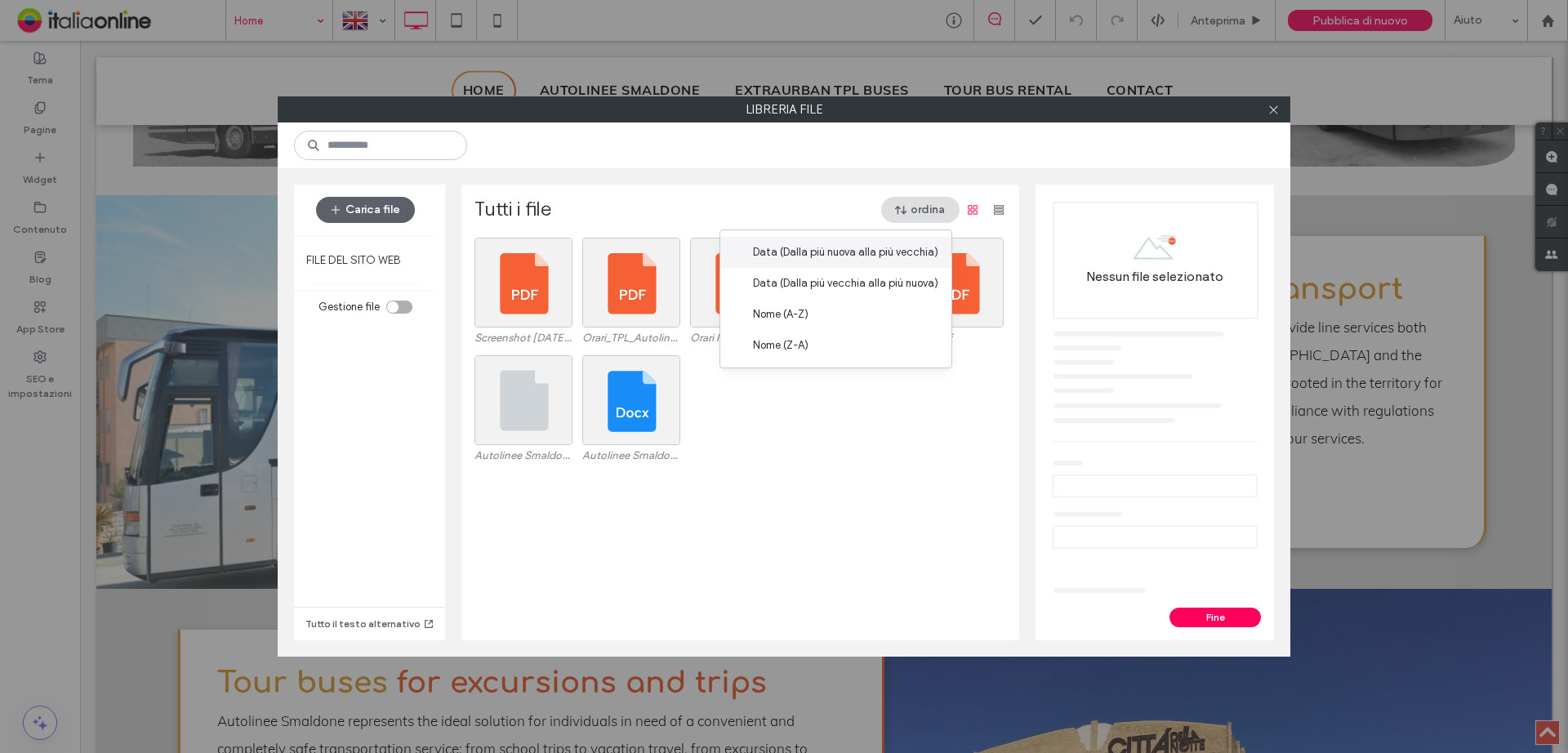
click at [883, 253] on span "Data (Dalla più nuova alla più vecchia)" at bounding box center [845, 252] width 185 height 16
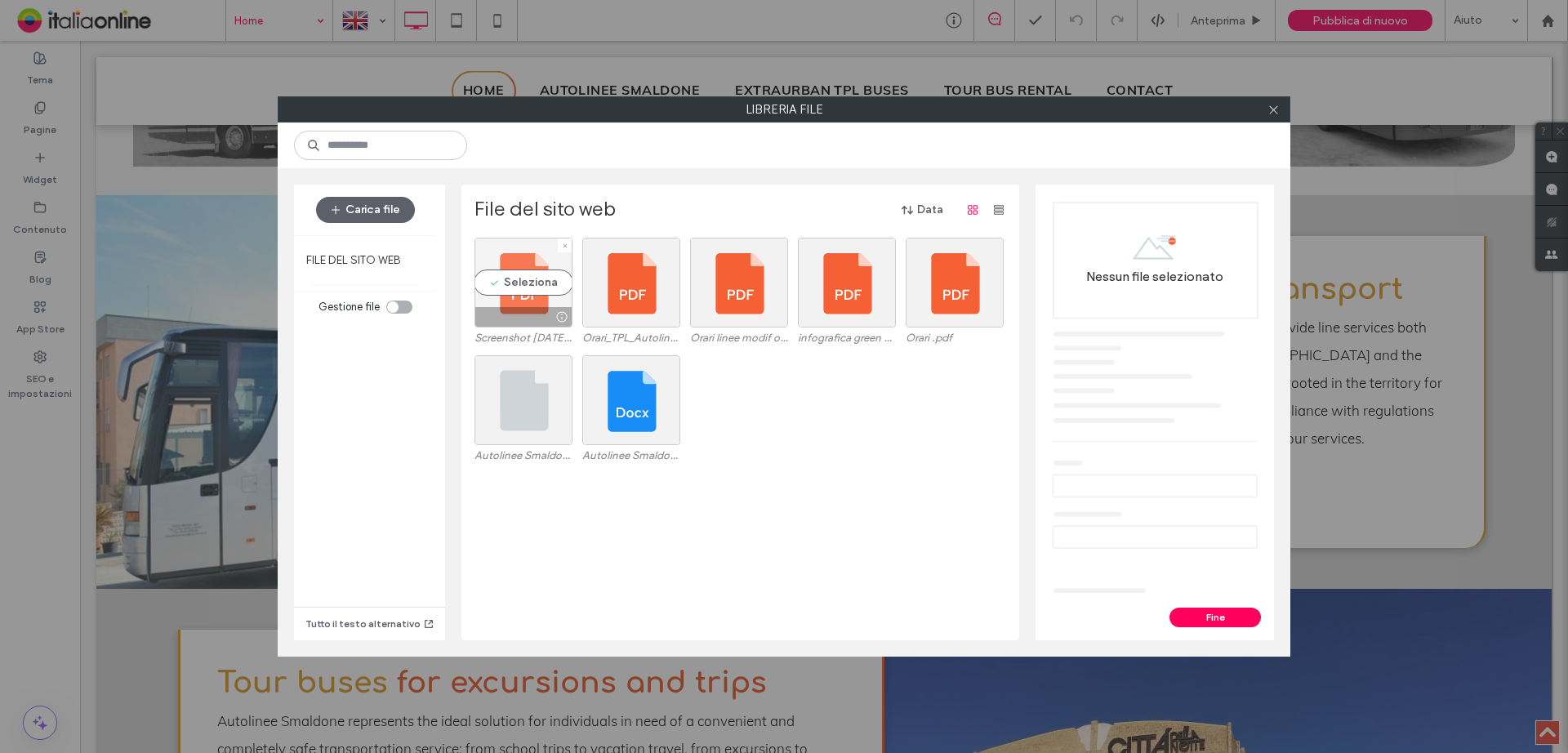
click at [494, 296] on div "Seleziona" at bounding box center [524, 283] width 98 height 89
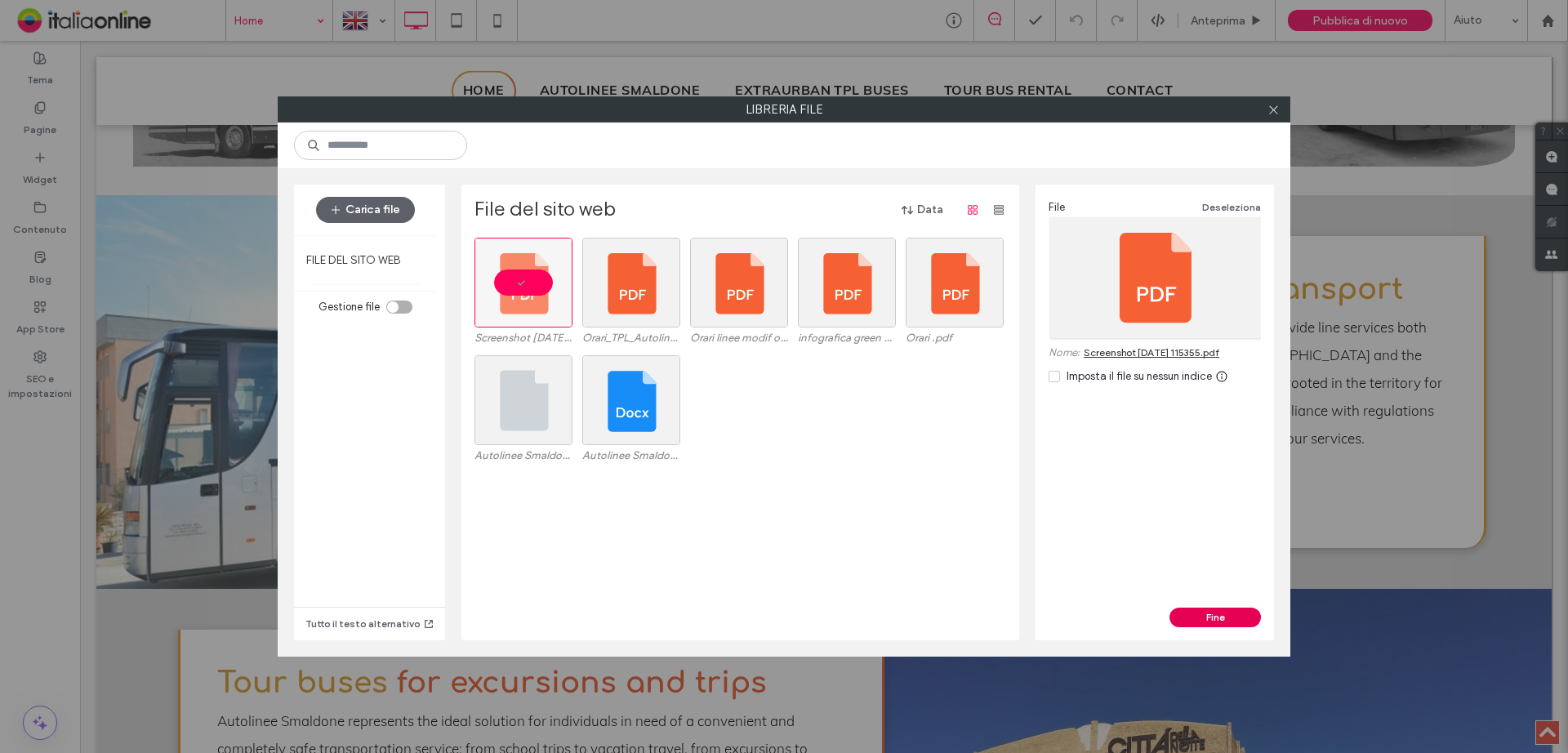
click at [1203, 621] on button "Fine" at bounding box center [1215, 618] width 91 height 20
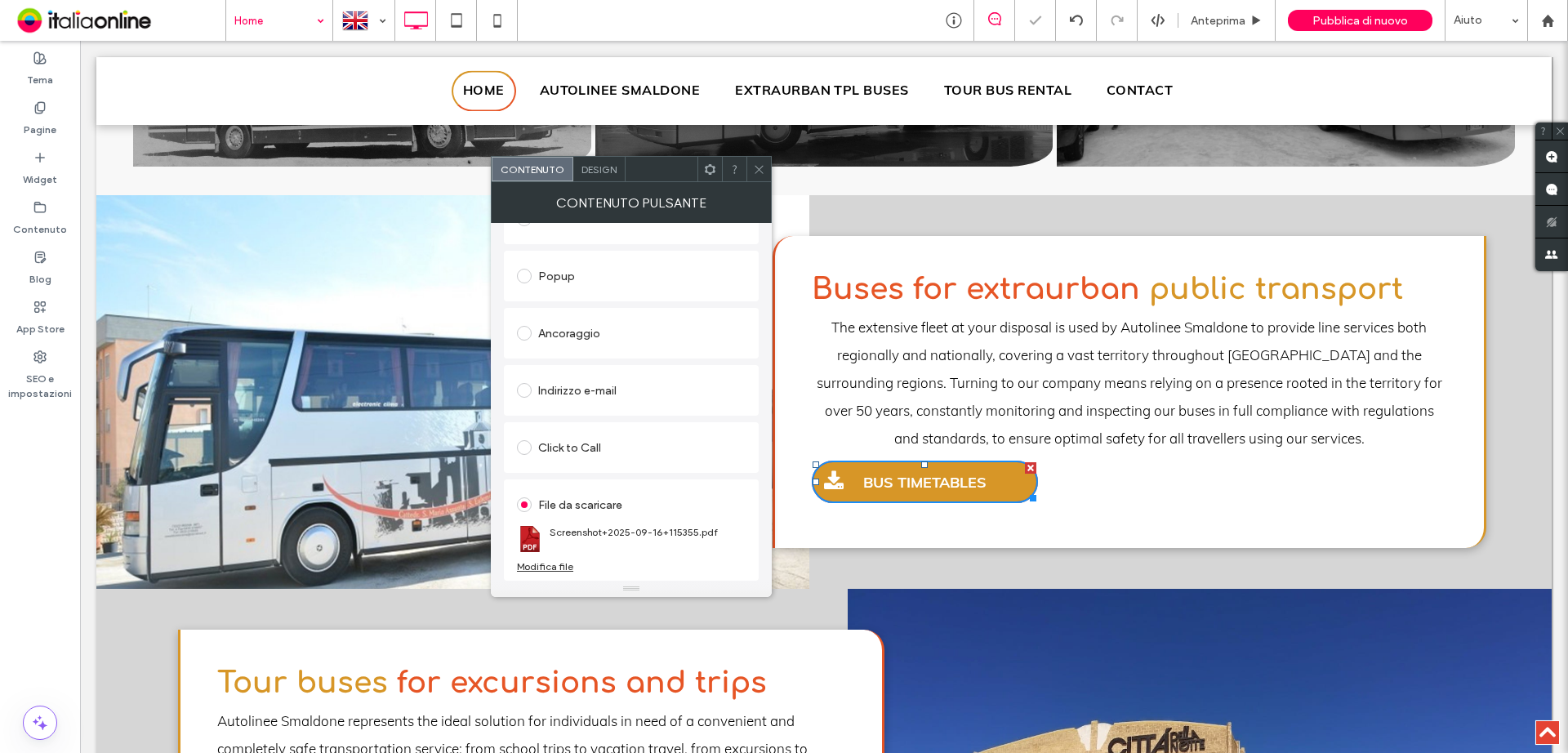
drag, startPoint x: 756, startPoint y: 173, endPoint x: 750, endPoint y: 233, distance: 60.3
click at [756, 173] on use at bounding box center [758, 169] width 8 height 8
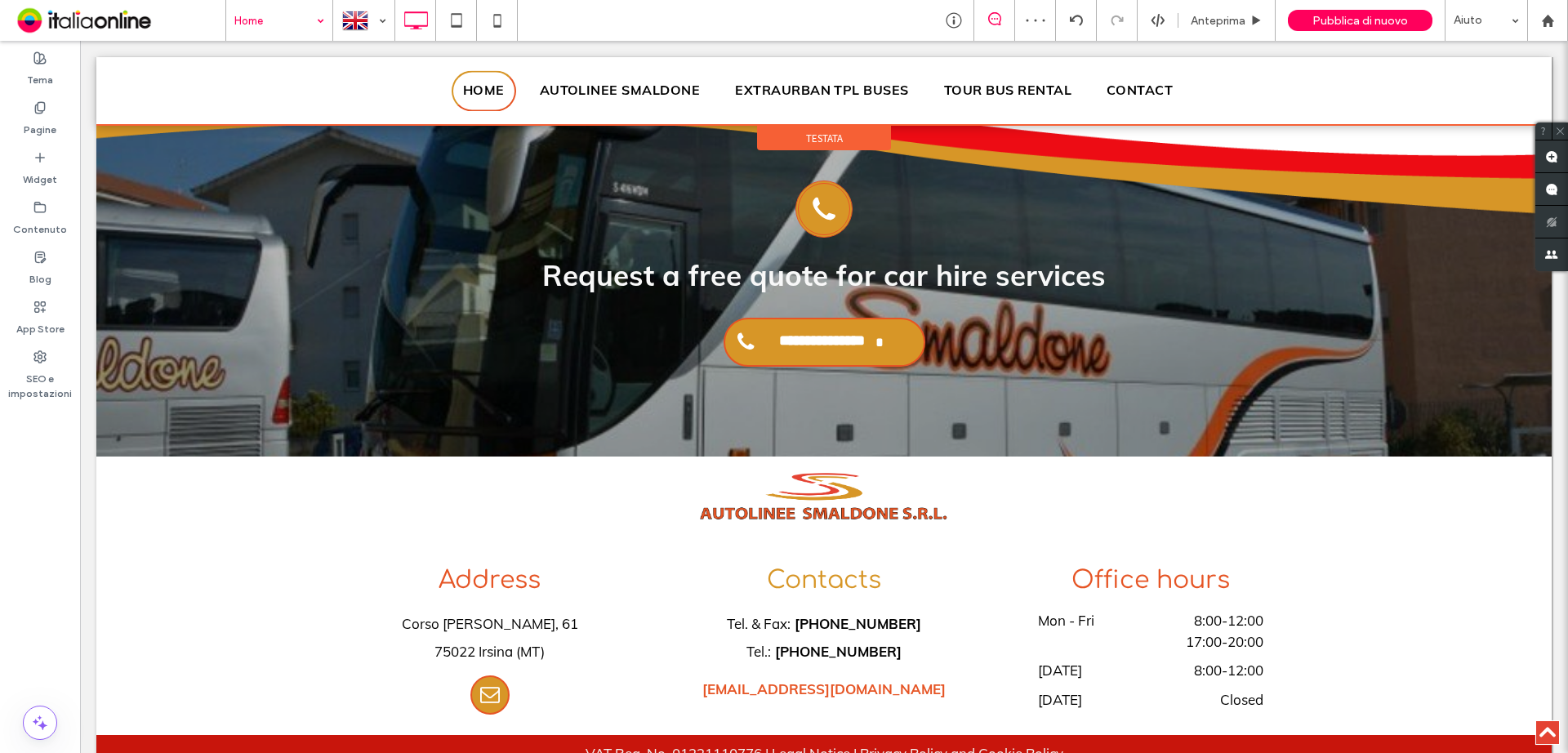
scroll to position [2412, 0]
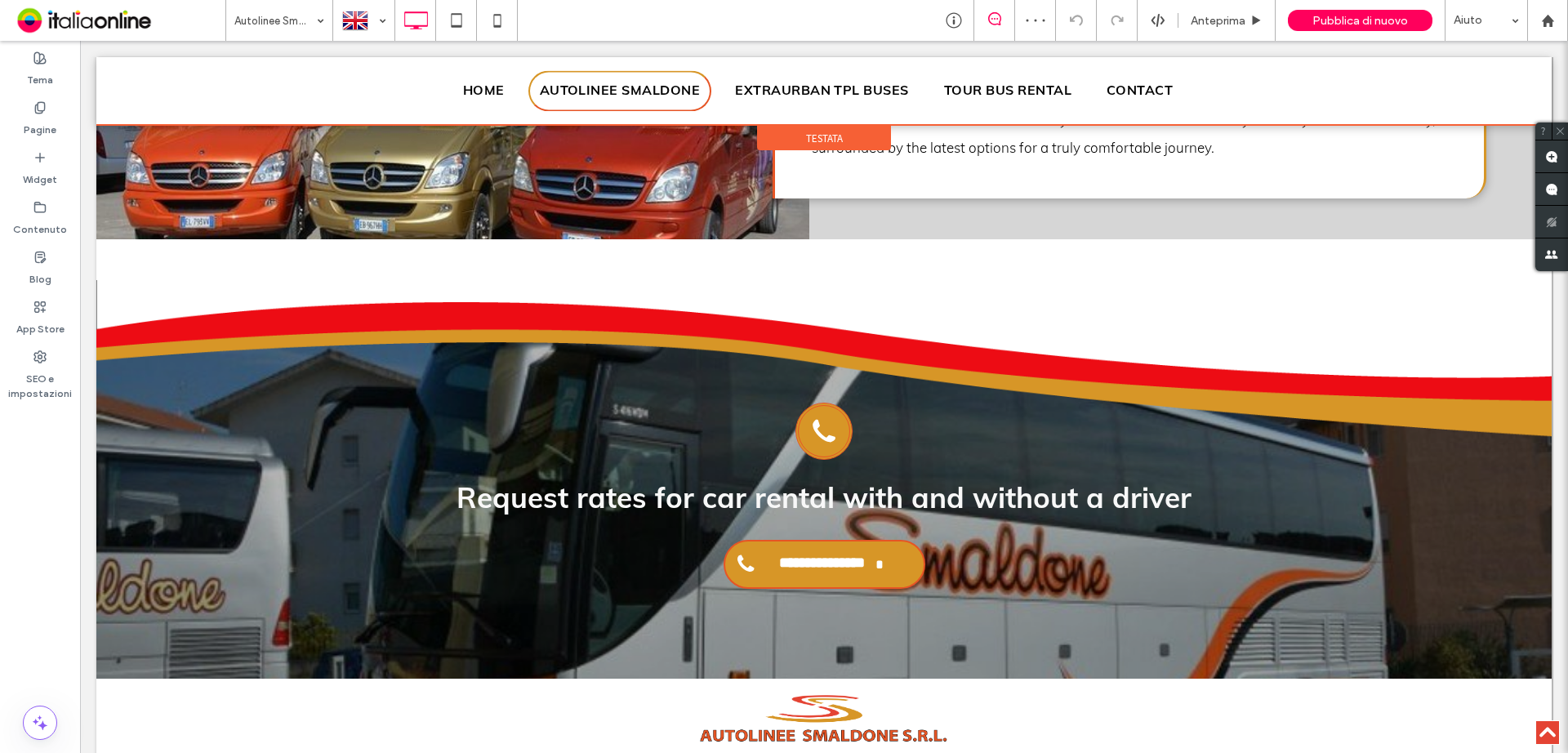
scroll to position [2119, 0]
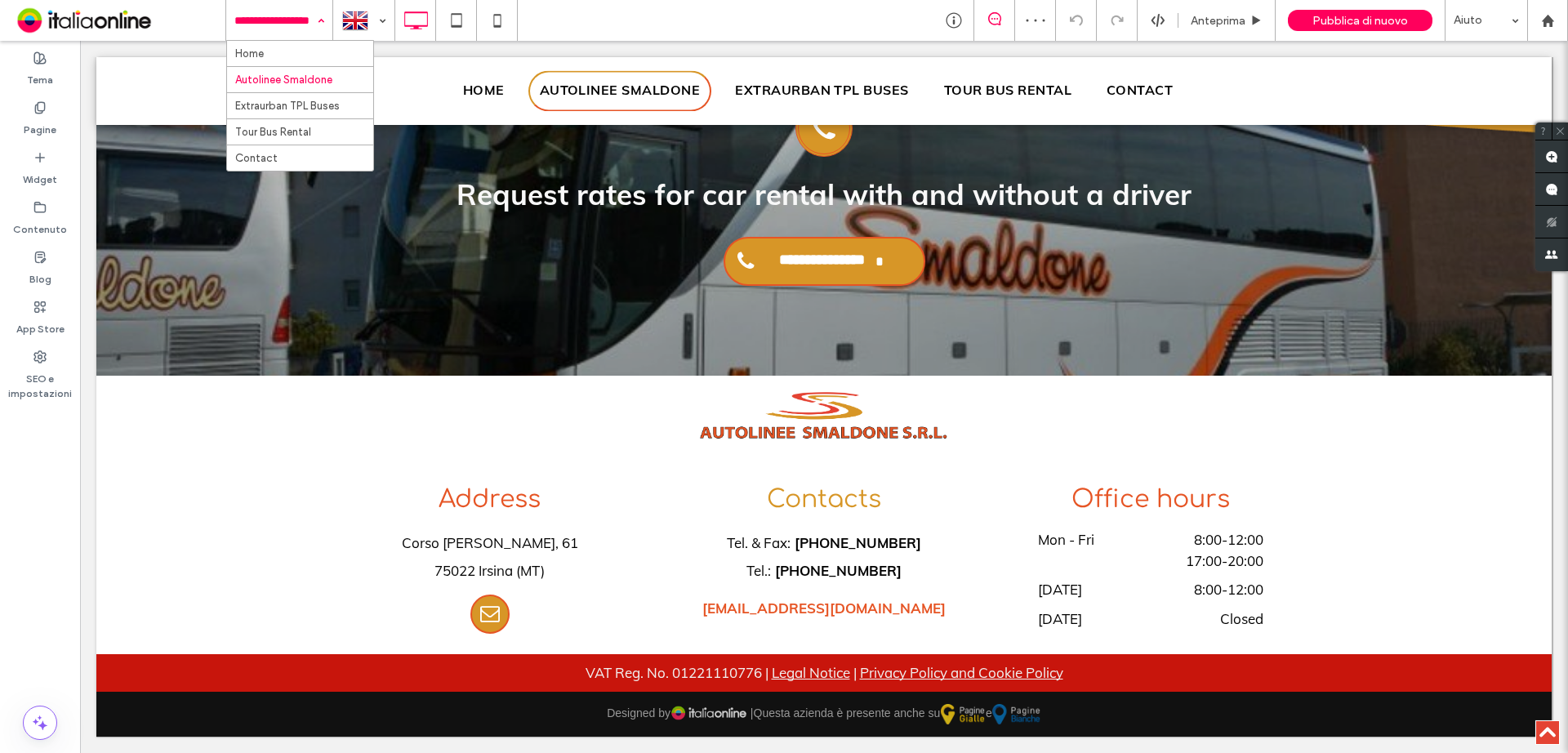
click at [269, 28] on input at bounding box center [274, 21] width 81 height 41
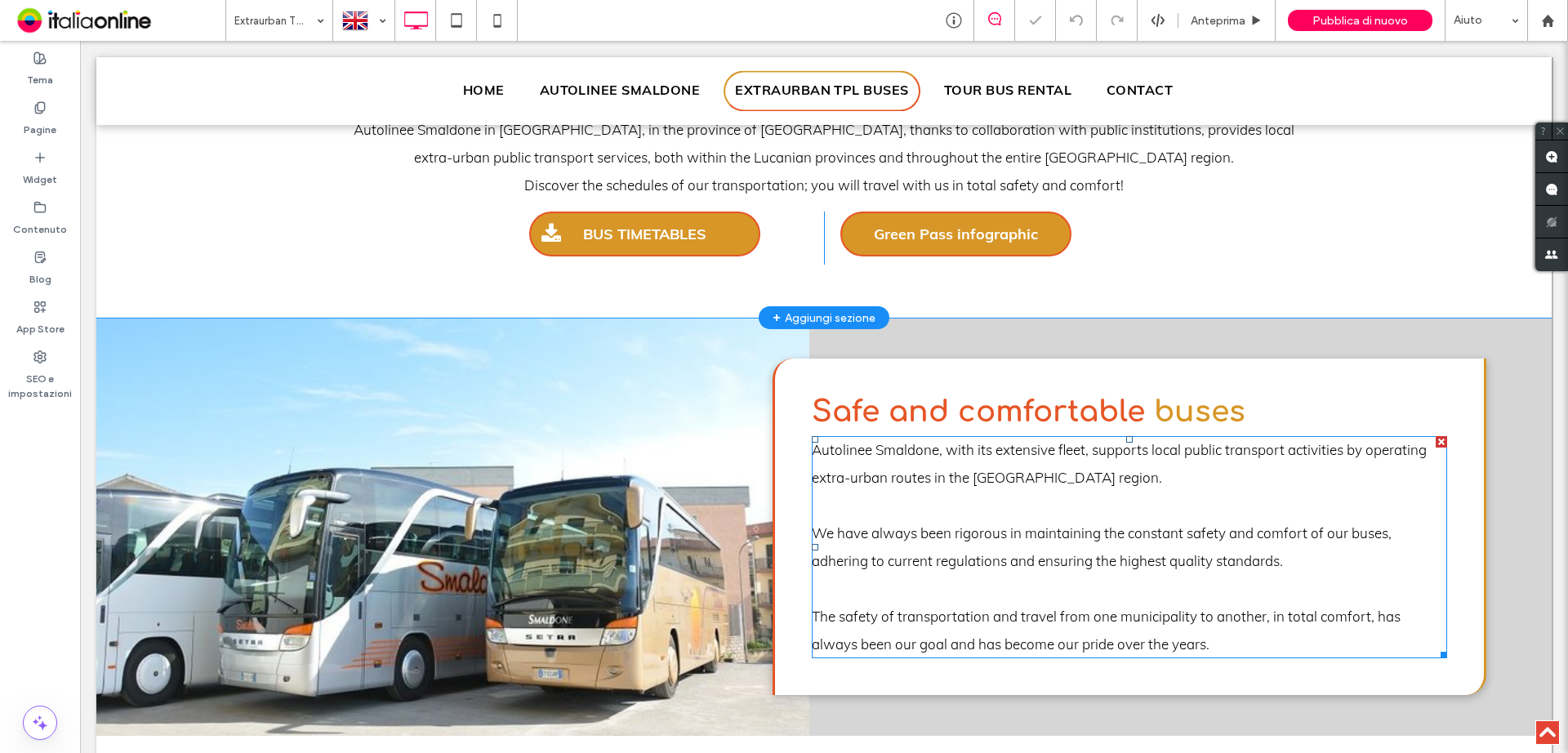
scroll to position [409, 0]
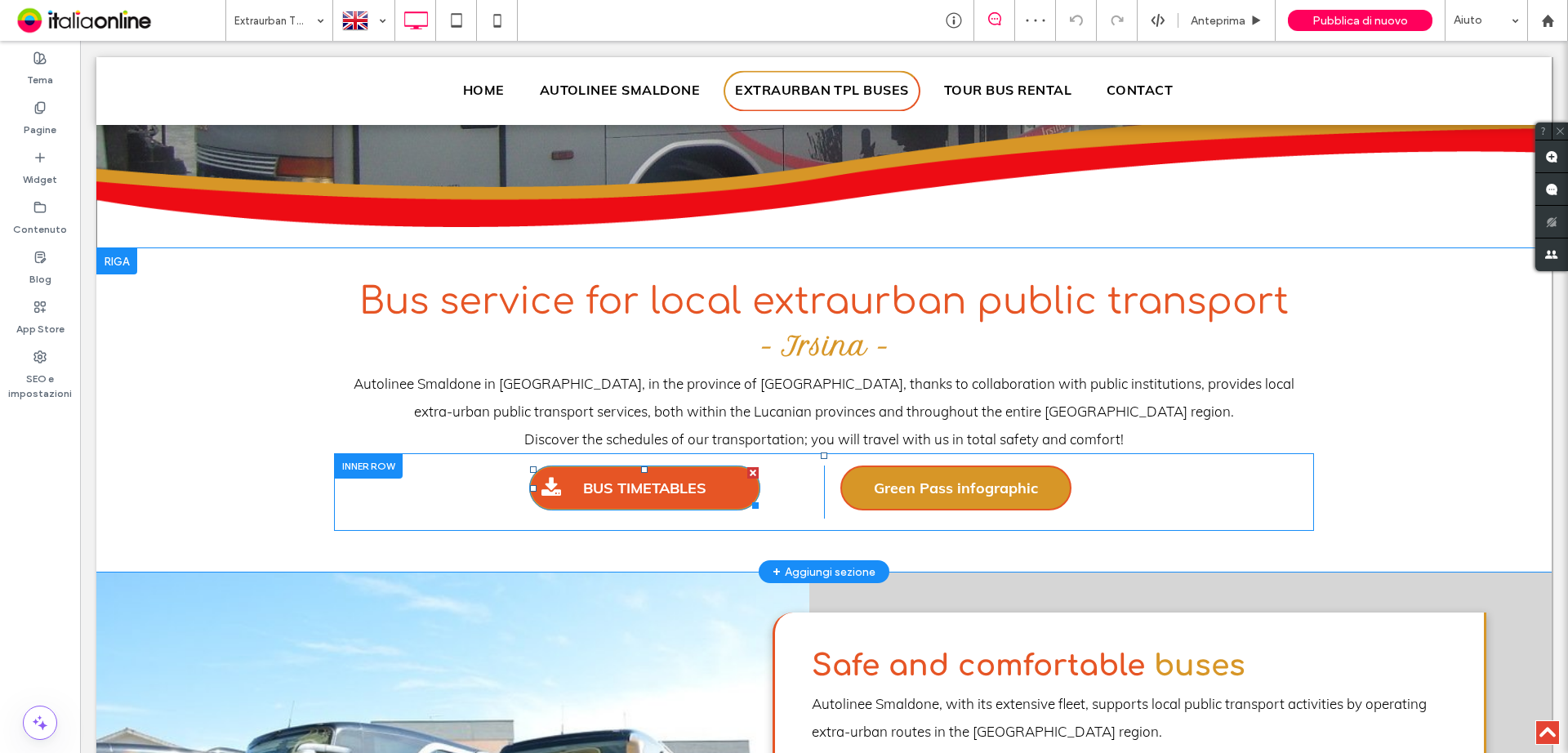
click at [669, 492] on span "BUS TIMETABLES" at bounding box center [645, 487] width 135 height 35
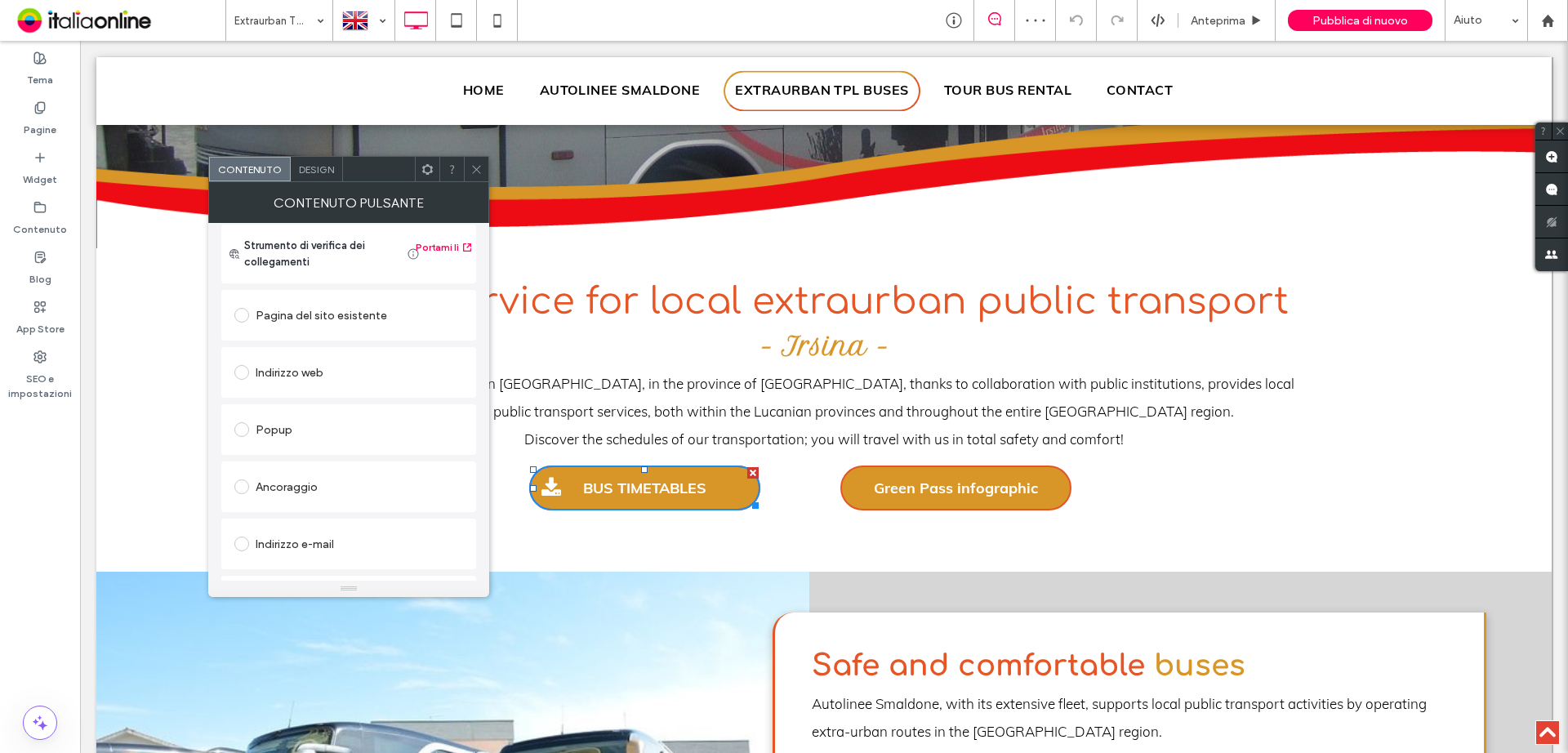
scroll to position [273, 0]
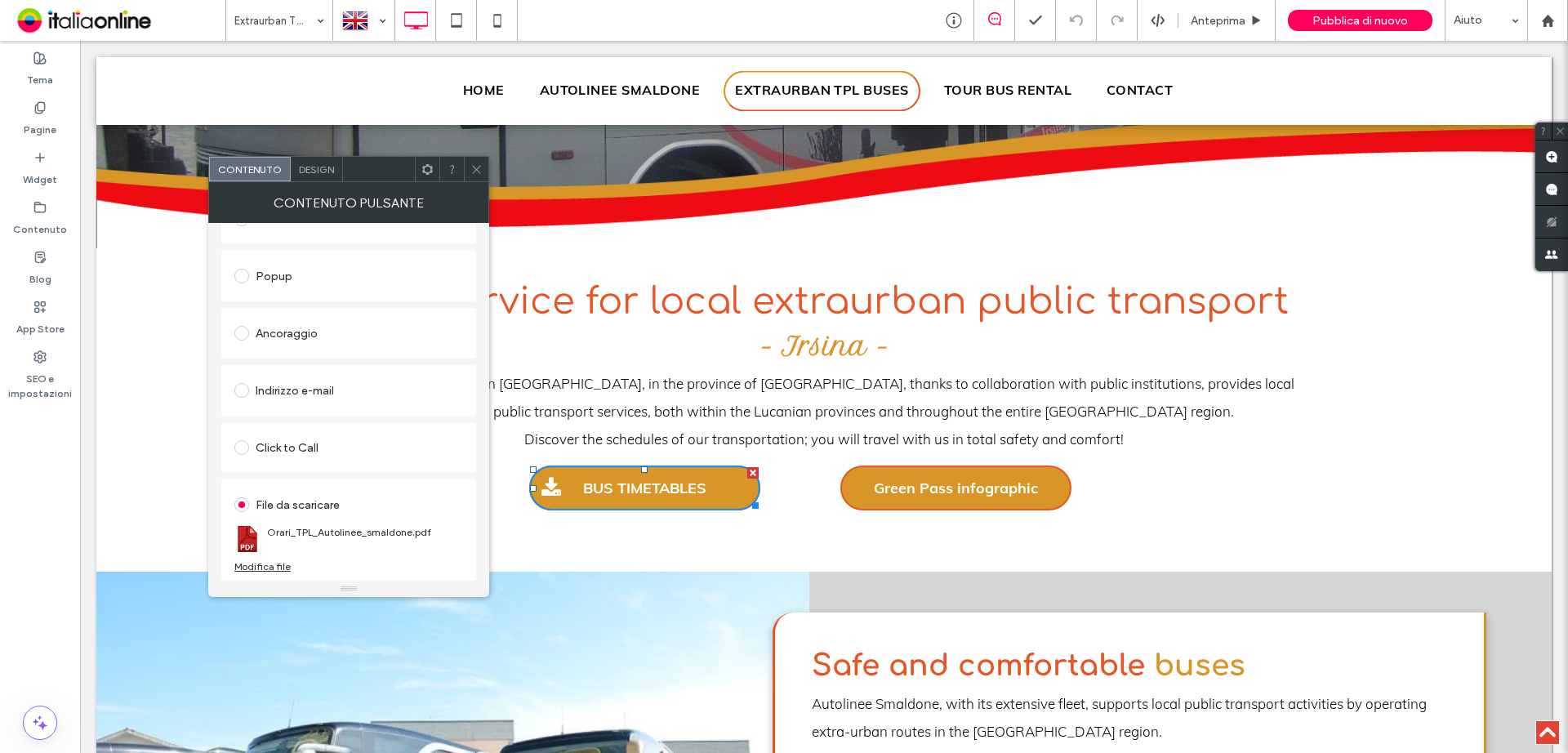
click at [269, 566] on div "Modifica file" at bounding box center [262, 567] width 56 height 13
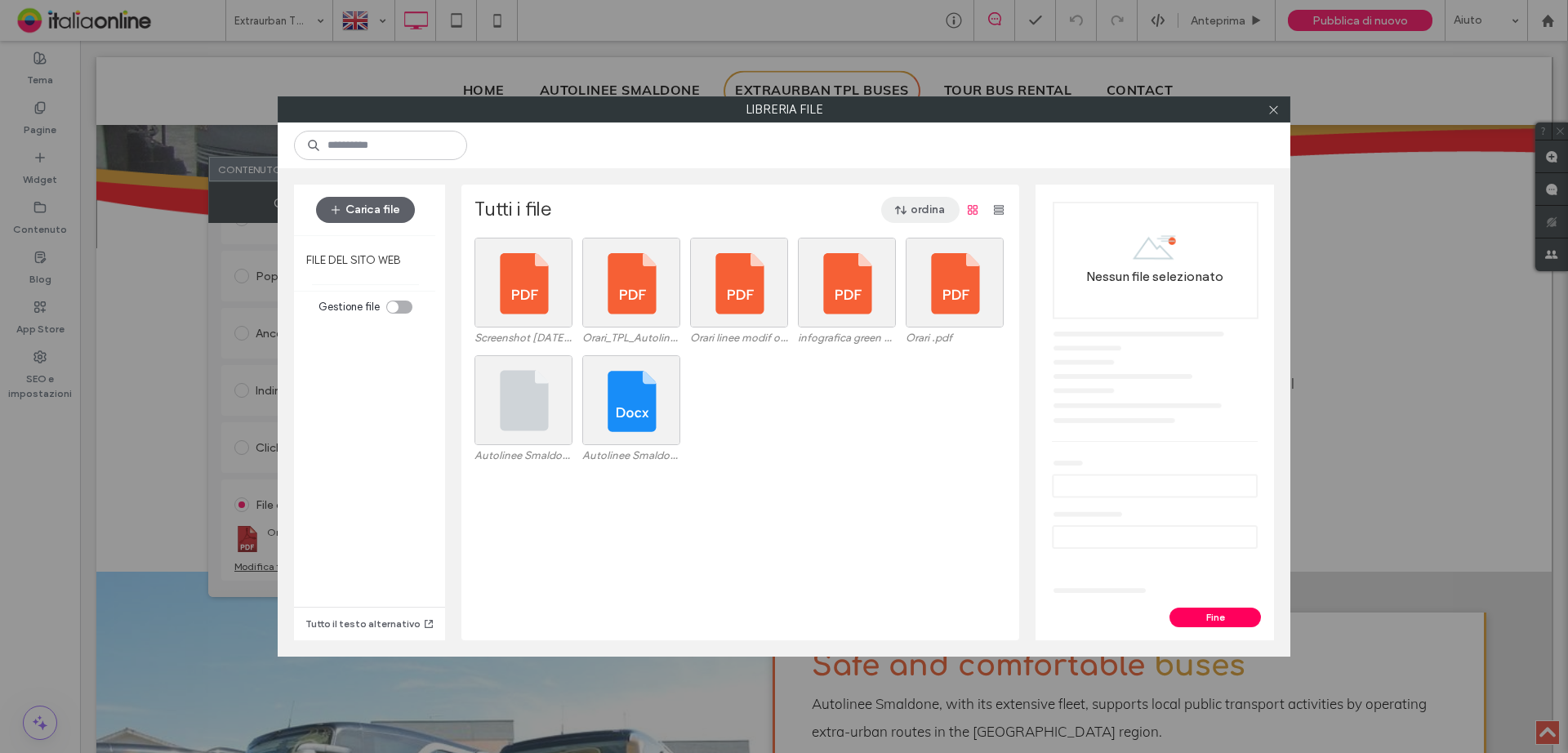
click at [941, 198] on button "ordina" at bounding box center [921, 209] width 79 height 26
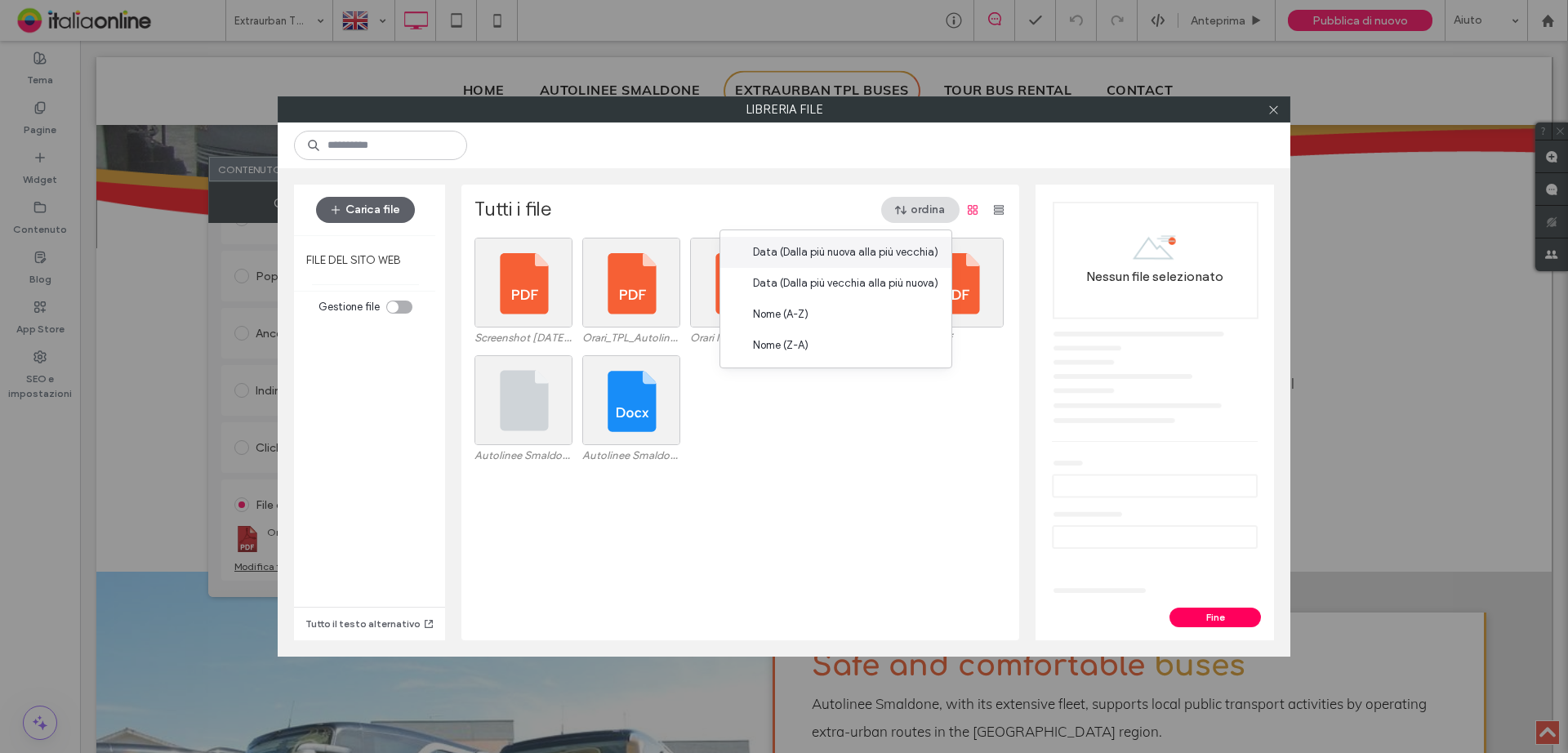
click at [867, 262] on div "Data (Dalla più nuova alla più vecchia)" at bounding box center [836, 252] width 232 height 31
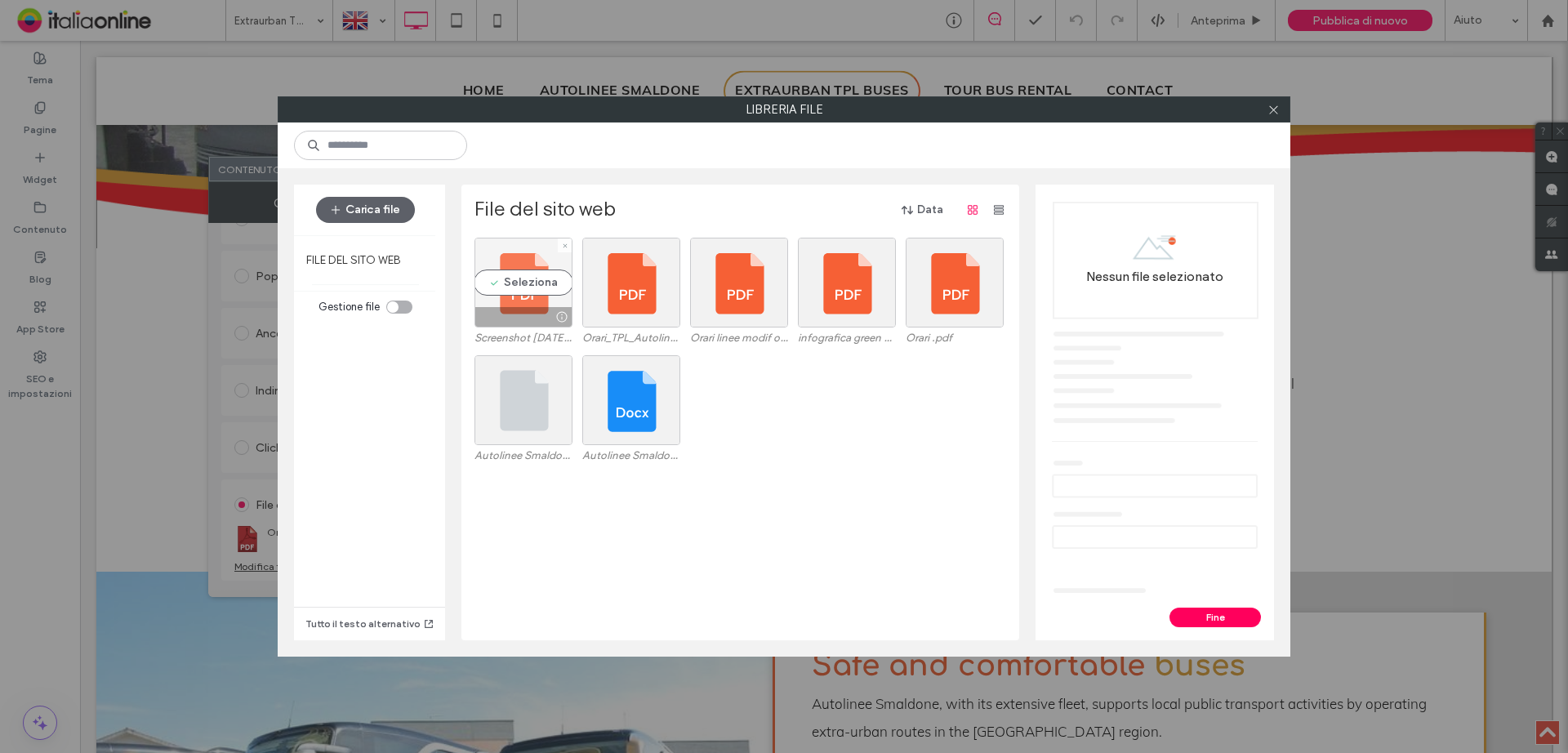
click at [542, 297] on div "Seleziona" at bounding box center [524, 283] width 98 height 89
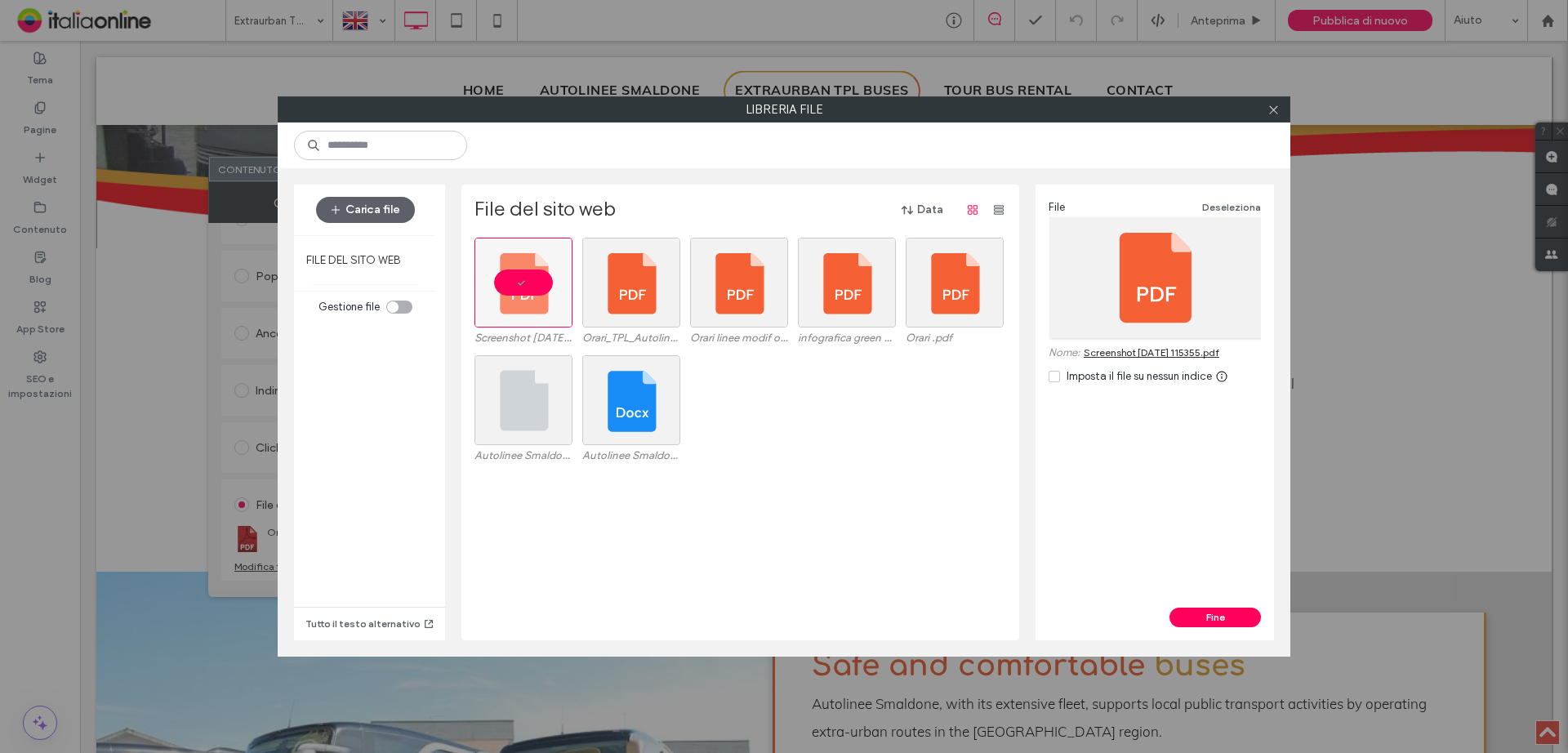
click at [1222, 628] on div "Fine" at bounding box center [1154, 624] width 239 height 33
click at [1221, 619] on button "Fine" at bounding box center [1215, 618] width 91 height 20
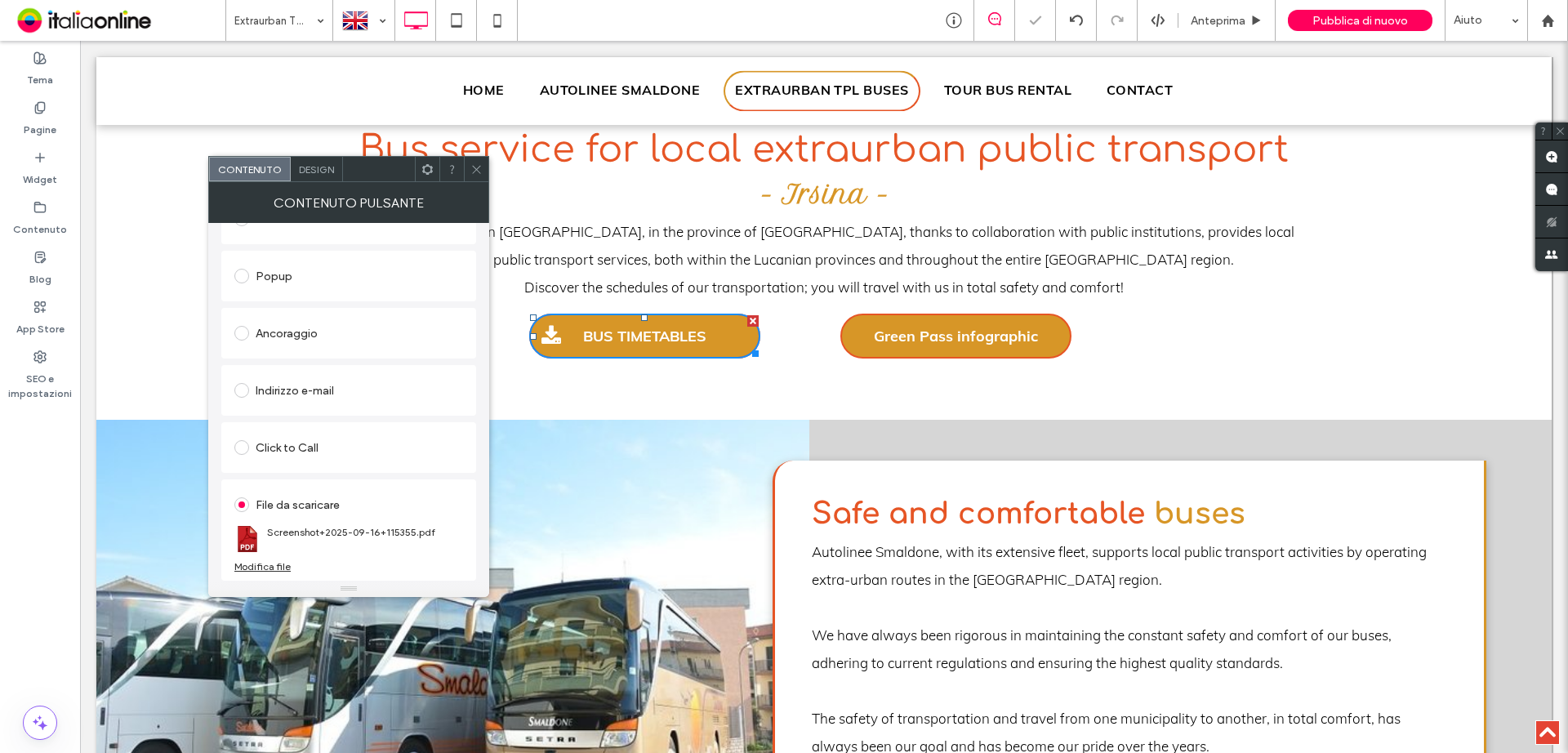
scroll to position [899, 0]
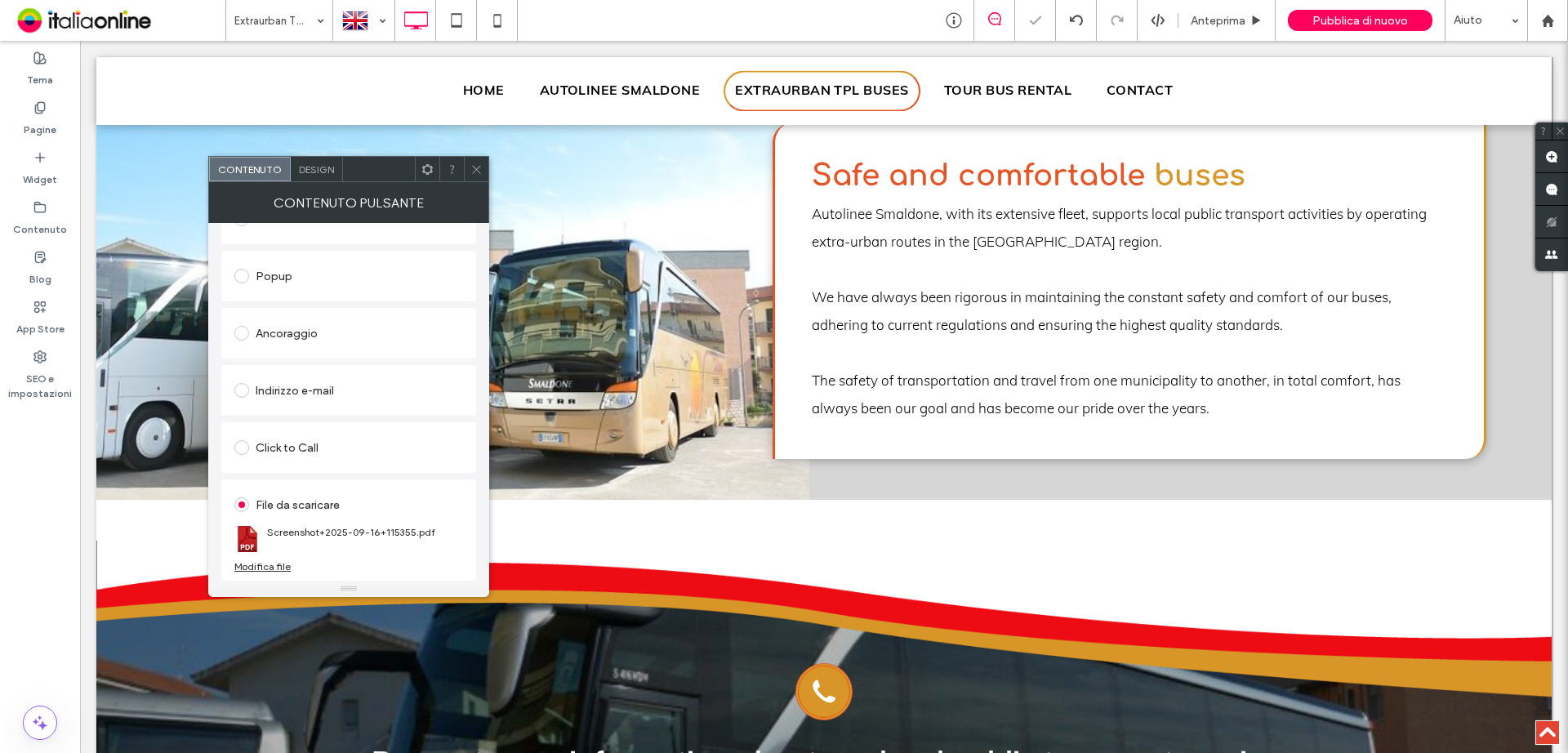
drag, startPoint x: 476, startPoint y: 169, endPoint x: 481, endPoint y: 178, distance: 10.3
click at [476, 169] on use at bounding box center [476, 169] width 8 height 8
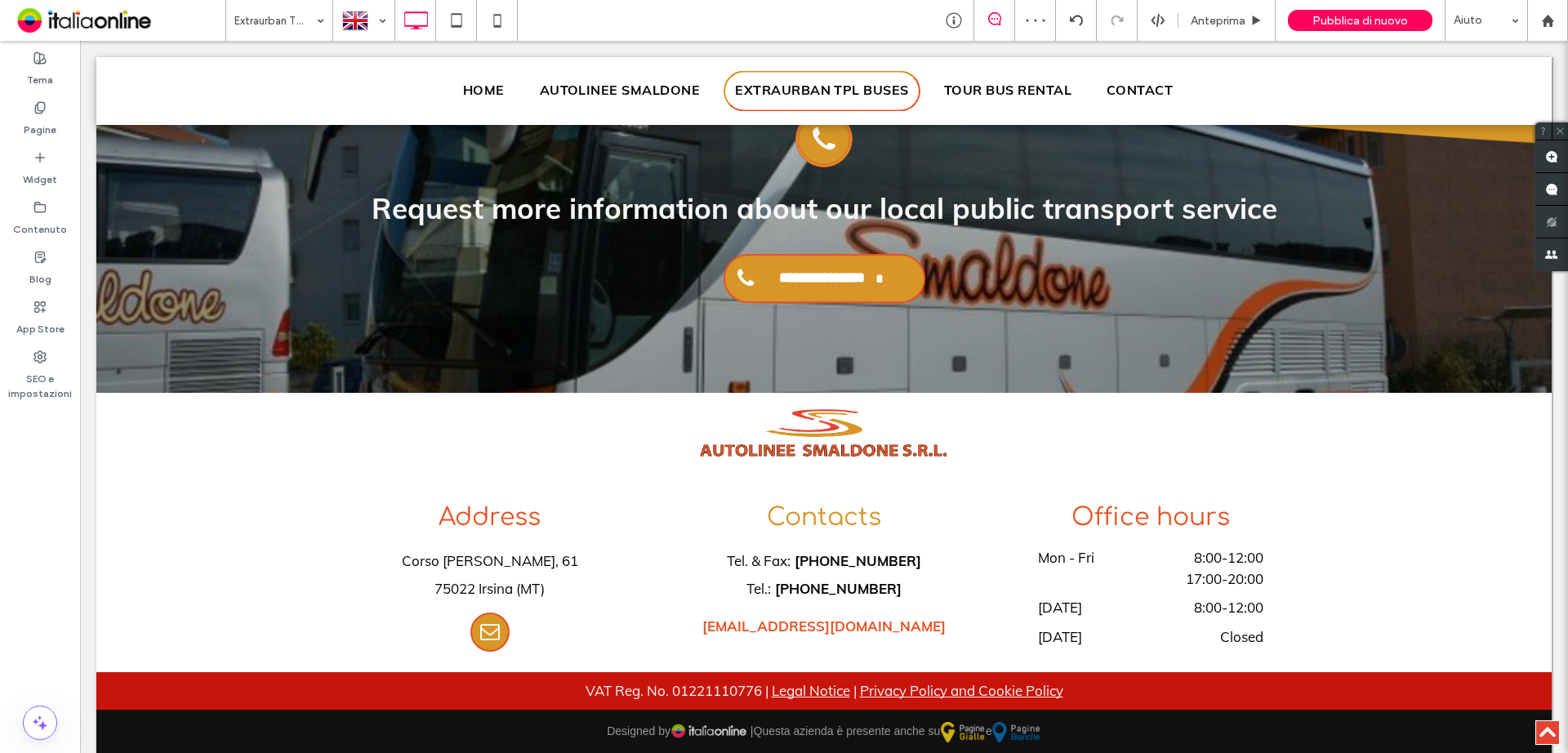
scroll to position [1469, 0]
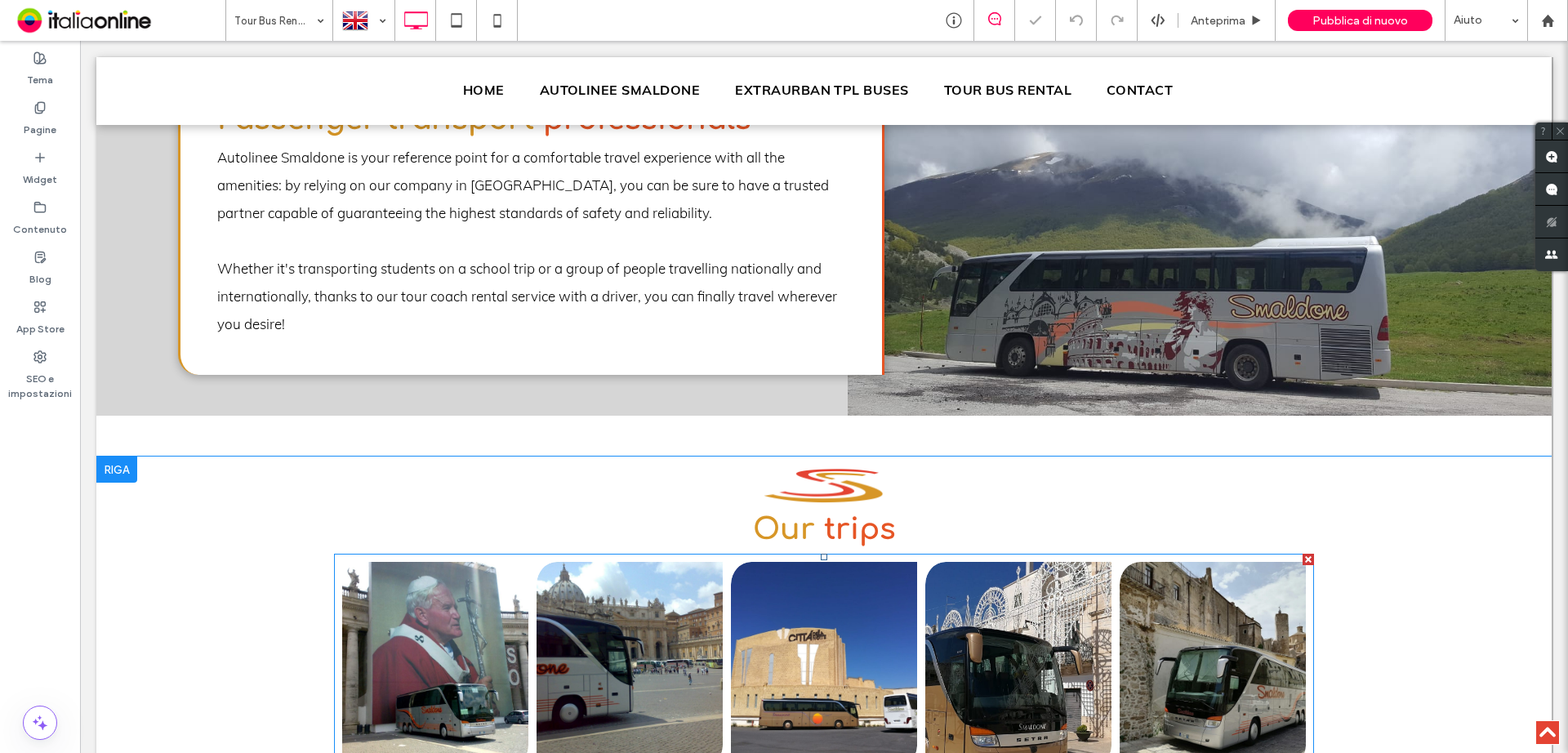
scroll to position [2288, 0]
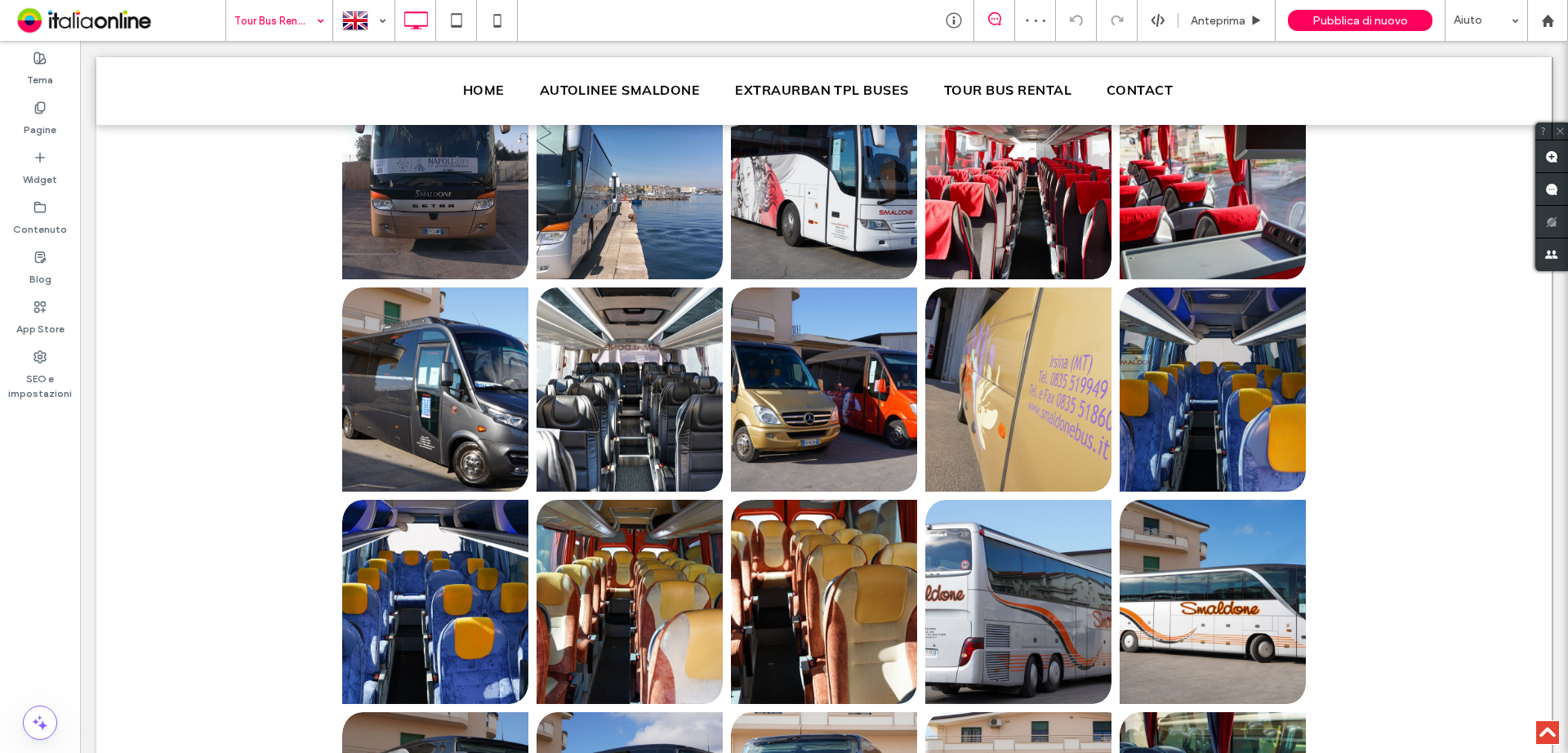
click at [291, 38] on input at bounding box center [274, 21] width 81 height 41
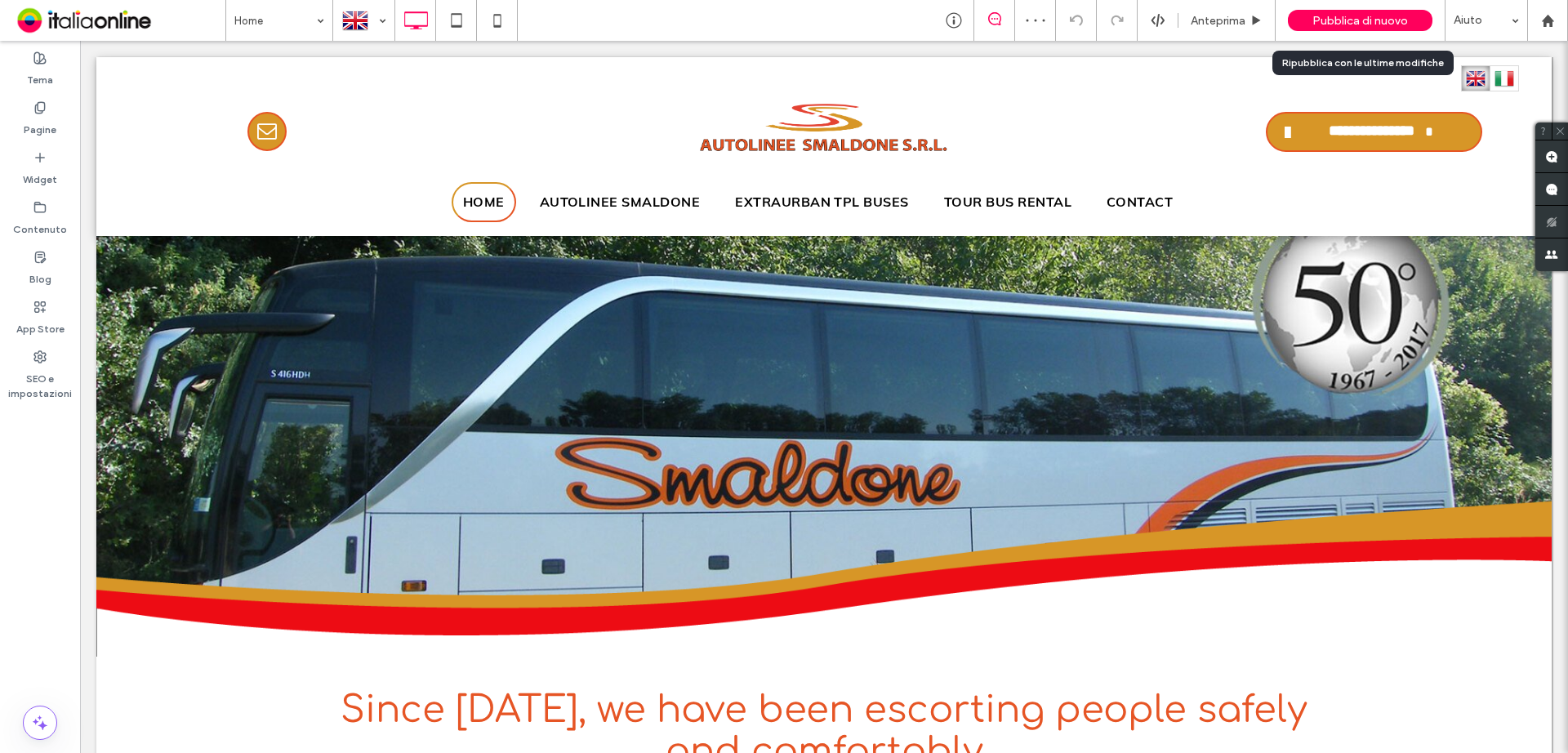
click at [1333, 10] on div "Pubblica di nuovo" at bounding box center [1361, 21] width 145 height 21
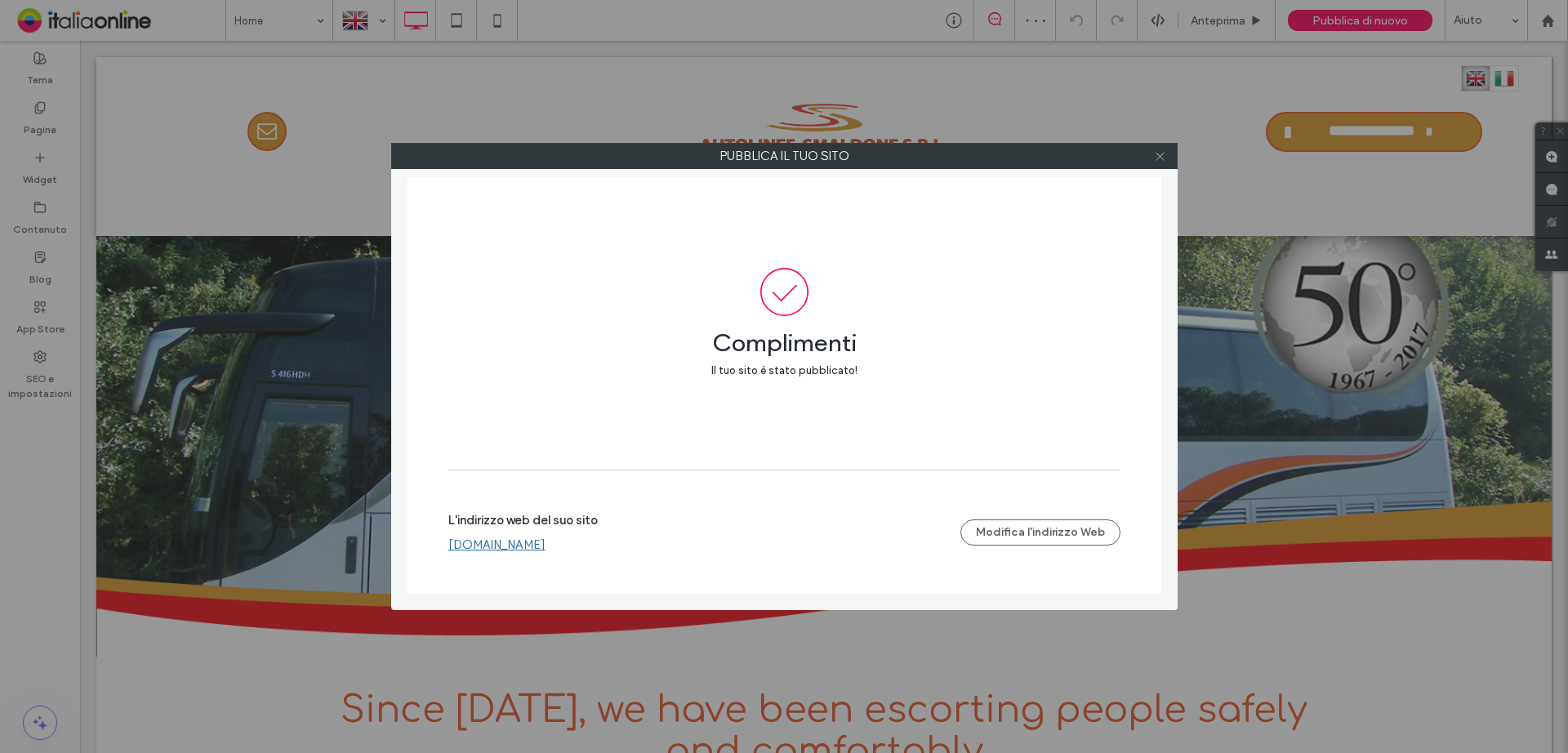
click at [1158, 152] on icon at bounding box center [1160, 157] width 13 height 13
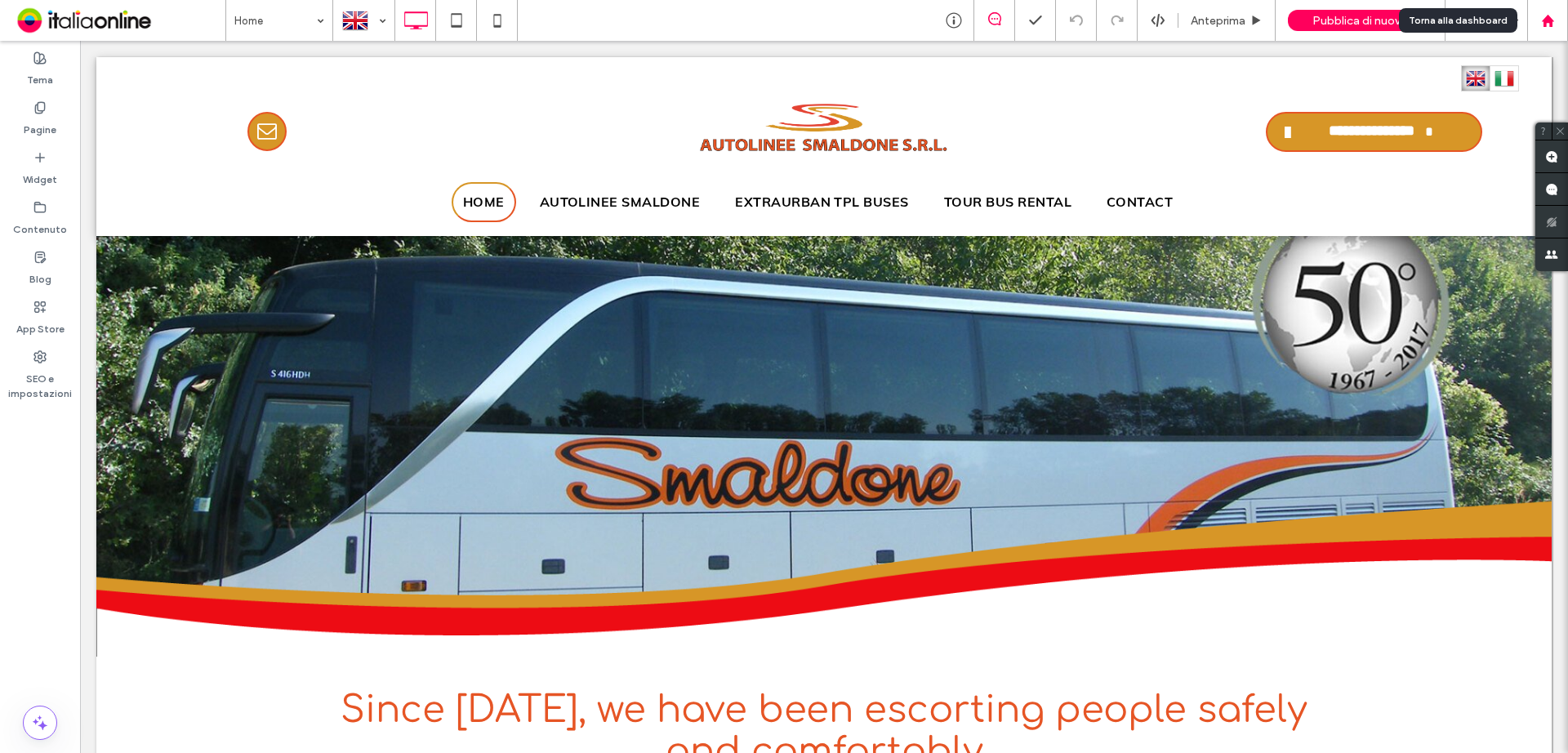
click at [1552, 21] on use at bounding box center [1547, 21] width 13 height 13
